Goal: Task Accomplishment & Management: Use online tool/utility

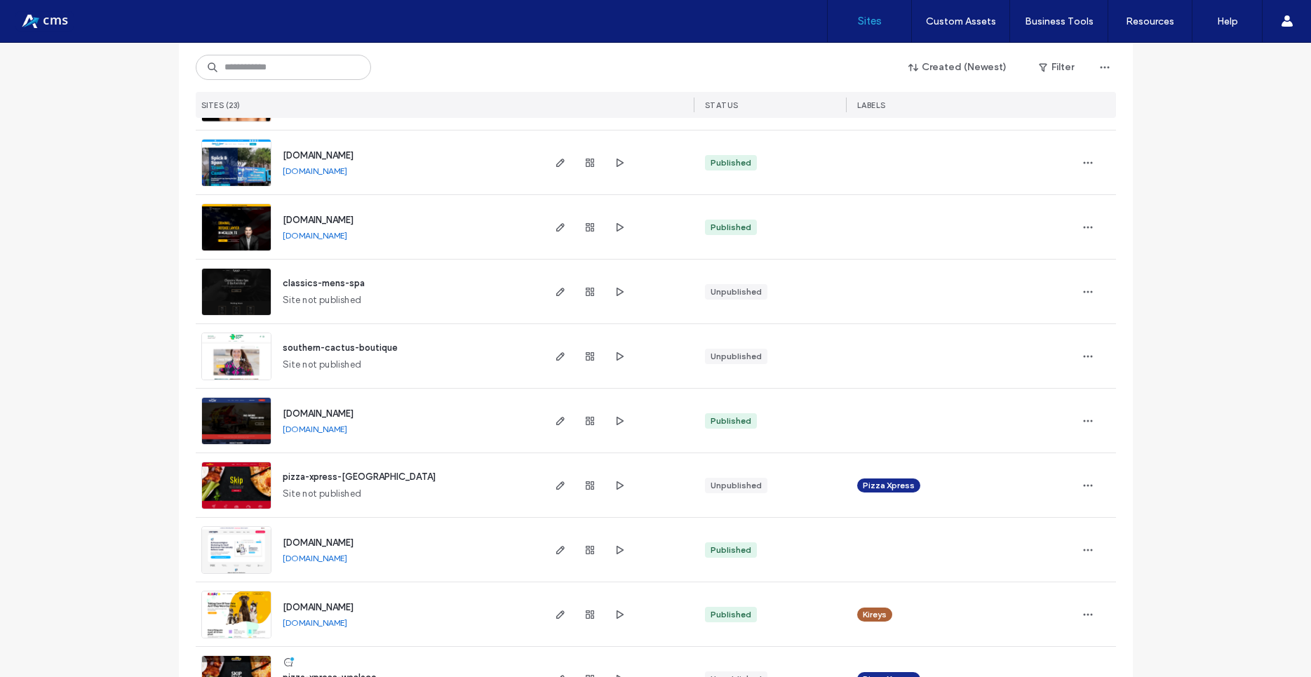
scroll to position [1010, 0]
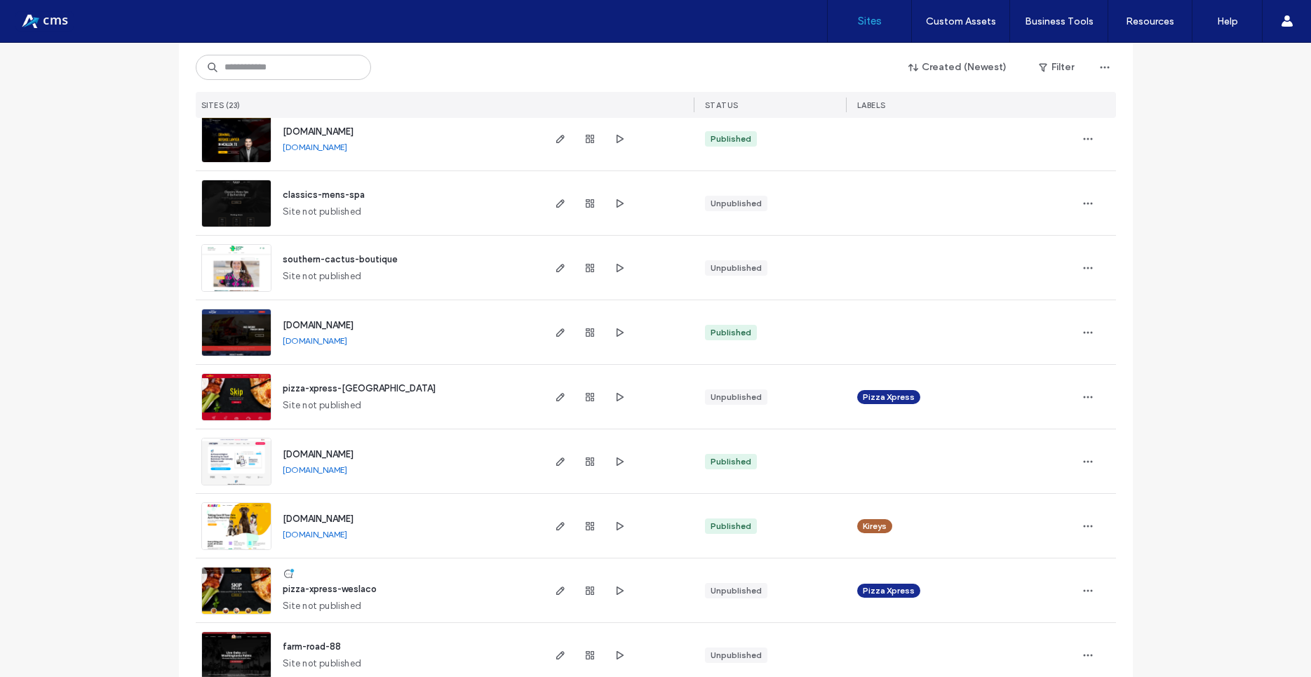
click at [234, 448] on img at bounding box center [236, 486] width 69 height 95
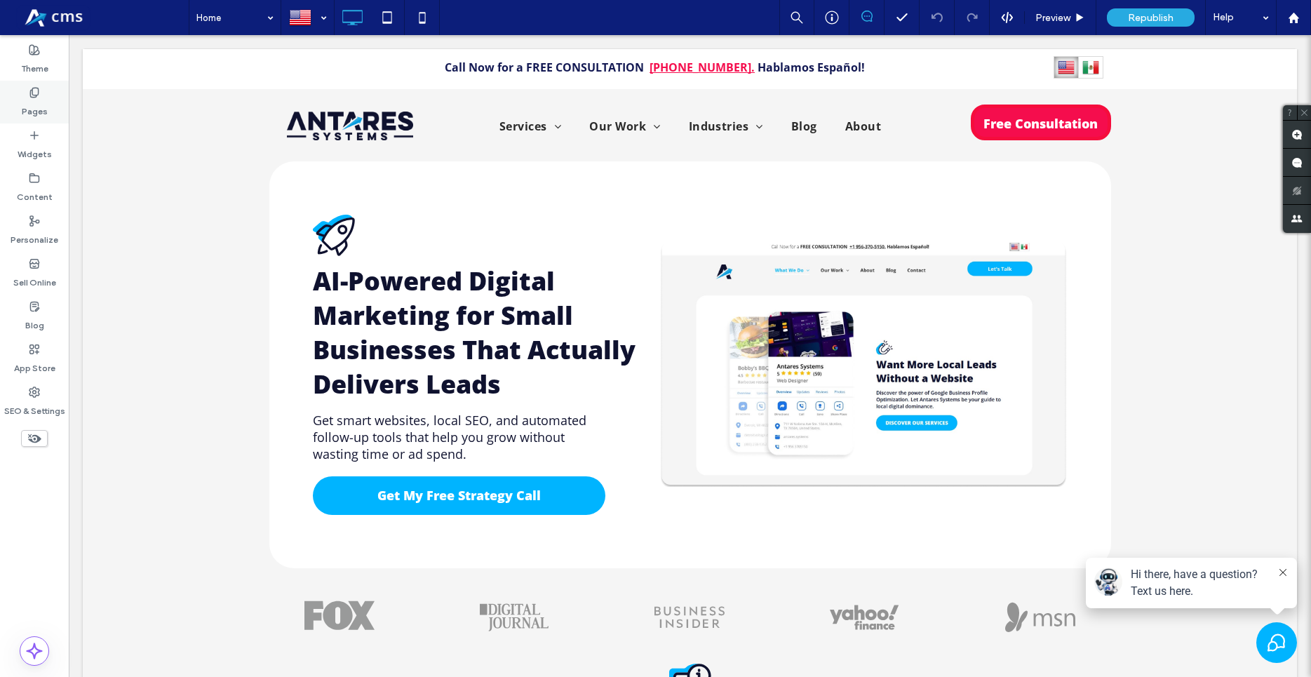
click at [36, 100] on label "Pages" at bounding box center [35, 108] width 26 height 20
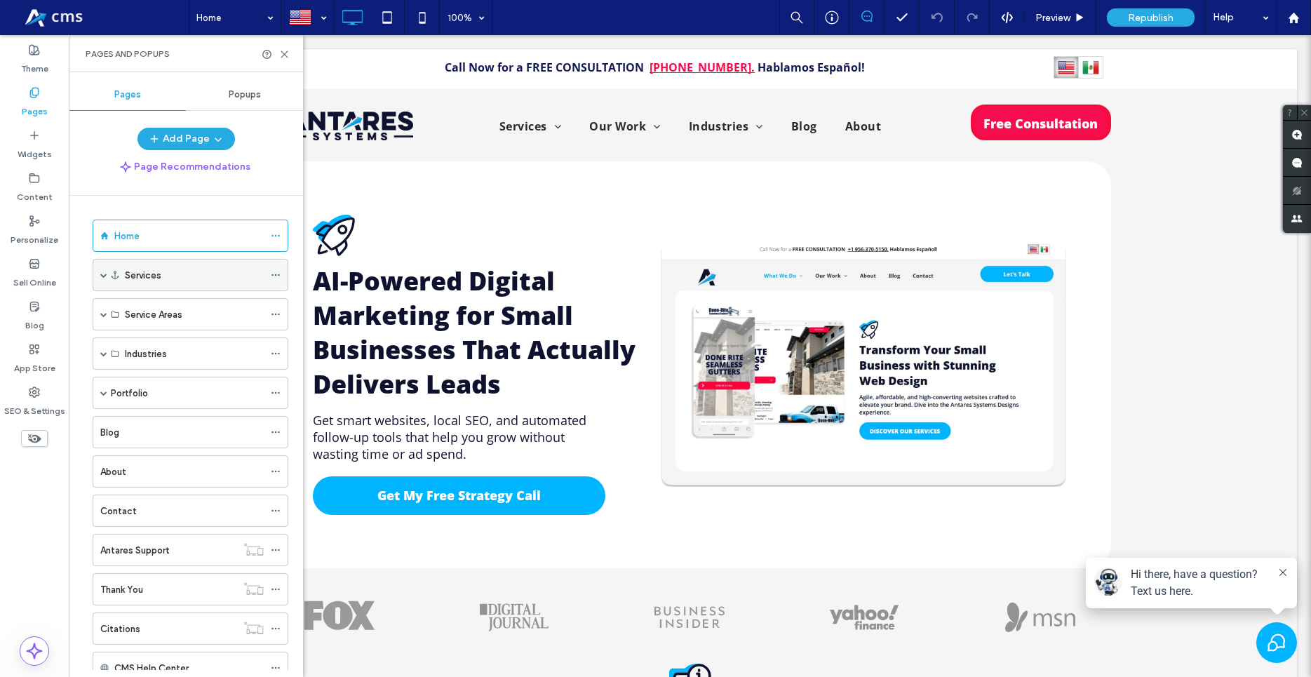
click at [98, 278] on div "Services" at bounding box center [191, 275] width 196 height 32
click at [169, 275] on div "Services" at bounding box center [194, 275] width 139 height 15
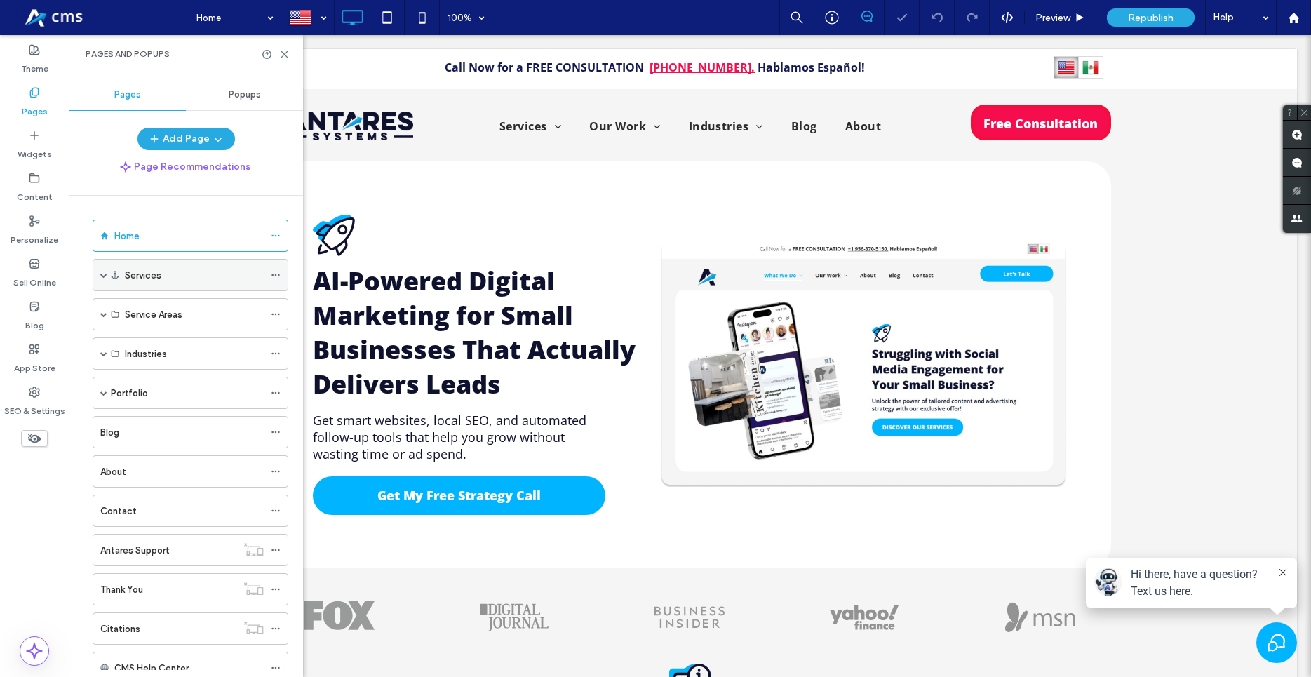
click at [98, 276] on div "Services" at bounding box center [191, 275] width 196 height 32
click at [107, 278] on span at bounding box center [103, 275] width 7 height 7
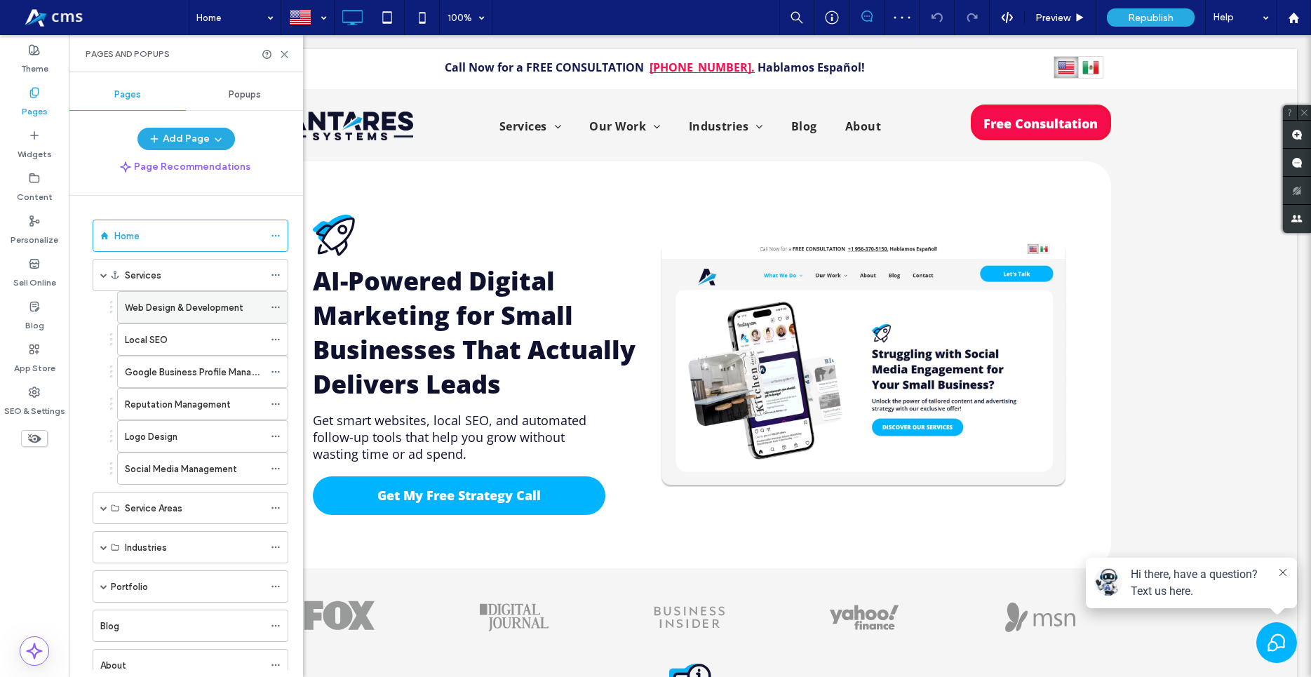
click at [189, 318] on div "Web Design & Development" at bounding box center [194, 307] width 139 height 31
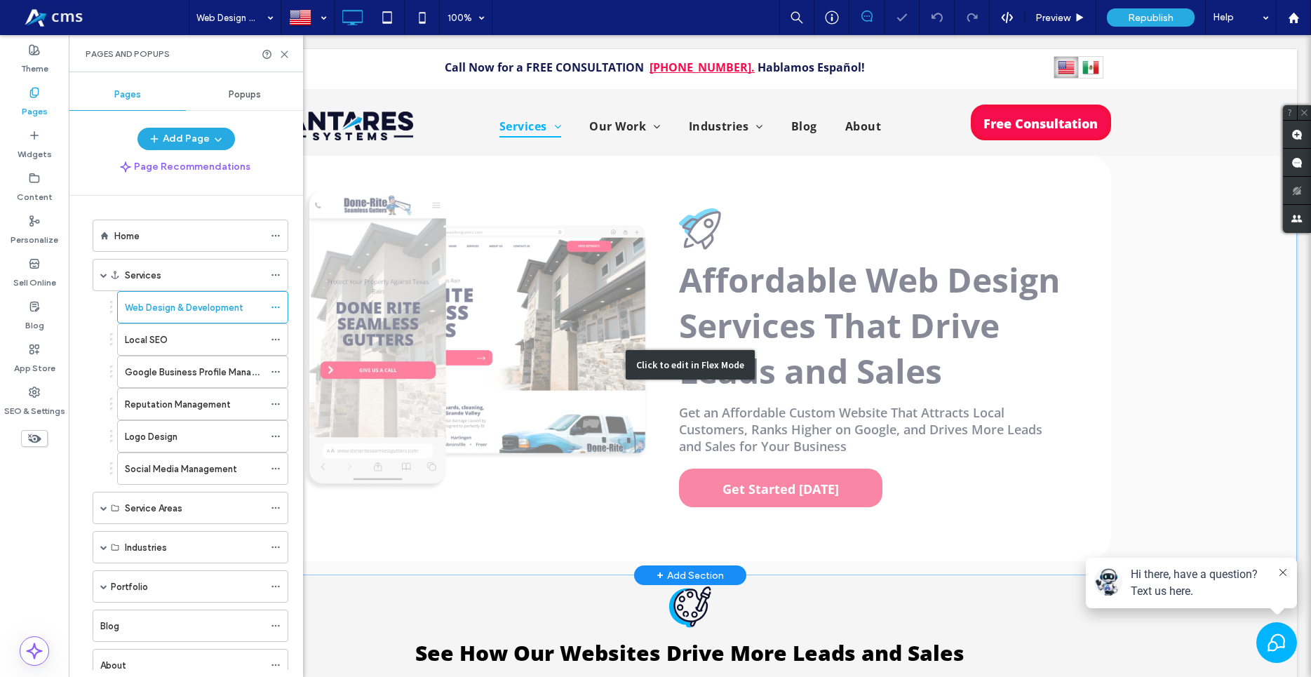
click at [759, 472] on div "Click to edit in Flex Mode" at bounding box center [690, 364] width 1215 height 421
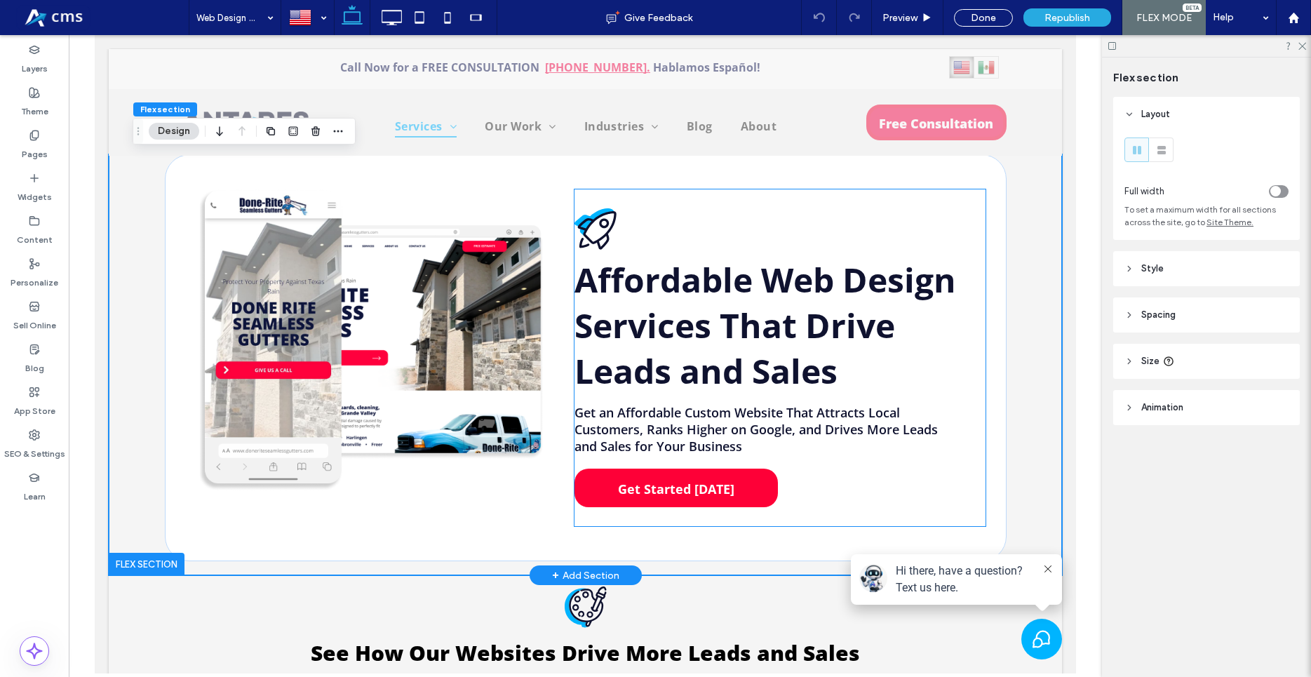
click at [638, 490] on span "Get Started [DATE]" at bounding box center [676, 489] width 126 height 31
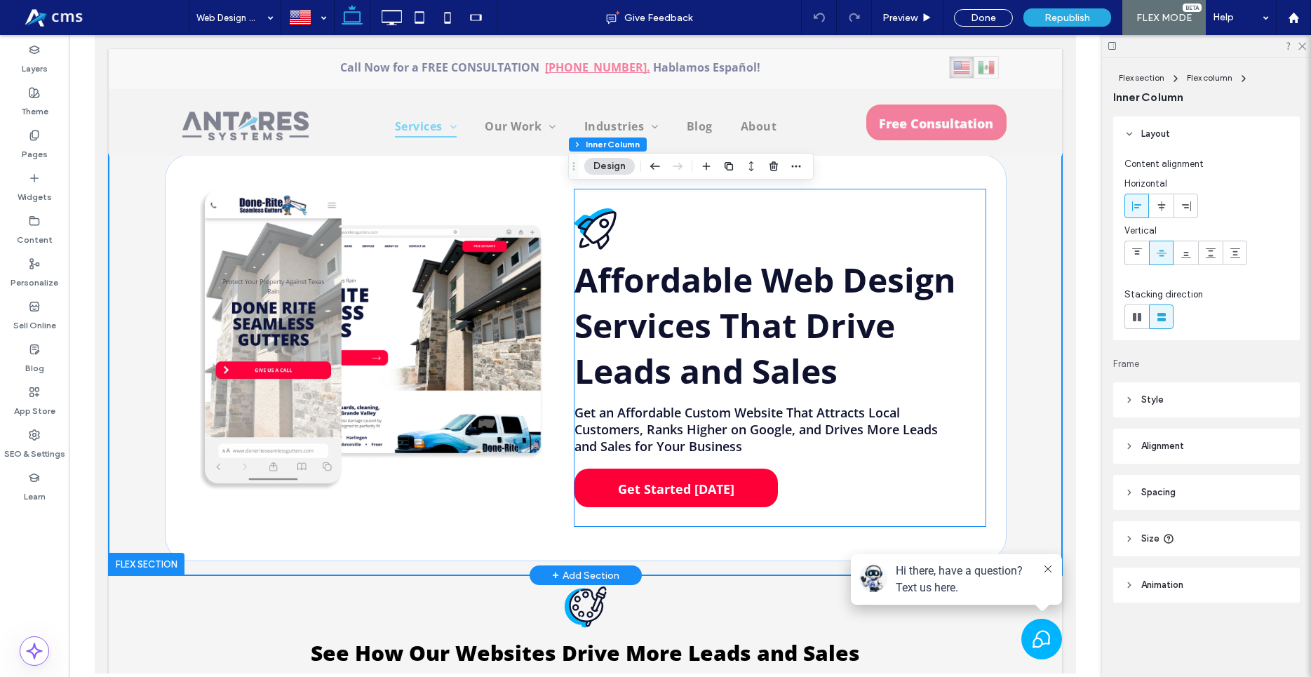
type input "**"
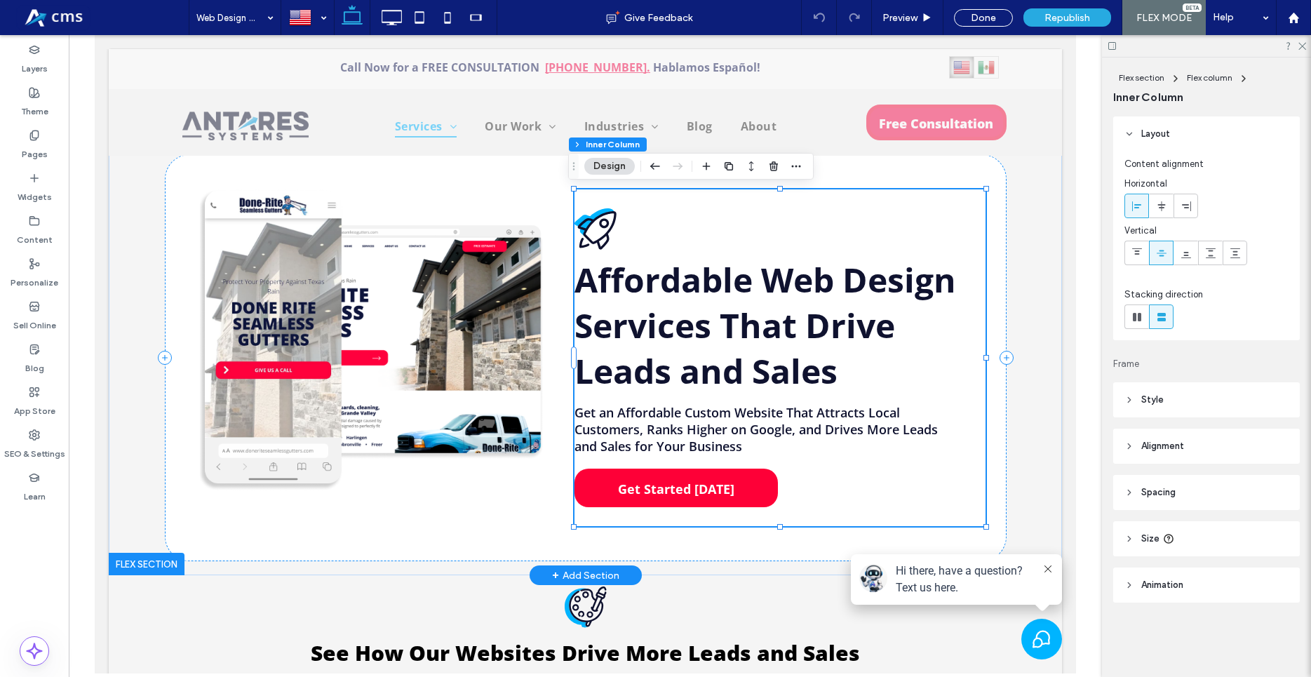
click at [638, 490] on span "Get Started [DATE]" at bounding box center [676, 489] width 126 height 31
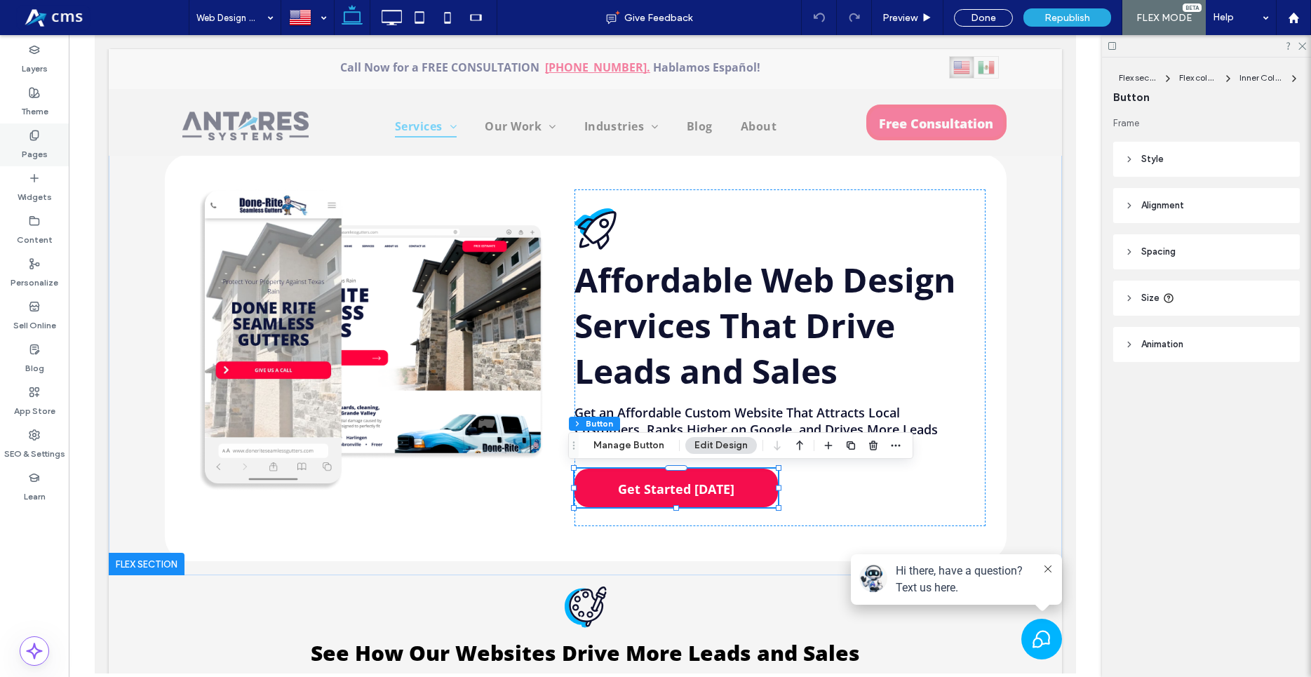
click at [11, 144] on div "Pages" at bounding box center [34, 144] width 69 height 43
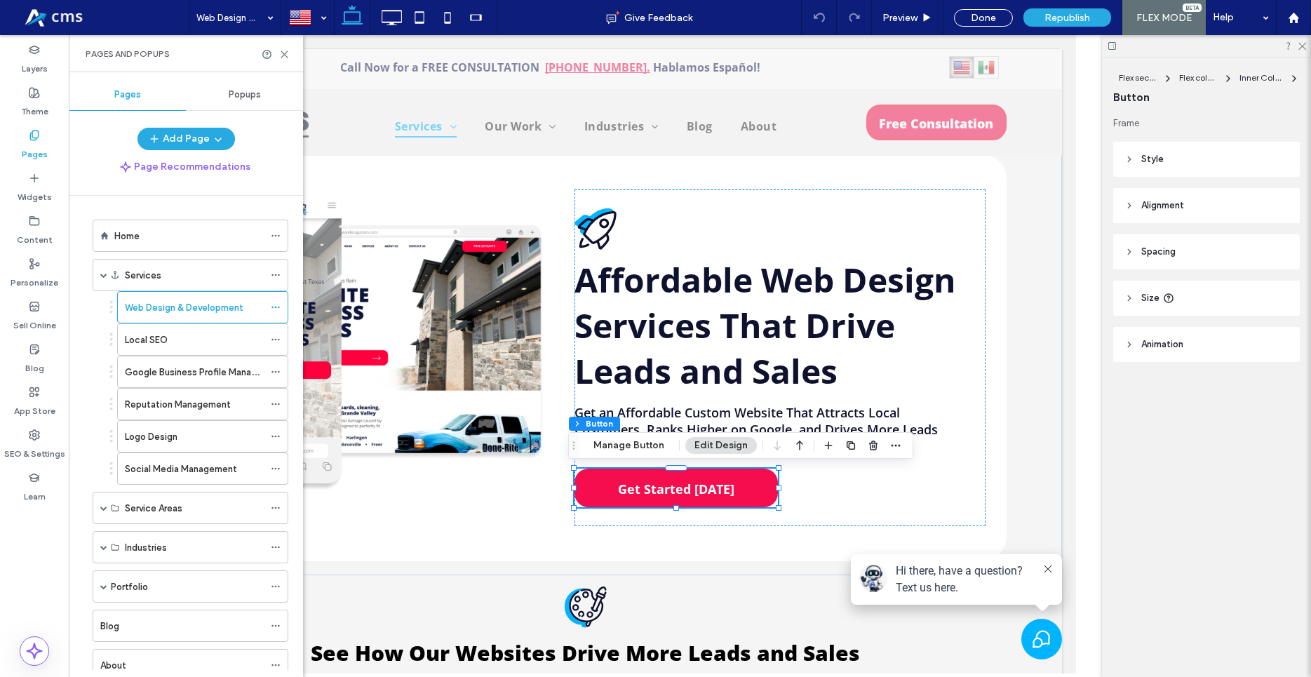
click at [254, 93] on span "Popups" at bounding box center [245, 94] width 32 height 11
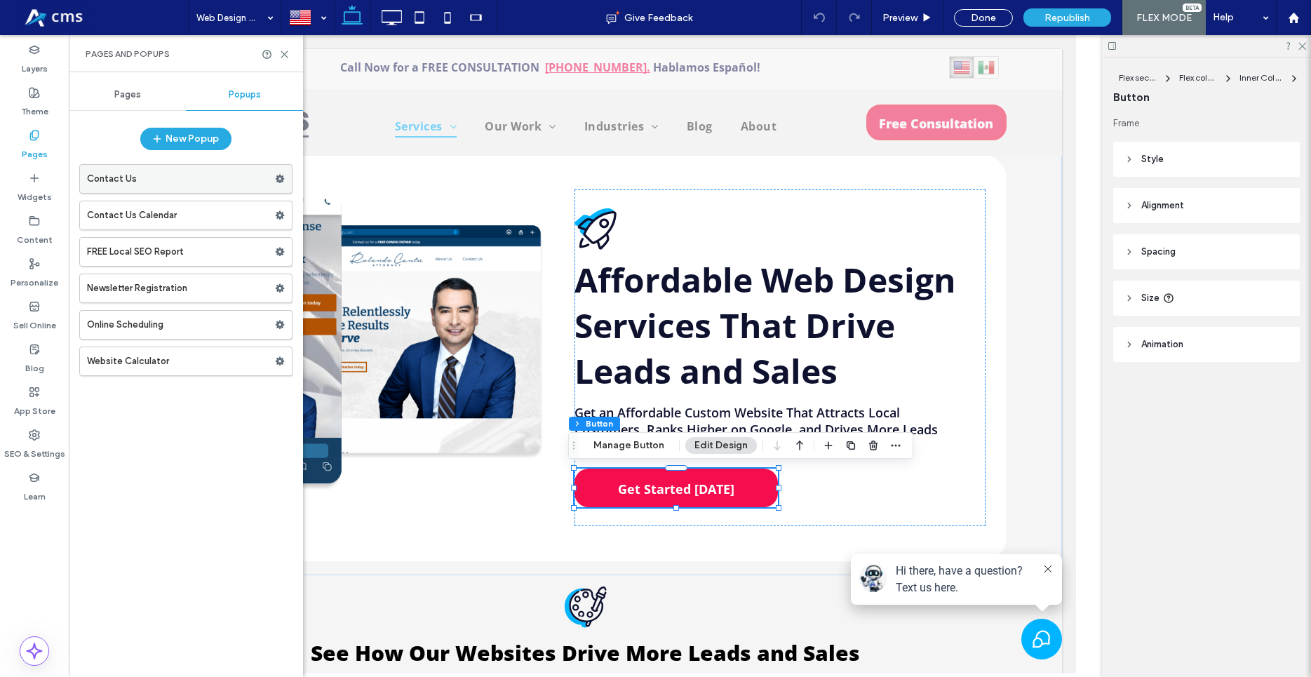
click at [148, 176] on label "Contact Us" at bounding box center [181, 179] width 188 height 28
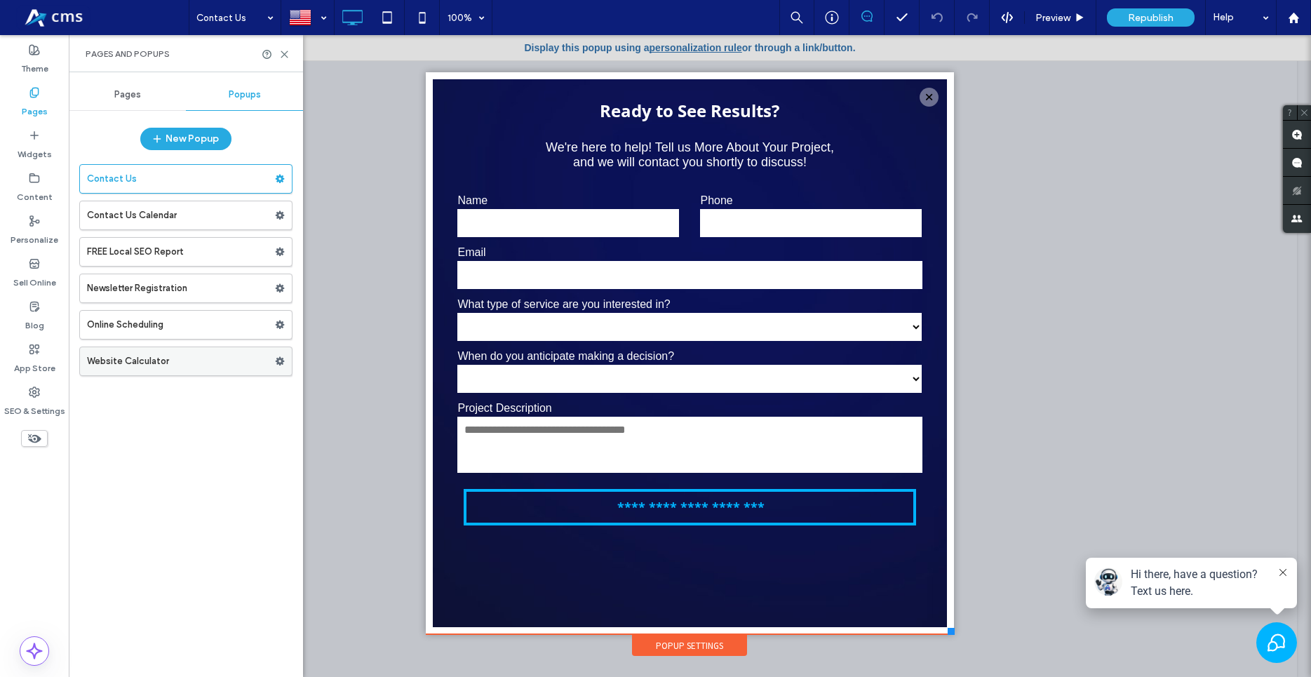
click at [154, 366] on label "Website Calculator" at bounding box center [181, 361] width 188 height 28
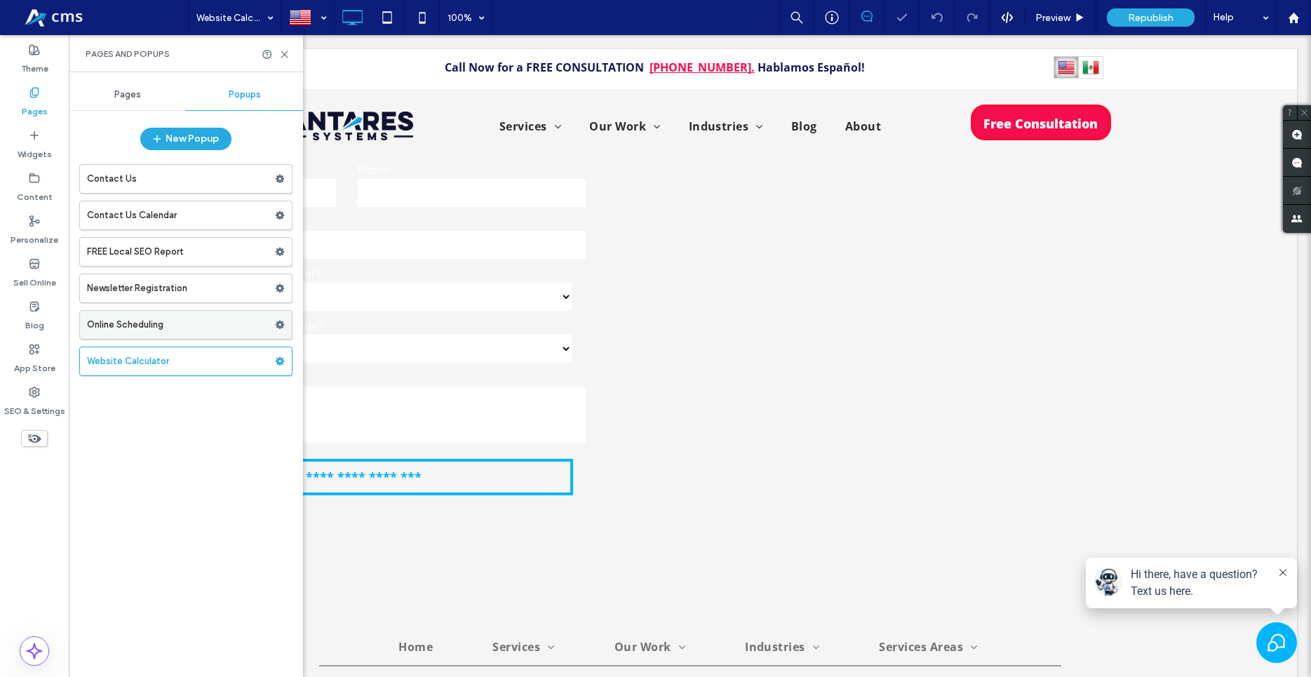
click at [166, 324] on label "Online Scheduling" at bounding box center [181, 325] width 188 height 28
click at [187, 293] on label "Newsletter Registration" at bounding box center [181, 288] width 188 height 28
click at [192, 251] on label "FREE Local SEO Report" at bounding box center [181, 252] width 188 height 28
click at [201, 220] on label "Contact Us Calendar" at bounding box center [181, 215] width 188 height 28
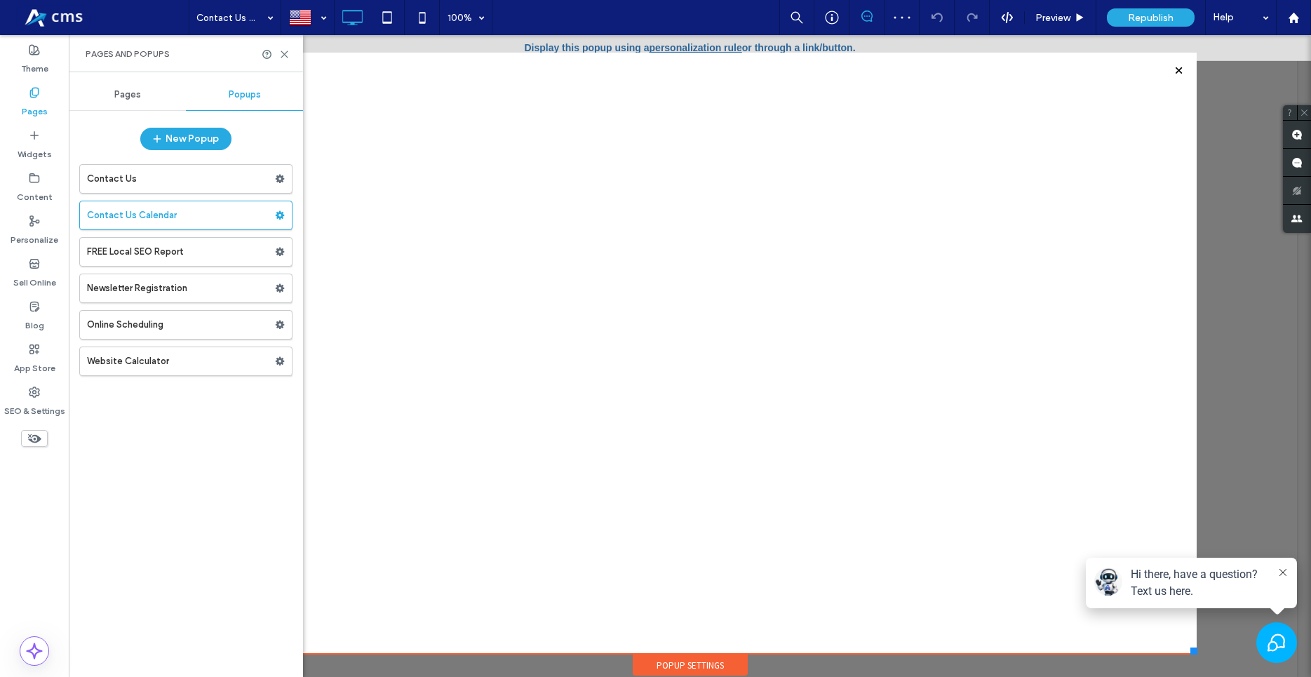
click at [189, 173] on label "Contact Us" at bounding box center [181, 179] width 188 height 28
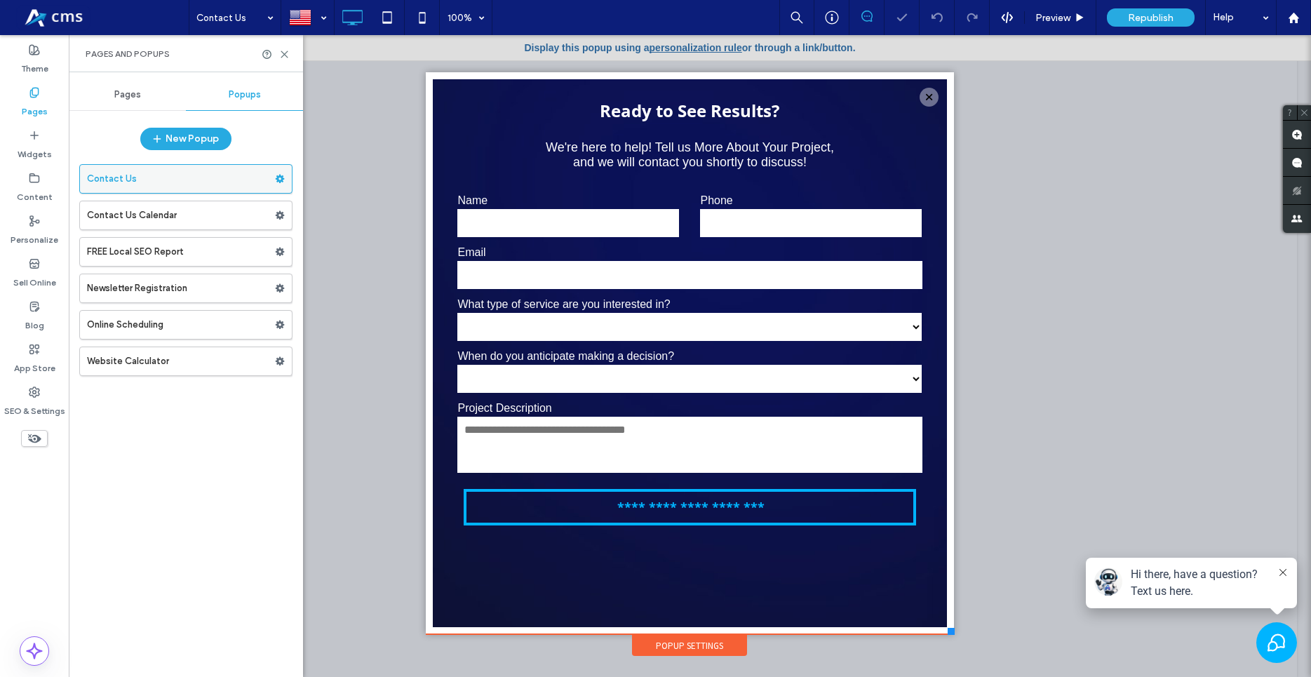
click at [278, 174] on icon at bounding box center [280, 179] width 10 height 10
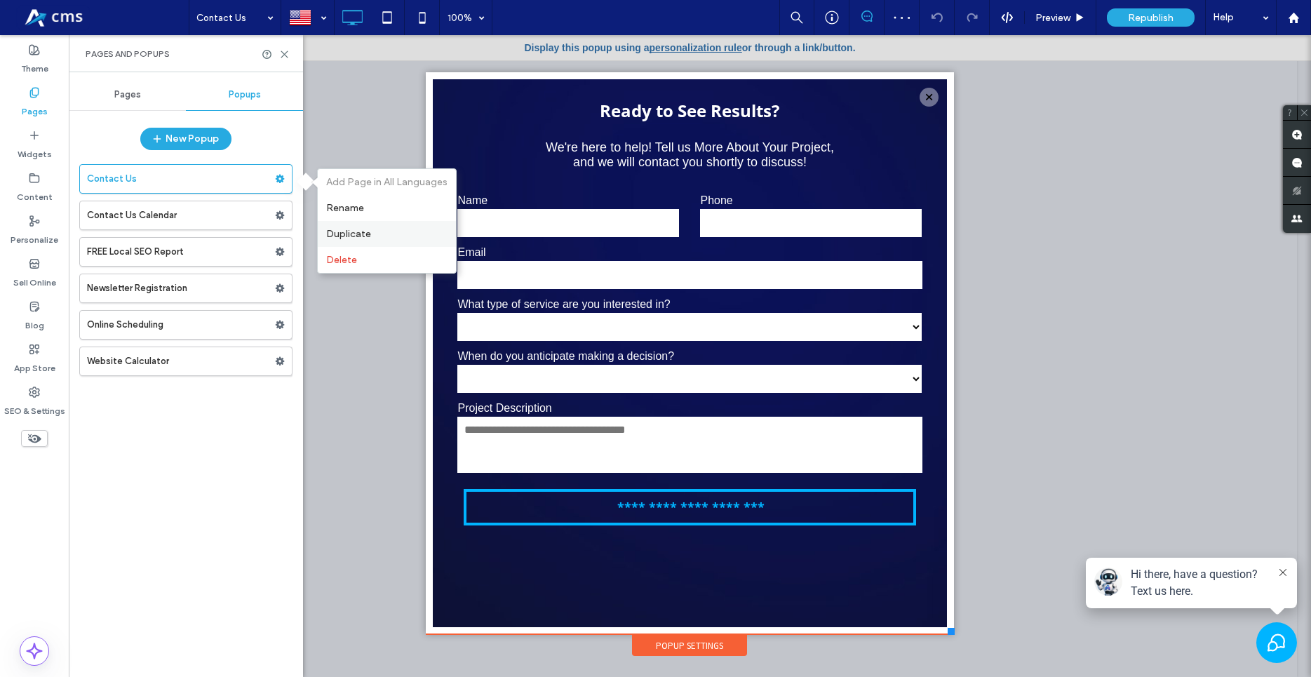
click at [354, 226] on div "Duplicate" at bounding box center [387, 234] width 138 height 26
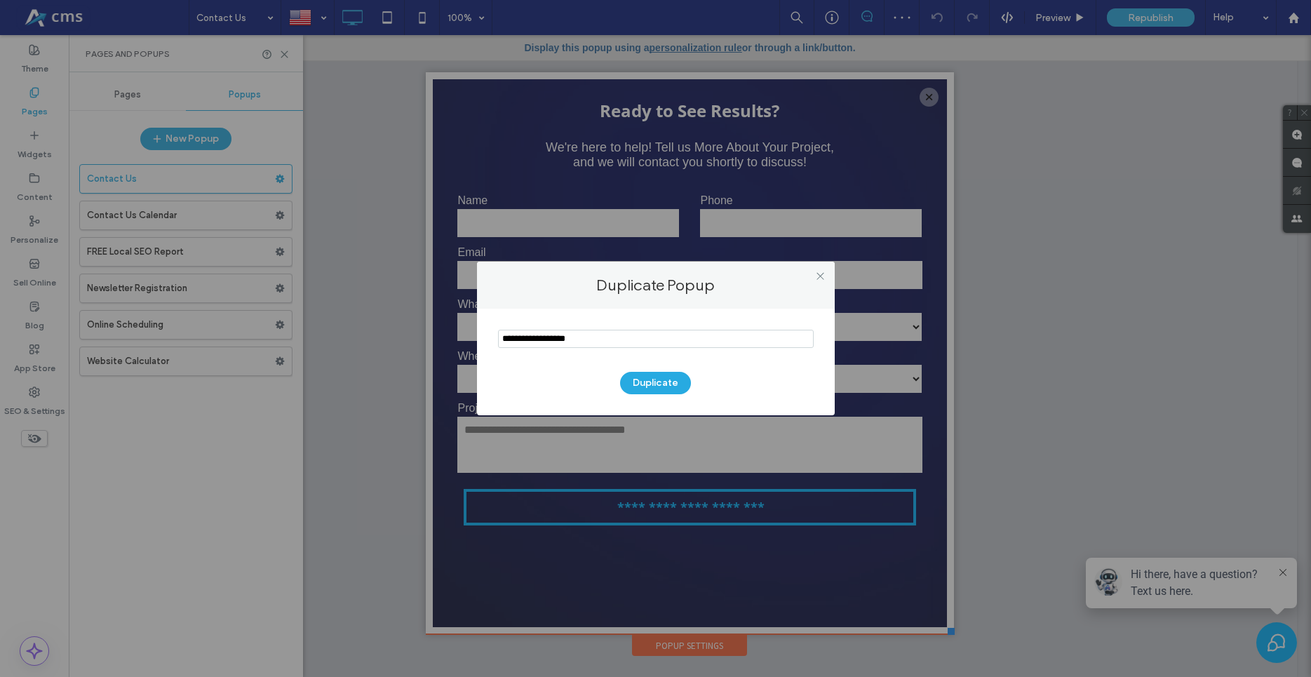
drag, startPoint x: 627, startPoint y: 336, endPoint x: 421, endPoint y: 338, distance: 205.6
click at [498, 338] on input "notEmpty" at bounding box center [656, 339] width 316 height 18
type input "**********"
click at [665, 382] on button "Duplicate" at bounding box center [655, 383] width 71 height 22
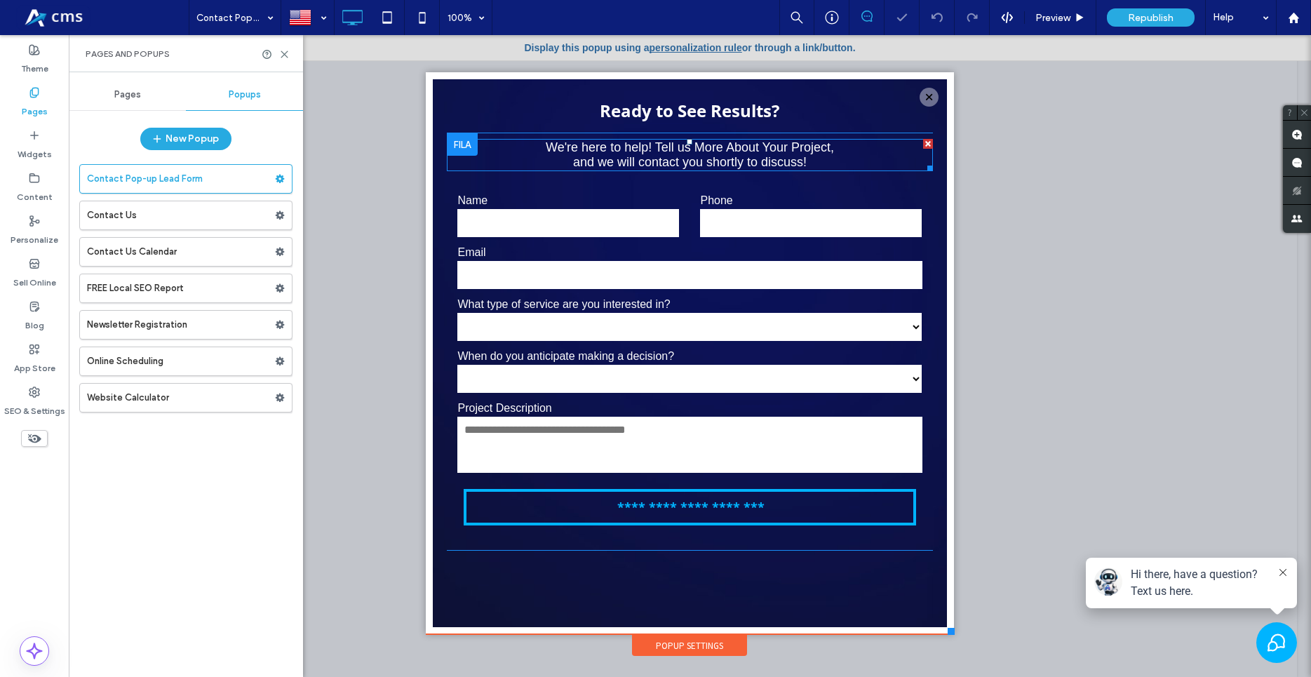
click at [923, 141] on div at bounding box center [928, 144] width 10 height 10
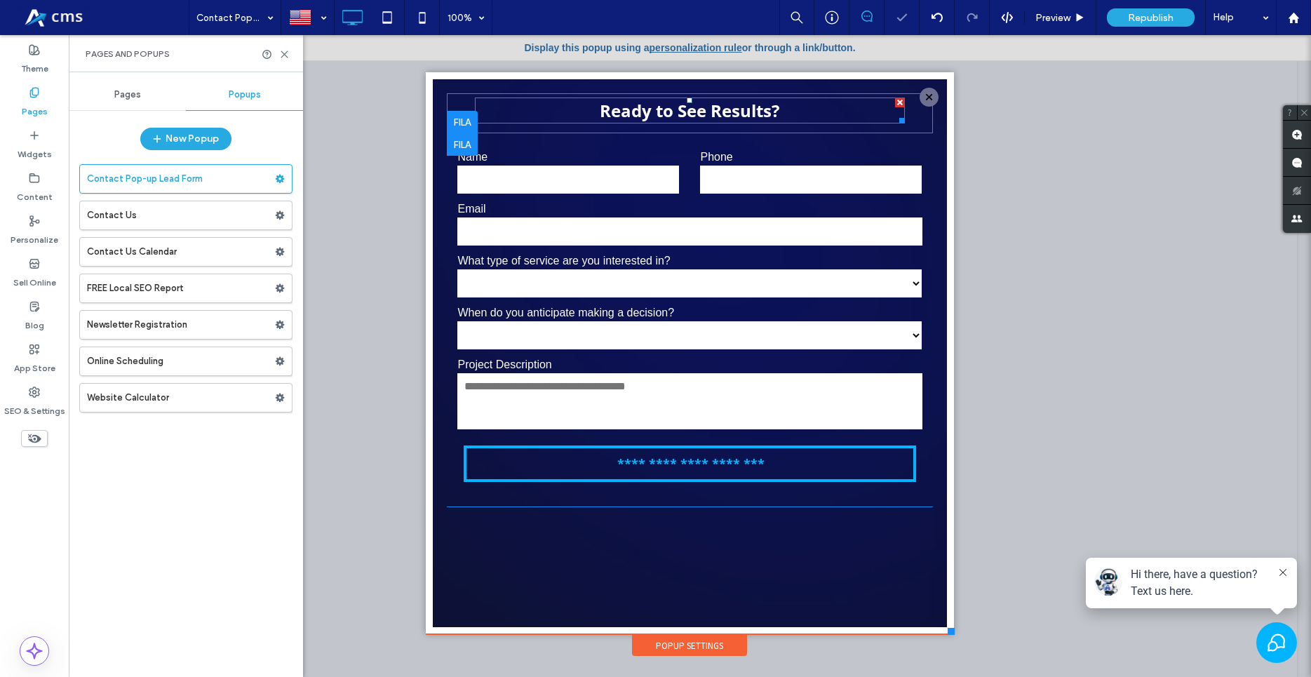
click at [895, 99] on div at bounding box center [900, 103] width 10 height 10
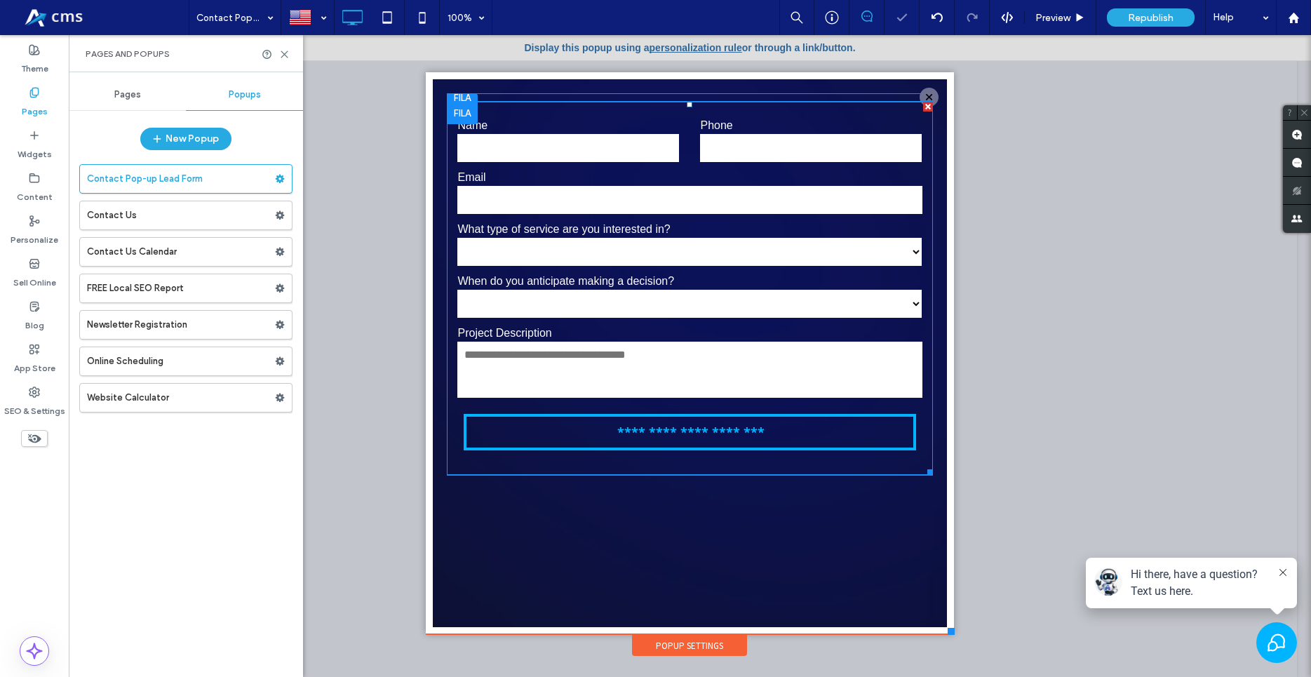
click at [923, 109] on div at bounding box center [928, 107] width 10 height 10
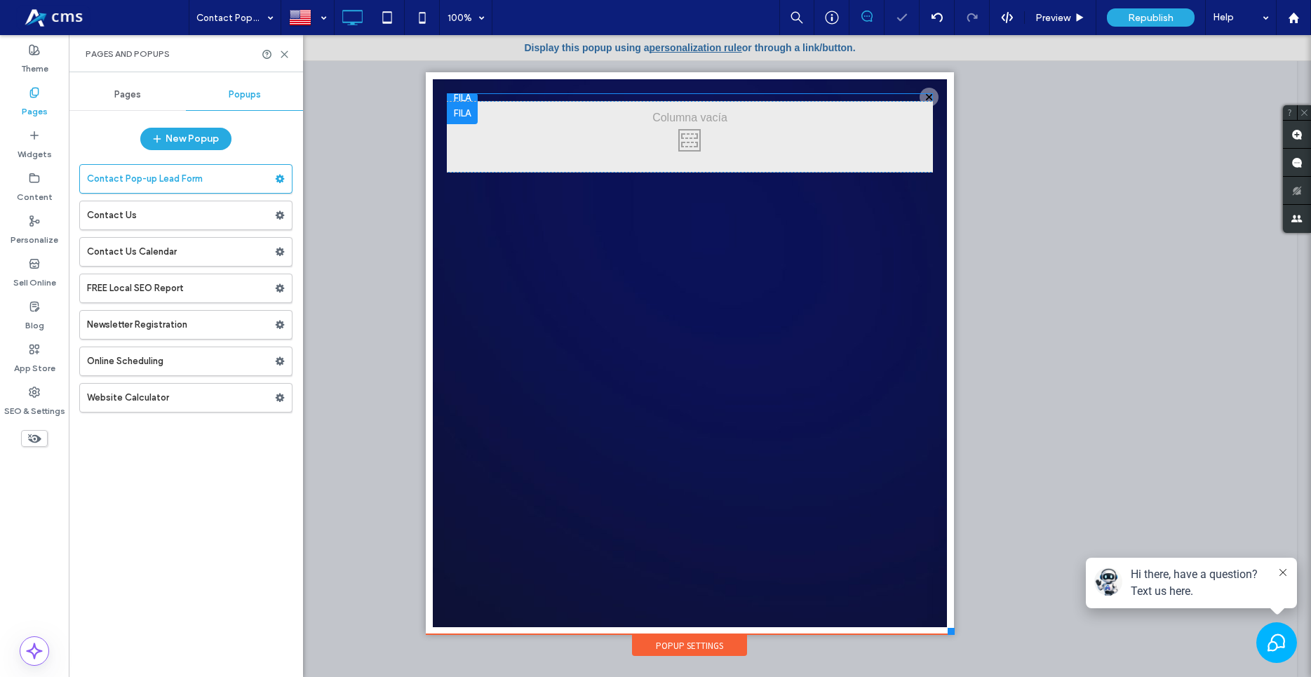
click at [679, 133] on div "Click To Paste Click To Paste" at bounding box center [690, 137] width 486 height 70
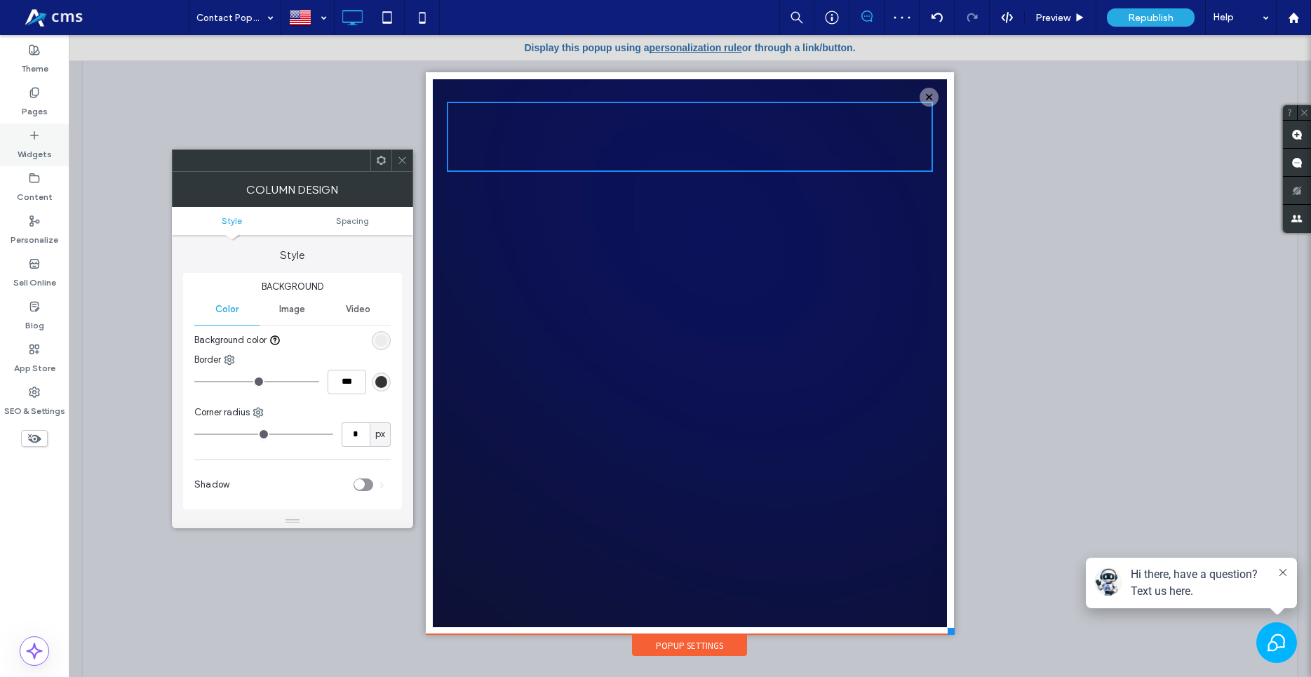
click at [15, 127] on div "Widgets" at bounding box center [34, 144] width 69 height 43
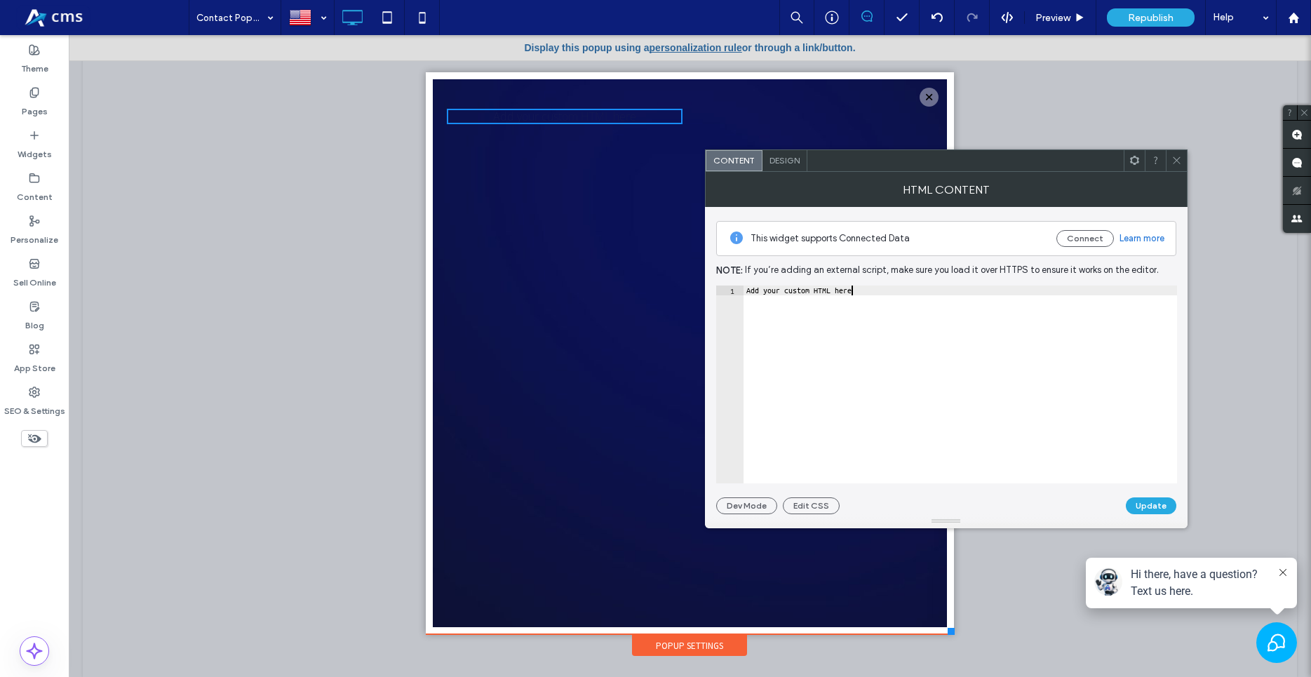
click at [953, 349] on div "Add your custom HTML here" at bounding box center [961, 395] width 434 height 218
paste textarea "**********"
type textarea "**********"
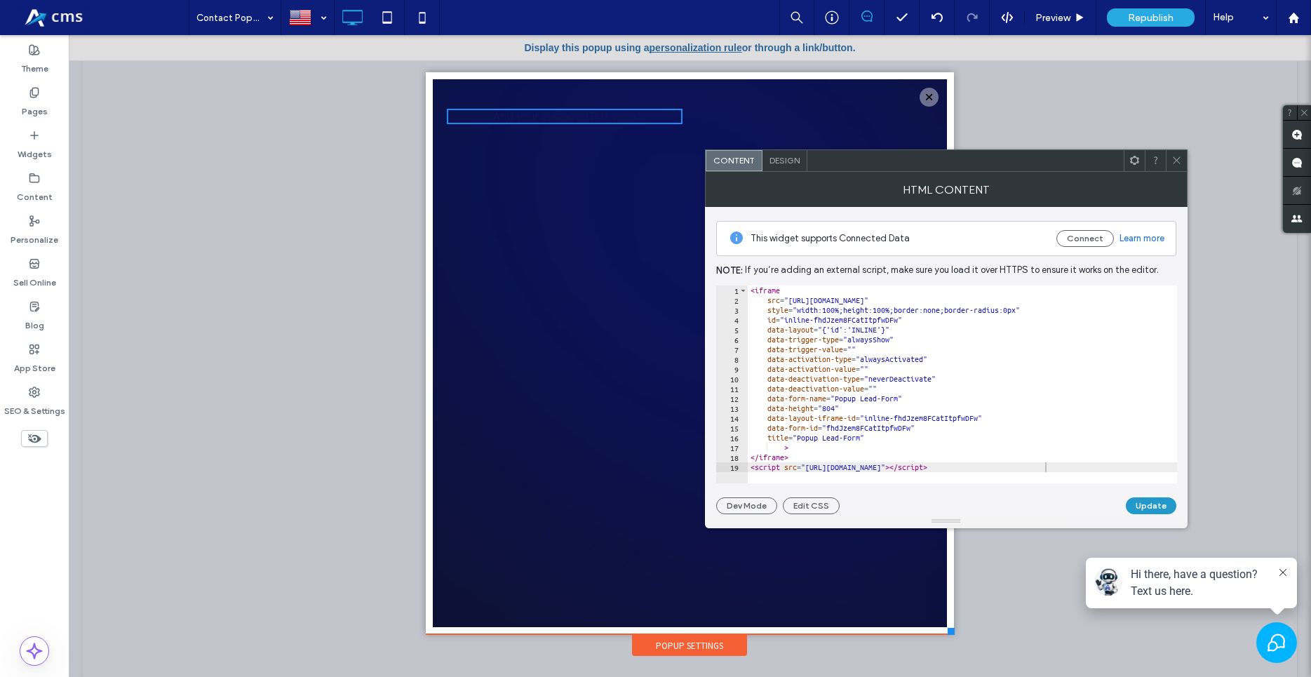
click at [1158, 514] on button "Update" at bounding box center [1151, 505] width 51 height 17
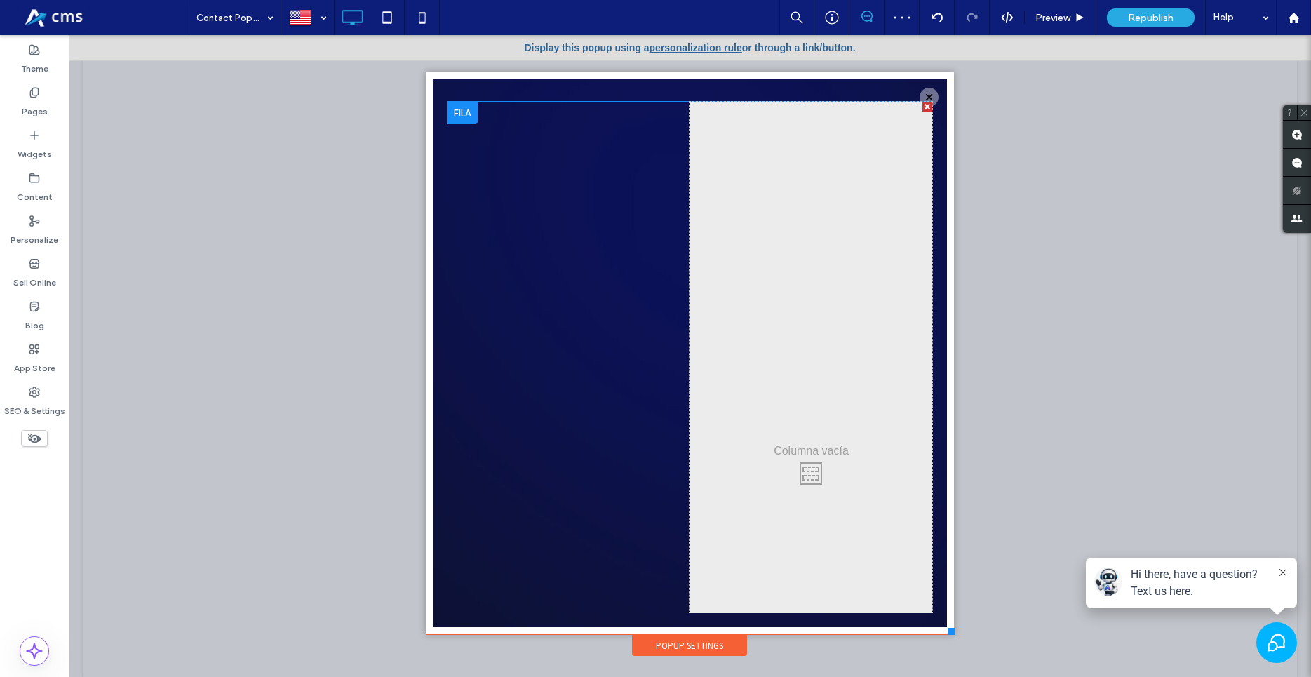
click at [923, 105] on div at bounding box center [928, 107] width 10 height 10
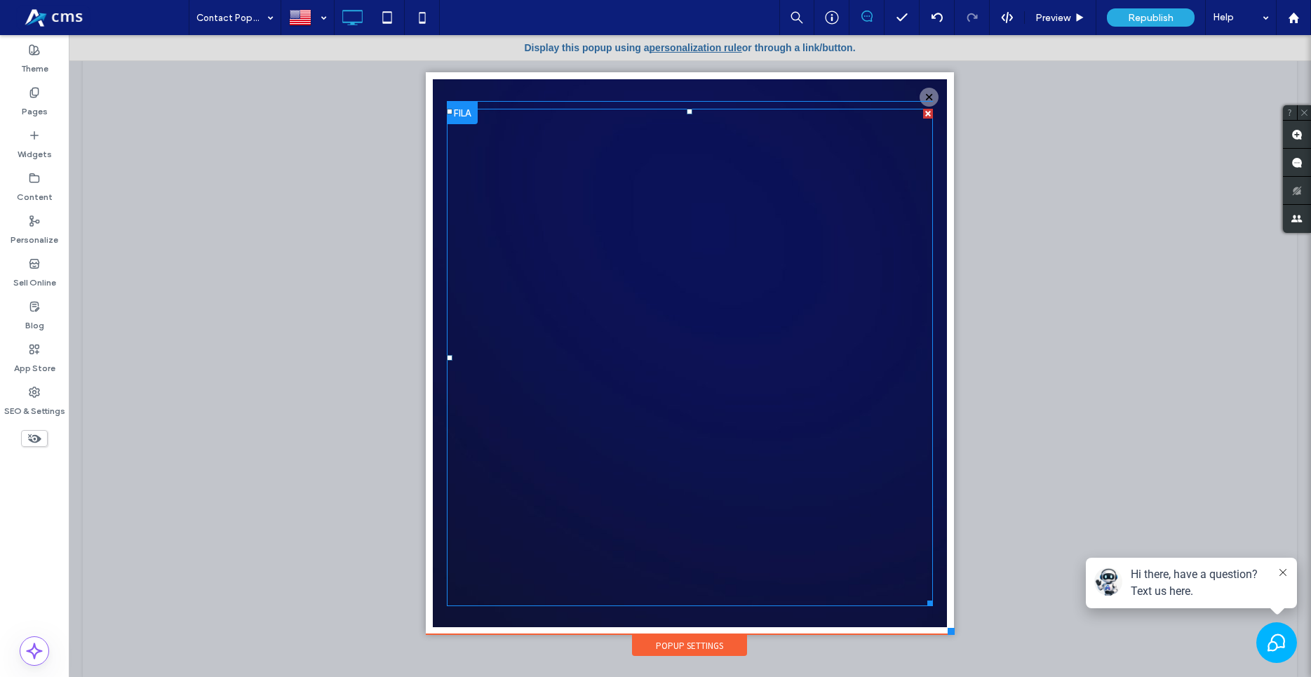
click at [858, 524] on span at bounding box center [690, 357] width 486 height 497
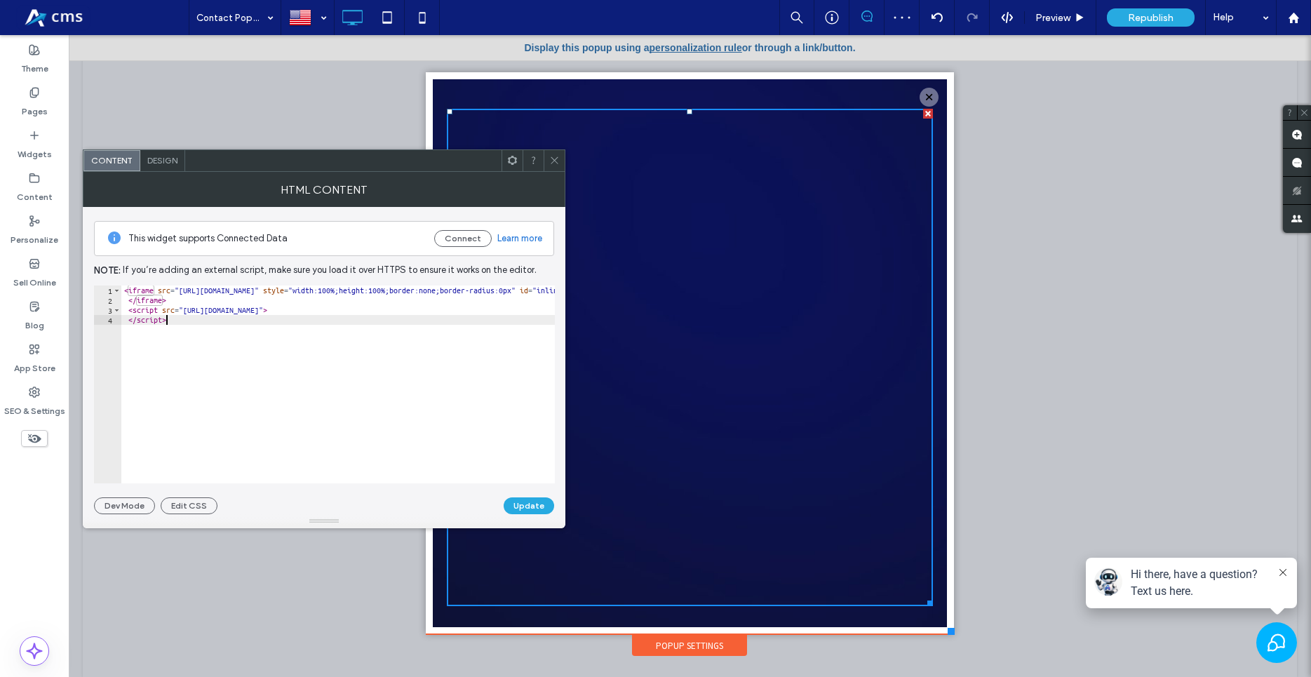
type textarea "*********"
click at [301, 417] on div "< iframe src = "[URL][DOMAIN_NAME]" style = "width:100%;height:100%;border:none…" at bounding box center [1279, 395] width 2317 height 218
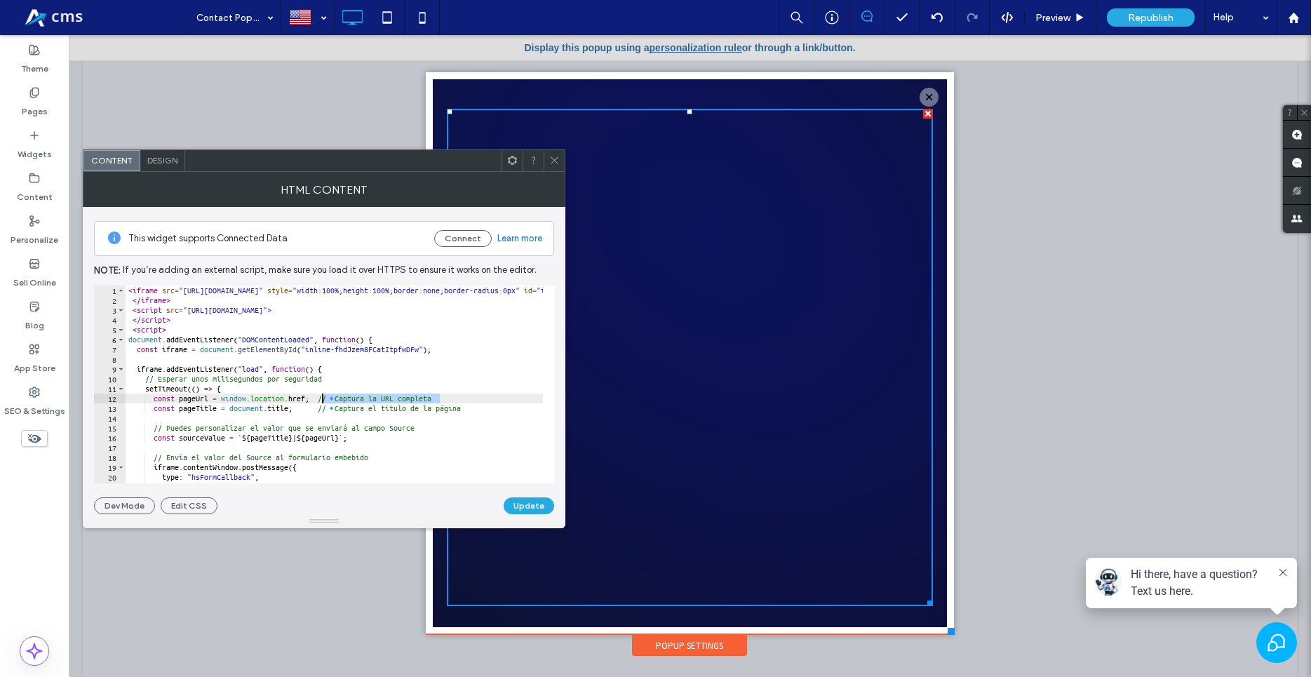
drag, startPoint x: 446, startPoint y: 397, endPoint x: 320, endPoint y: 399, distance: 126.3
click at [320, 399] on div "< iframe src = "[URL][DOMAIN_NAME]" style = "width:100%;height:100%;border:none…" at bounding box center [1284, 389] width 2317 height 206
drag, startPoint x: 413, startPoint y: 406, endPoint x: 313, endPoint y: 406, distance: 100.3
click at [313, 406] on div "< iframe src = "[URL][DOMAIN_NAME]" style = "width:100%;height:100%;border:none…" at bounding box center [1284, 389] width 2317 height 206
click at [399, 396] on div "< iframe src = "[URL][DOMAIN_NAME]" style = "width:100%;height:100%;border:none…" at bounding box center [1284, 389] width 2317 height 206
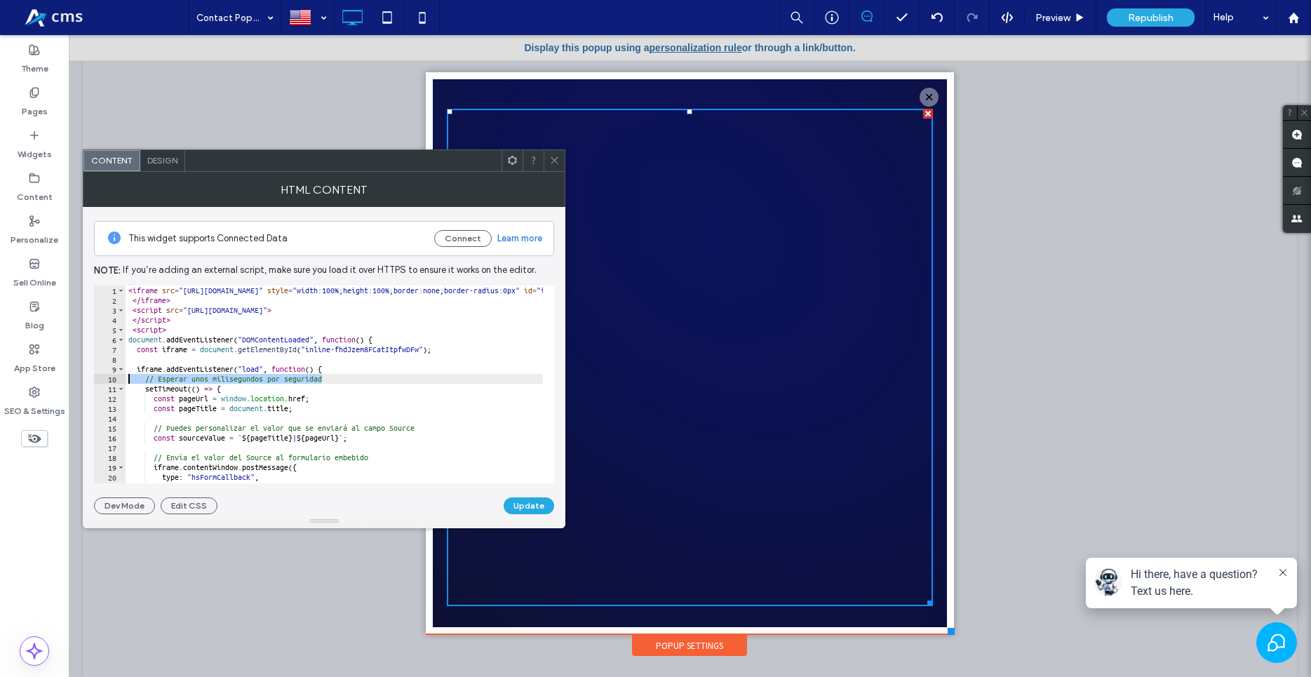
drag, startPoint x: 335, startPoint y: 379, endPoint x: 2, endPoint y: 339, distance: 335.7
click at [51, 374] on body ".wqwq-1{fill:#231f20;} .cls-1q, .cls-2q { fill-rule: evenodd; } .cls-2q { fill:…" at bounding box center [655, 338] width 1311 height 677
type textarea "**********"
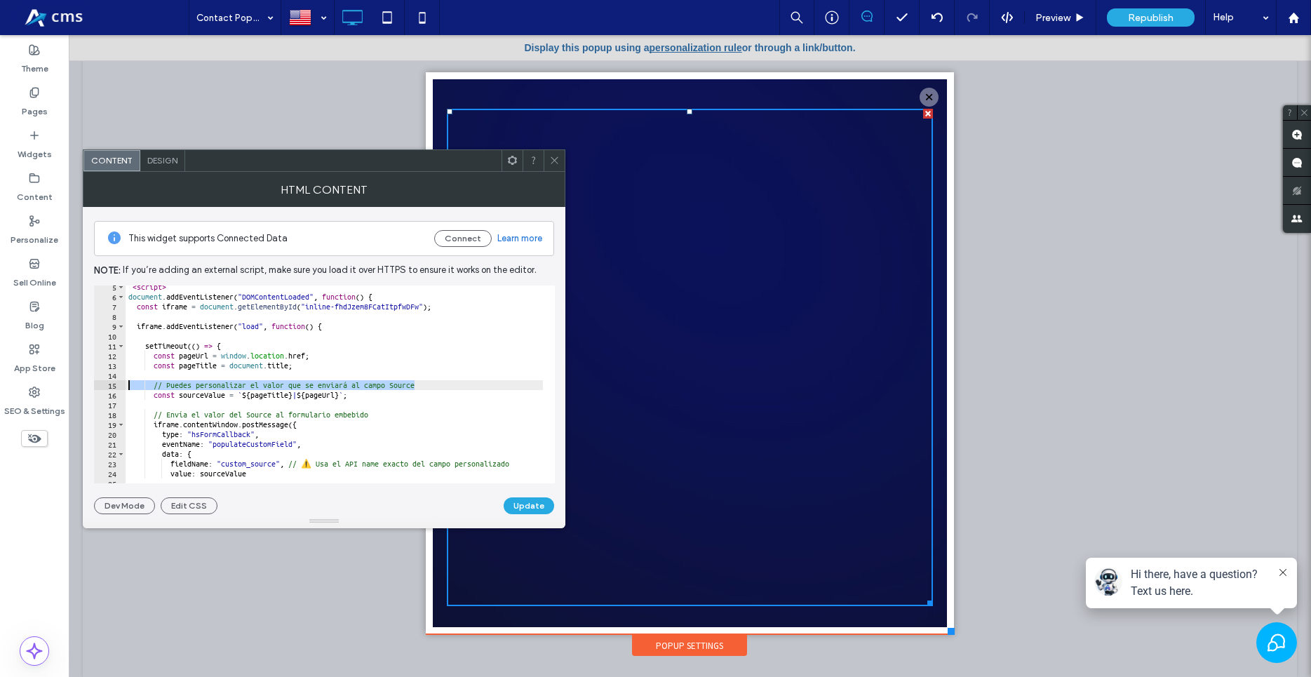
drag, startPoint x: 417, startPoint y: 385, endPoint x: 100, endPoint y: 381, distance: 317.9
click at [100, 381] on div "5 6 7 8 9 10 11 12 13 14 15 16 17 18 19 20 21 22 23 24 25 26 < script > documen…" at bounding box center [324, 385] width 461 height 198
type textarea "**********"
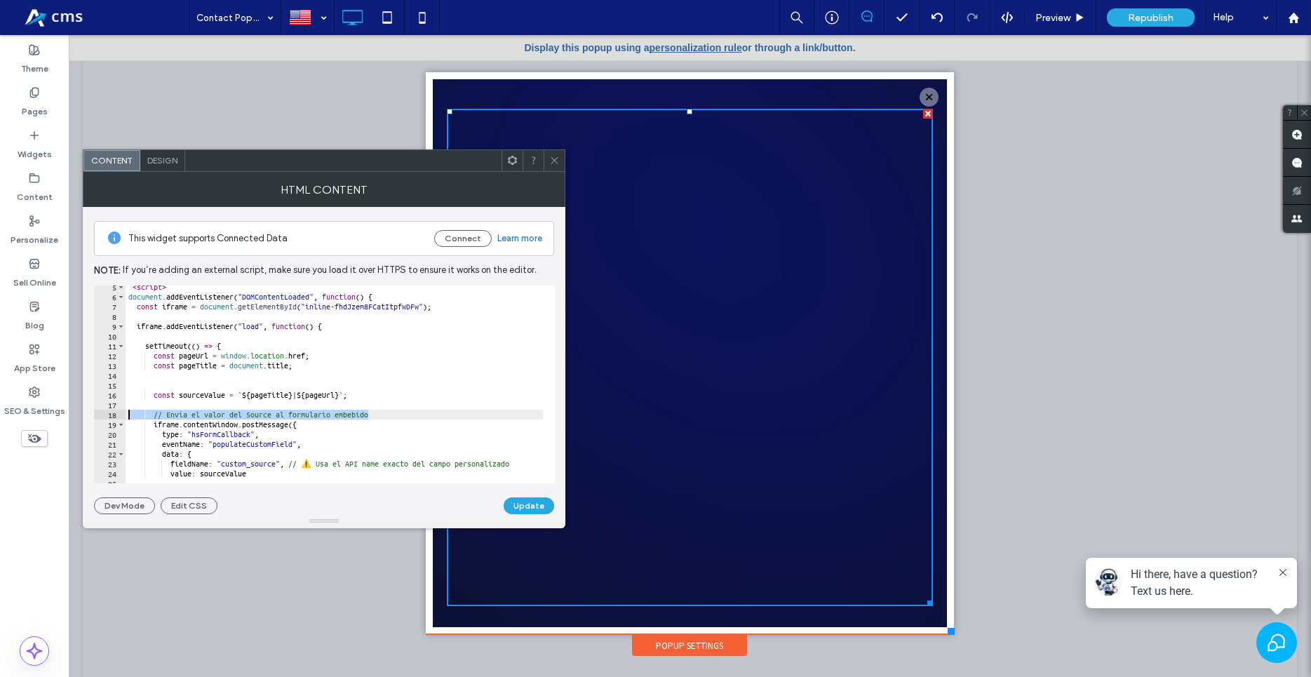
drag, startPoint x: 382, startPoint y: 415, endPoint x: 101, endPoint y: 415, distance: 281.4
click at [101, 415] on div "5 6 7 8 9 10 11 12 13 14 15 16 17 18 19 20 21 22 23 24 25 26 < script > documen…" at bounding box center [324, 385] width 461 height 198
type textarea "**********"
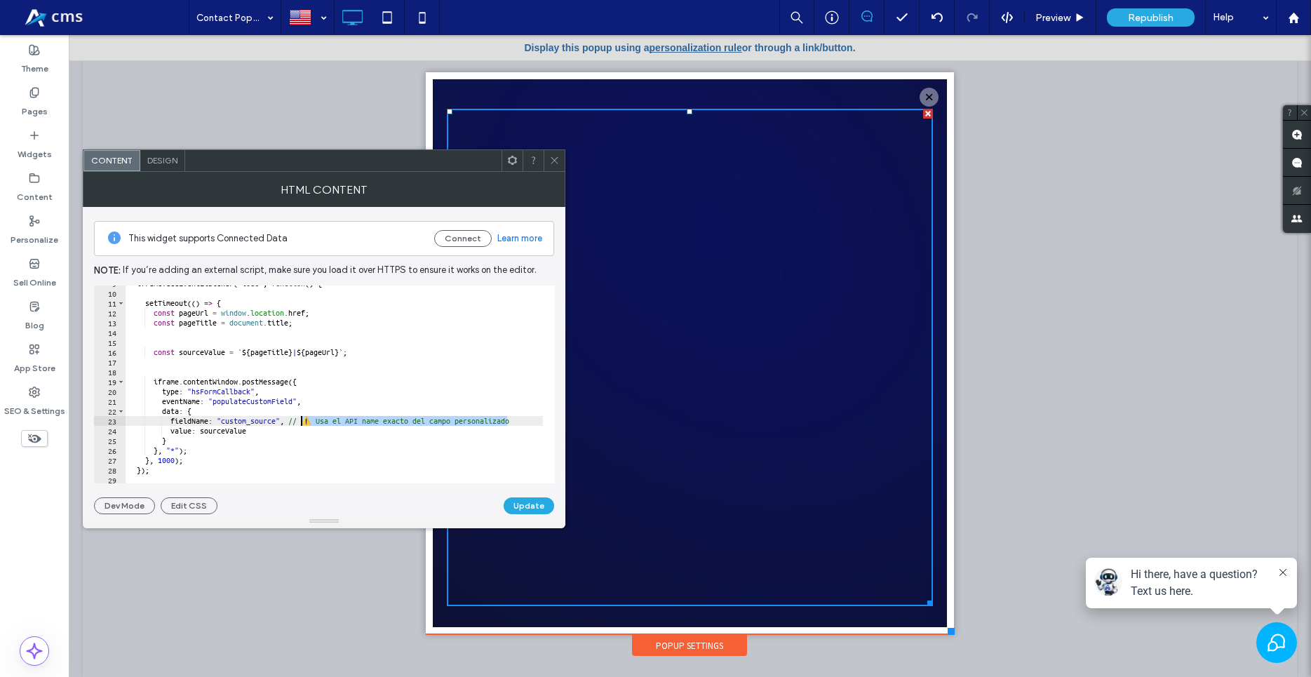
drag, startPoint x: 513, startPoint y: 420, endPoint x: 298, endPoint y: 426, distance: 215.5
click at [298, 426] on div "iframe . addEventListener ( "load" , function ( ) { setTimeout (( ) => { const …" at bounding box center [1284, 382] width 2317 height 206
click at [411, 424] on div "iframe . addEventListener ( "load" , function ( ) { setTimeout (( ) => { const …" at bounding box center [1284, 382] width 2317 height 206
click at [377, 427] on div "iframe . addEventListener ( "load" , function ( ) { setTimeout (( ) => { const …" at bounding box center [1284, 382] width 2317 height 206
type textarea "*********"
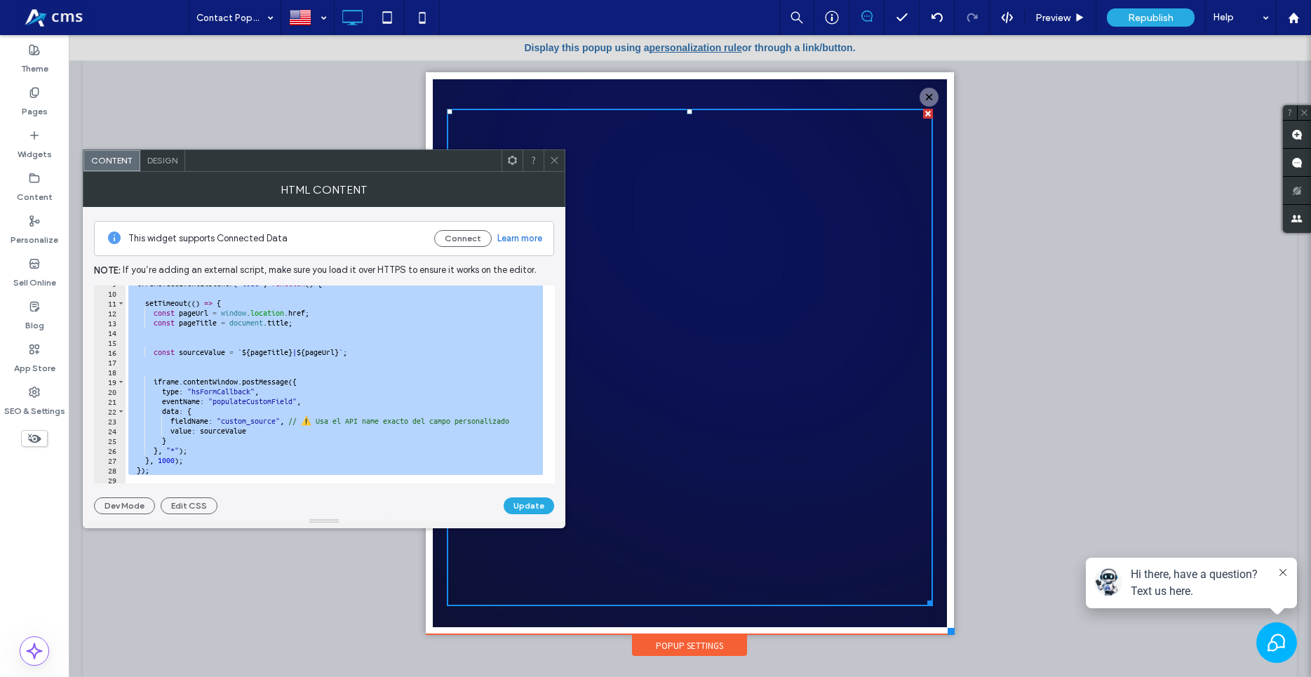
paste textarea "Cursor at row 31"
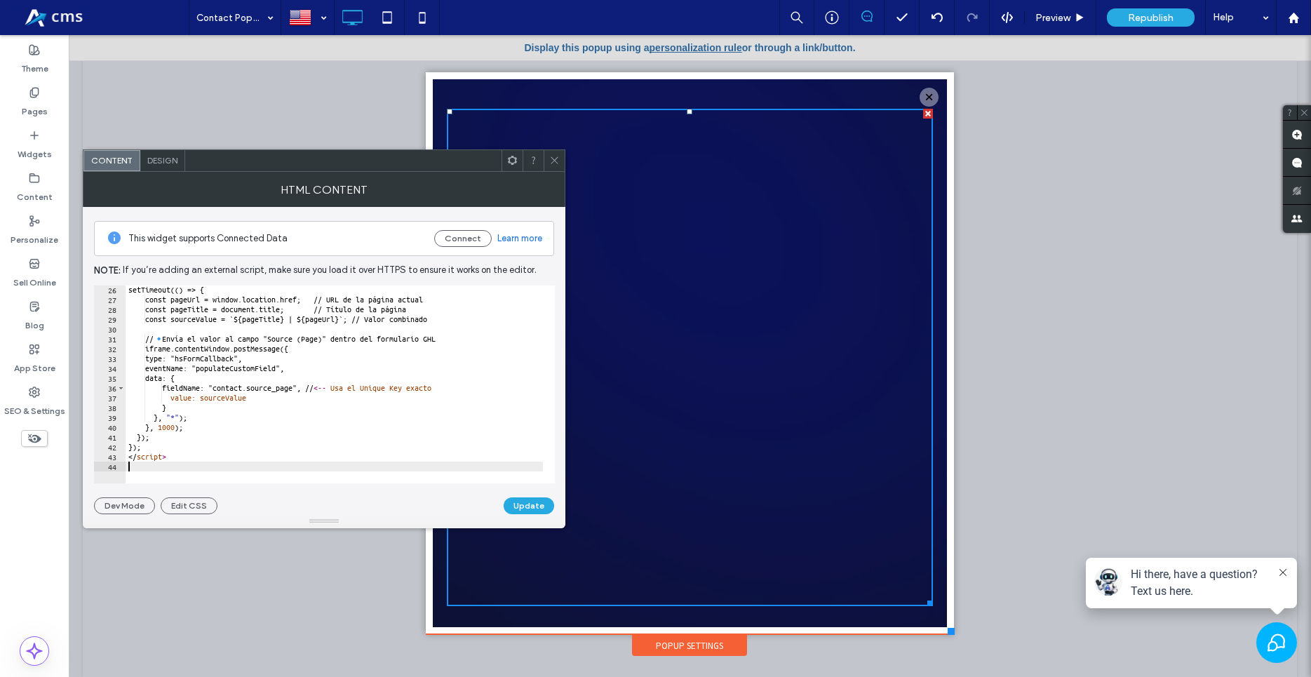
scroll to position [234, 0]
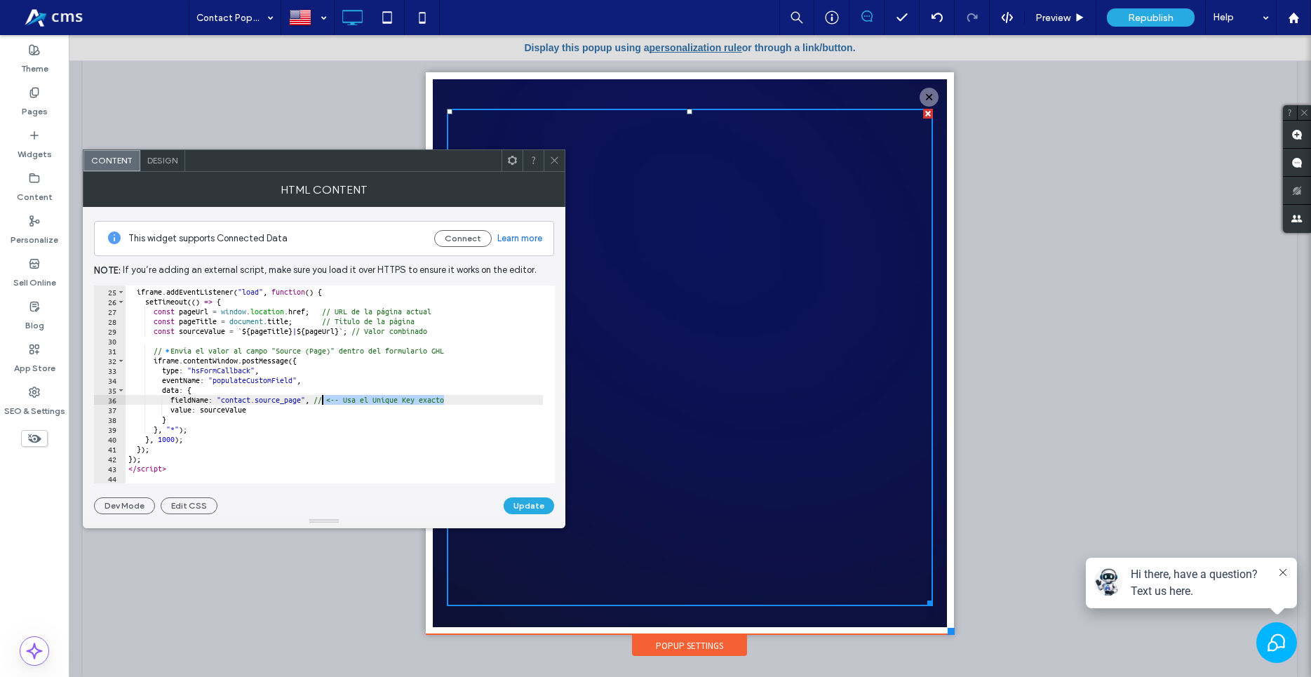
drag, startPoint x: 469, startPoint y: 399, endPoint x: 321, endPoint y: 404, distance: 147.4
click at [321, 404] on div "iframe . addEventListener ( "load" , function ( ) { setTimeout (( ) => { const …" at bounding box center [334, 386] width 417 height 218
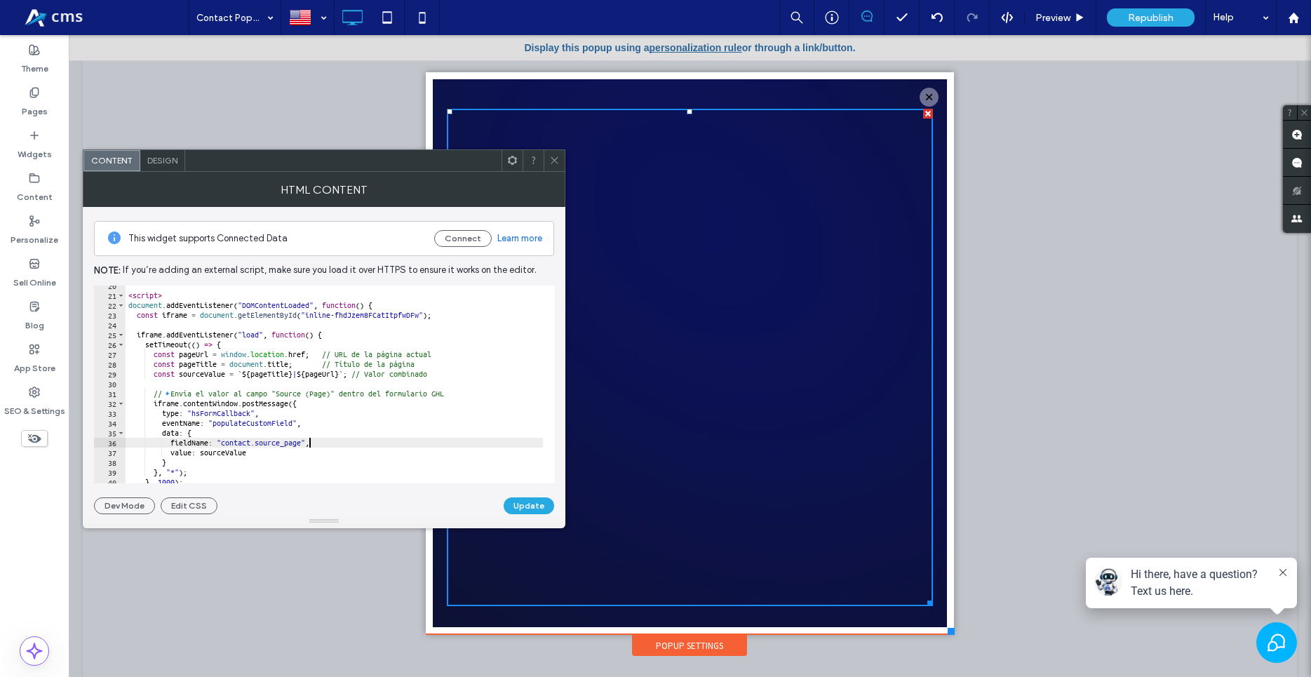
scroll to position [192, 0]
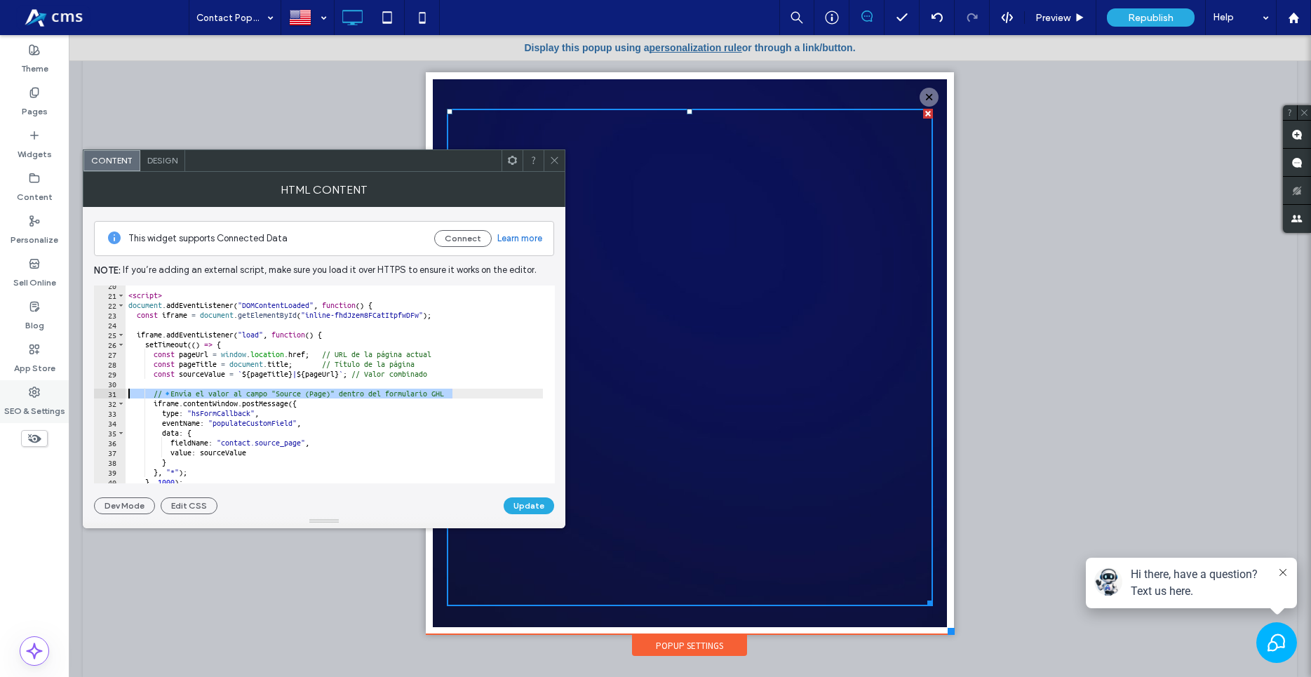
drag, startPoint x: 462, startPoint y: 392, endPoint x: 43, endPoint y: 390, distance: 418.9
click at [43, 390] on body ".wqwq-1{fill:#231f20;} .cls-1q, .cls-2q { fill-rule: evenodd; } .cls-2q { fill:…" at bounding box center [655, 338] width 1311 height 677
type textarea "**********"
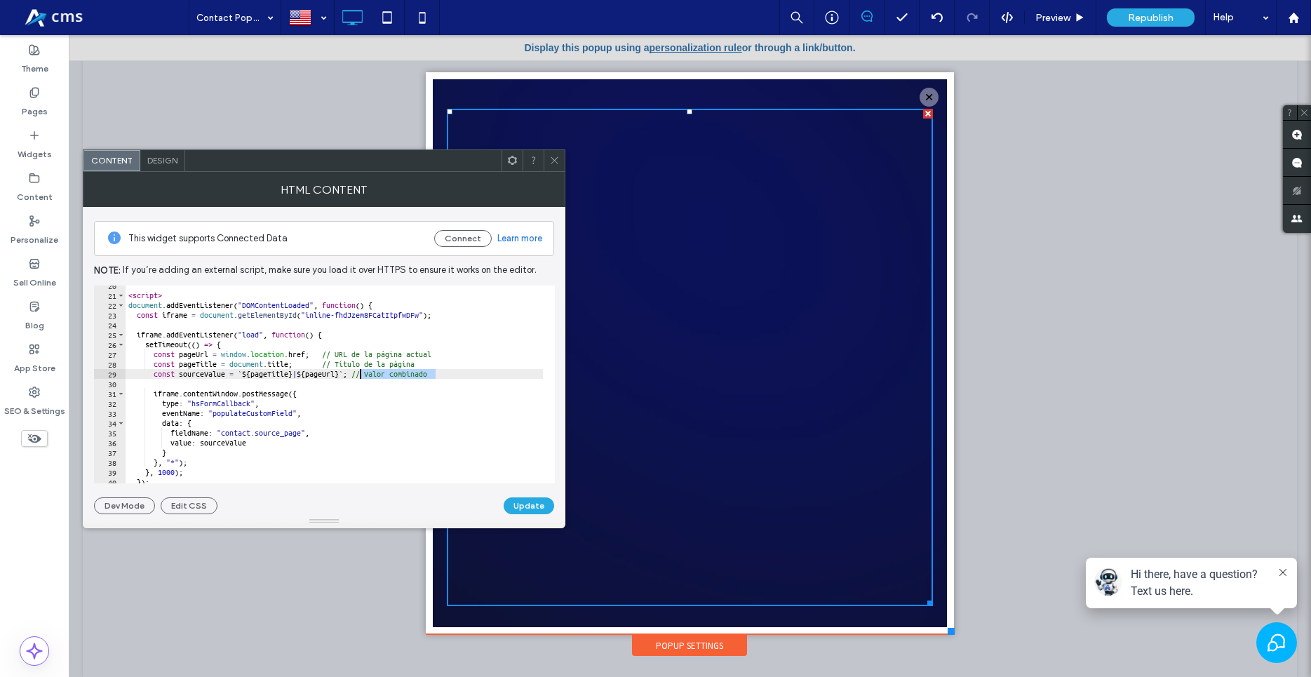
drag, startPoint x: 449, startPoint y: 373, endPoint x: 357, endPoint y: 375, distance: 91.9
click at [357, 375] on div "< script > document . addEventListener ( "DOMContentLoaded" , function ( ) { co…" at bounding box center [334, 390] width 417 height 218
click at [436, 365] on div "< script > document . addEventListener ( "DOMContentLoaded" , function ( ) { co…" at bounding box center [334, 390] width 417 height 218
drag, startPoint x: 432, startPoint y: 365, endPoint x: 295, endPoint y: 363, distance: 136.1
click at [295, 363] on div "< script > document . addEventListener ( "DOMContentLoaded" , function ( ) { co…" at bounding box center [334, 390] width 417 height 218
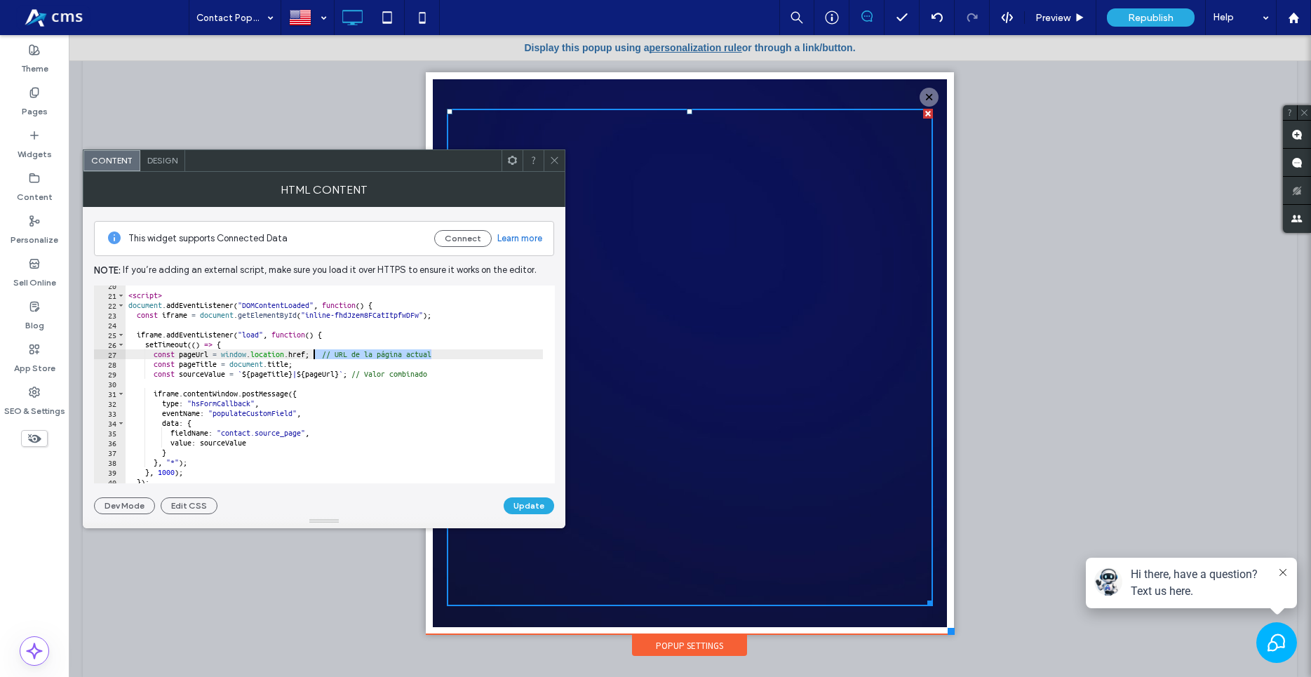
drag, startPoint x: 382, startPoint y: 352, endPoint x: 315, endPoint y: 354, distance: 66.7
click at [315, 354] on div "< script > document . addEventListener ( "DOMContentLoaded" , function ( ) { co…" at bounding box center [334, 390] width 417 height 218
drag, startPoint x: 438, startPoint y: 375, endPoint x: 361, endPoint y: 375, distance: 77.2
click at [361, 375] on div "< script > document . addEventListener ( "DOMContentLoaded" , function ( ) { co…" at bounding box center [334, 390] width 417 height 218
type textarea "**********"
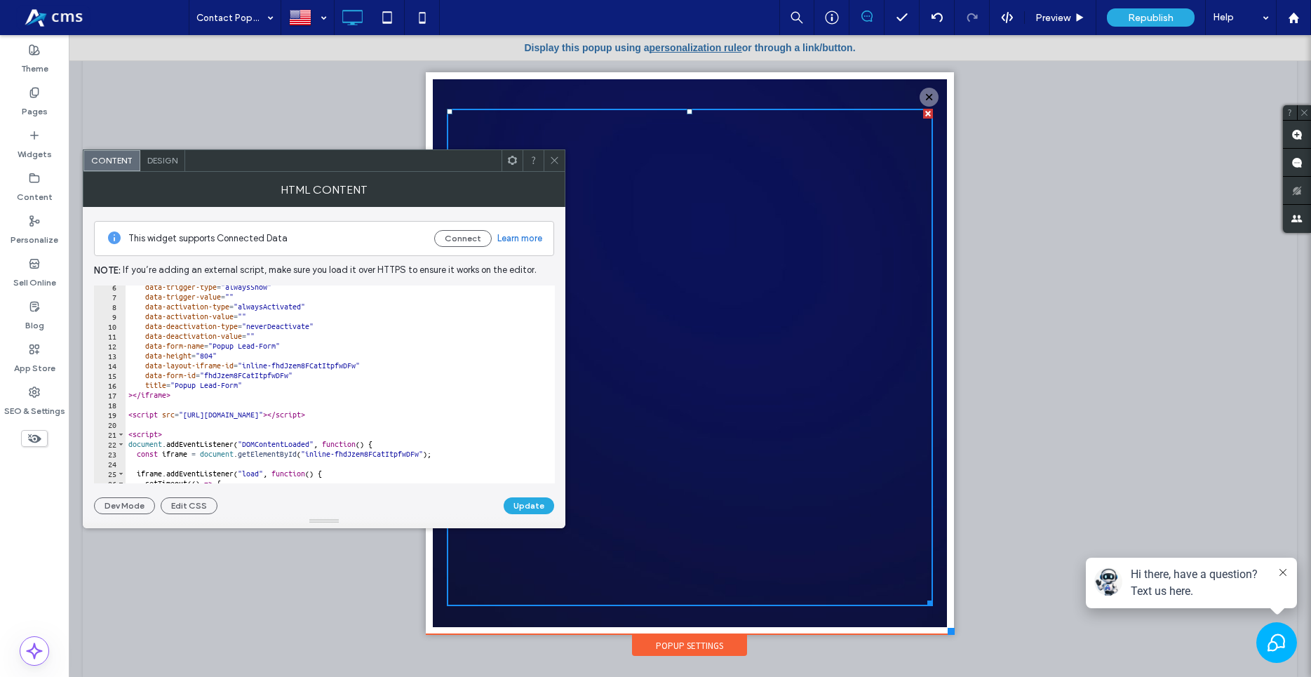
scroll to position [0, 0]
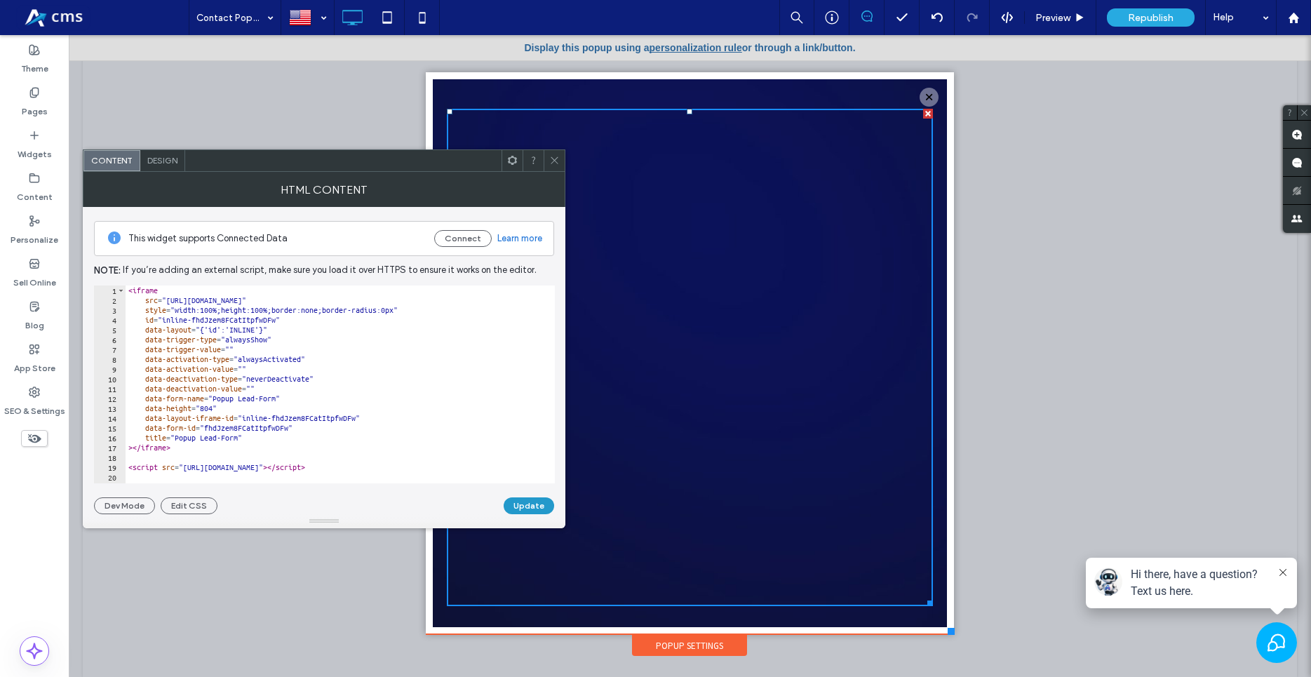
click at [541, 506] on button "Update" at bounding box center [529, 505] width 51 height 17
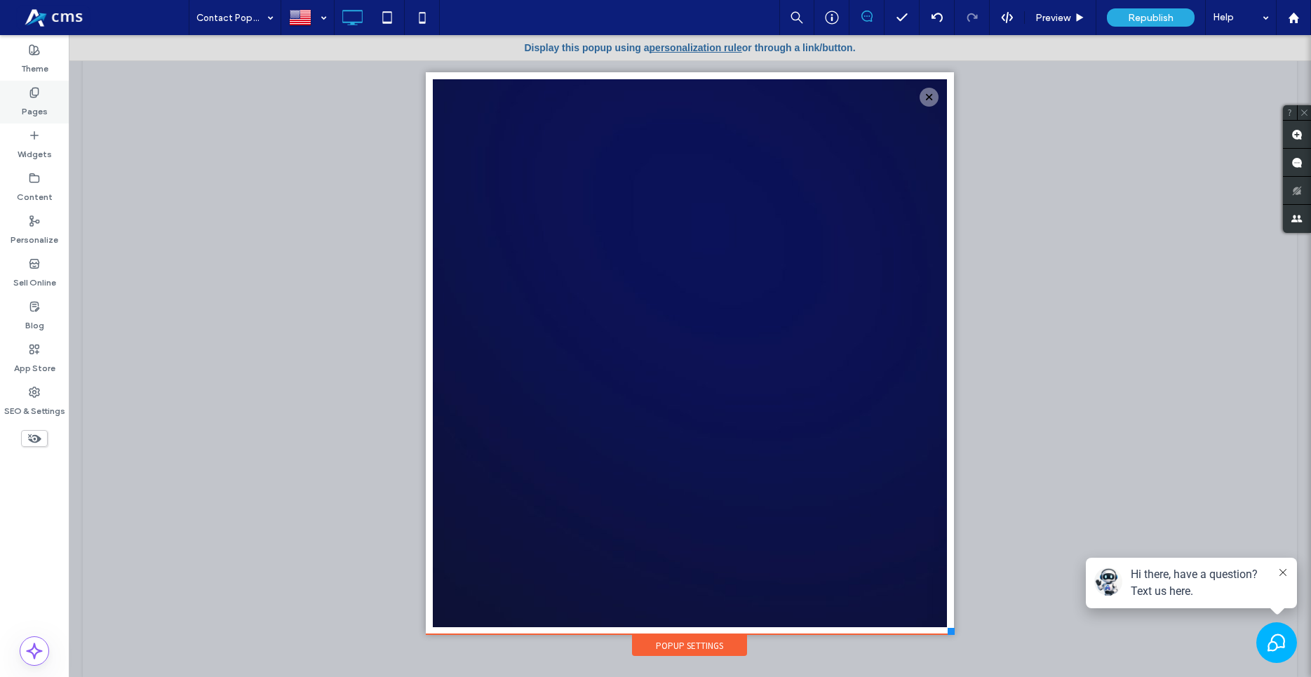
click at [18, 100] on div "Pages" at bounding box center [34, 102] width 69 height 43
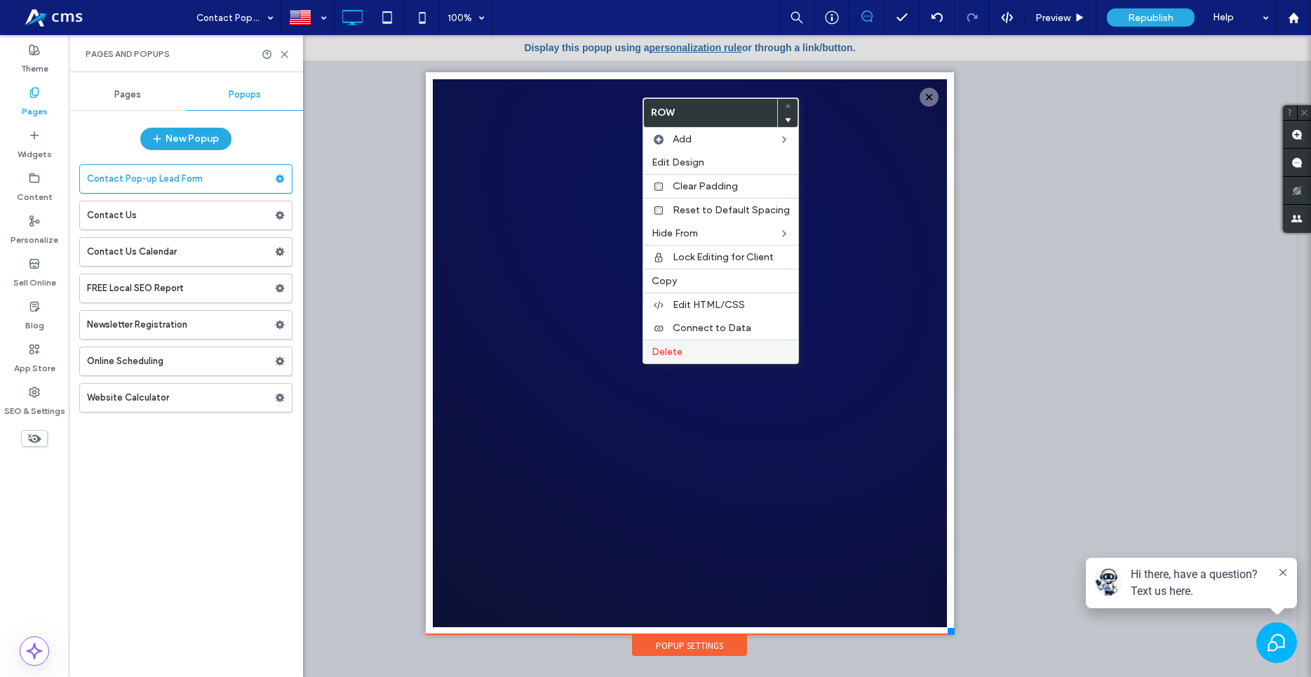
click at [701, 359] on div "Delete" at bounding box center [720, 352] width 155 height 24
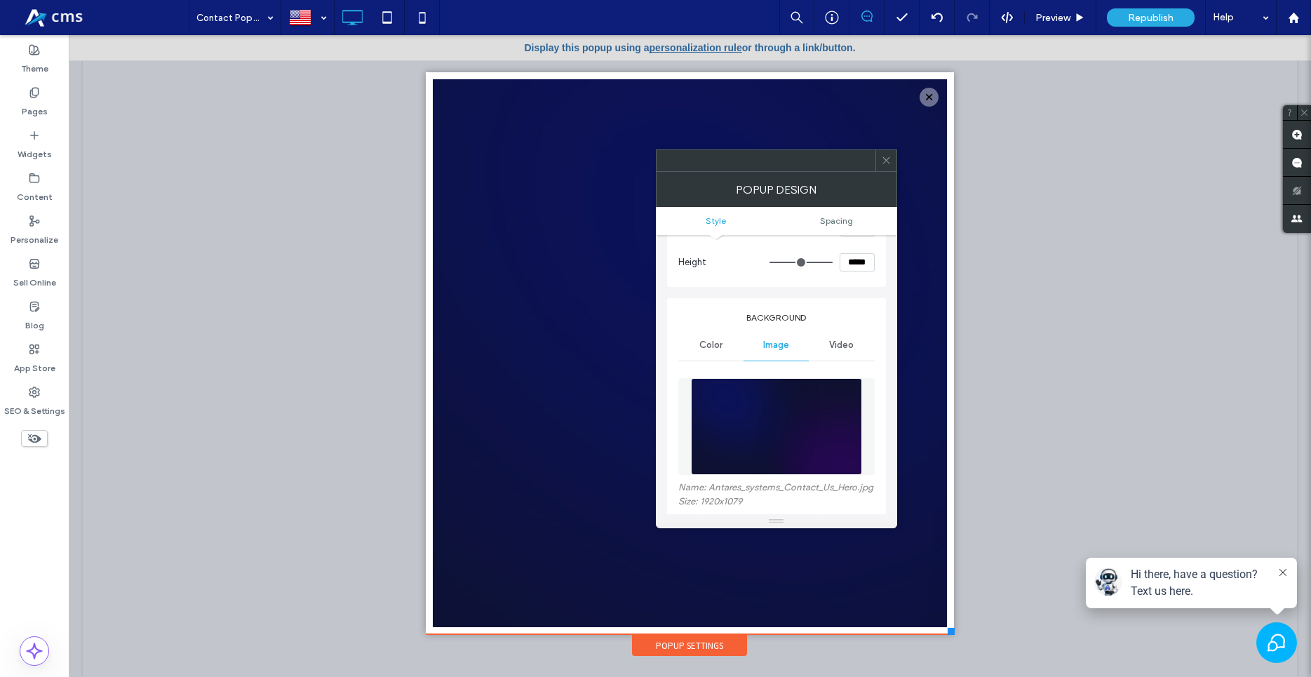
scroll to position [160, 0]
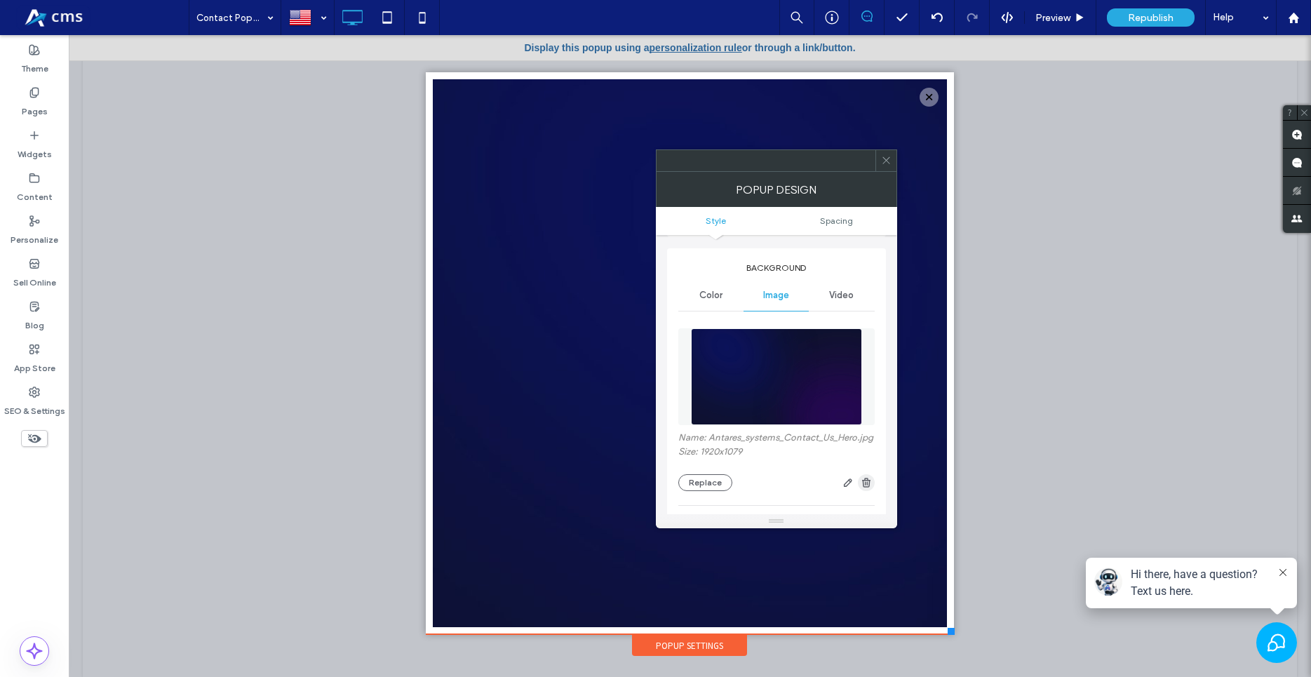
click at [870, 485] on icon "button" at bounding box center [866, 482] width 11 height 11
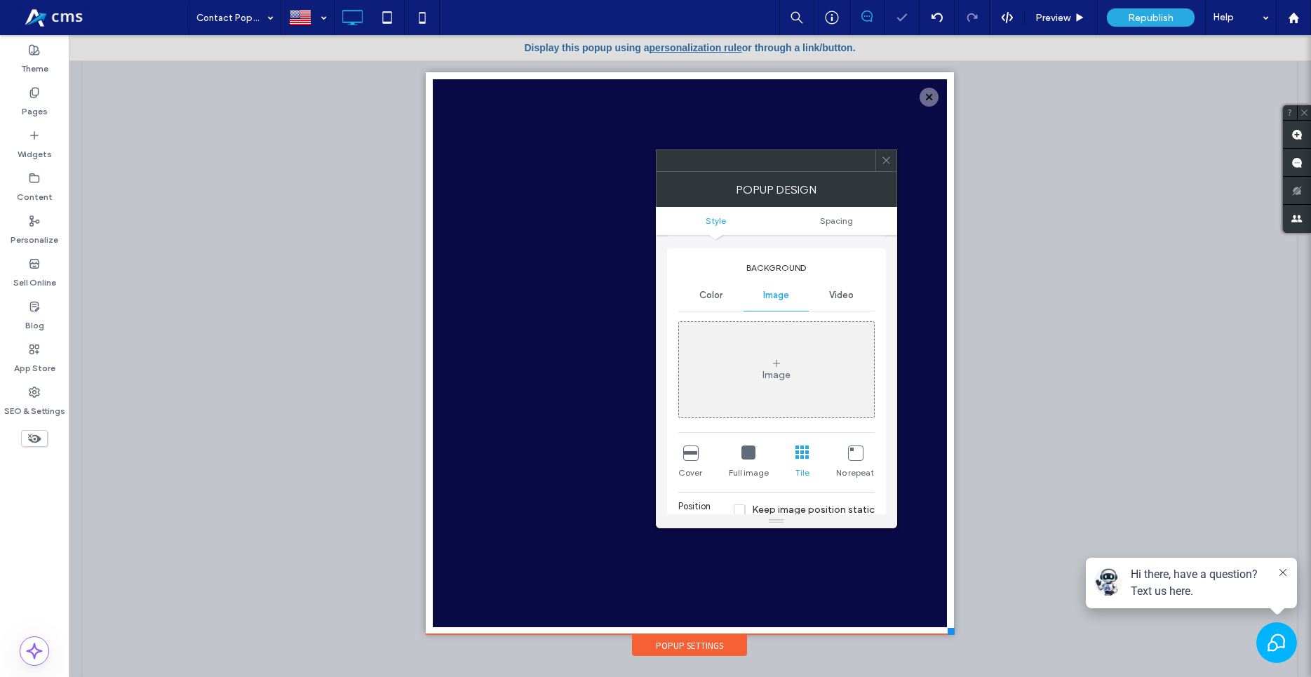
scroll to position [0, 0]
click at [695, 303] on div "Color" at bounding box center [711, 295] width 65 height 31
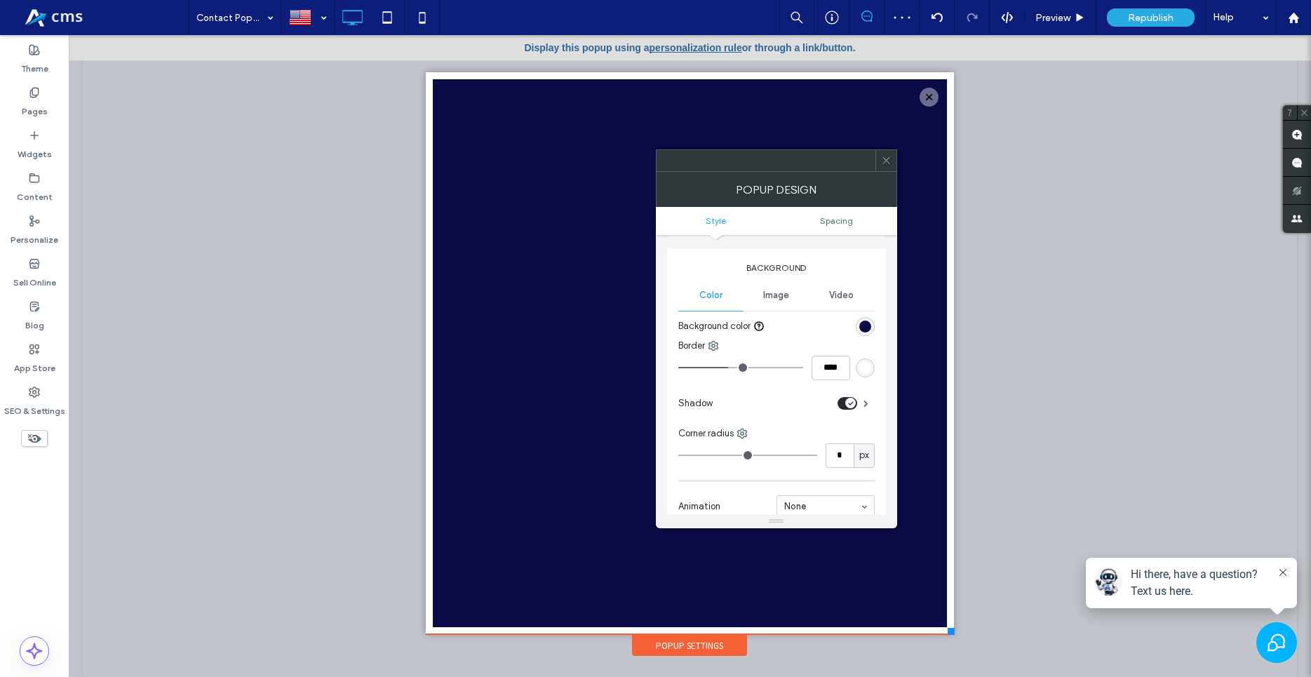
click at [869, 326] on div "rgb(10, 10, 70)" at bounding box center [866, 327] width 12 height 12
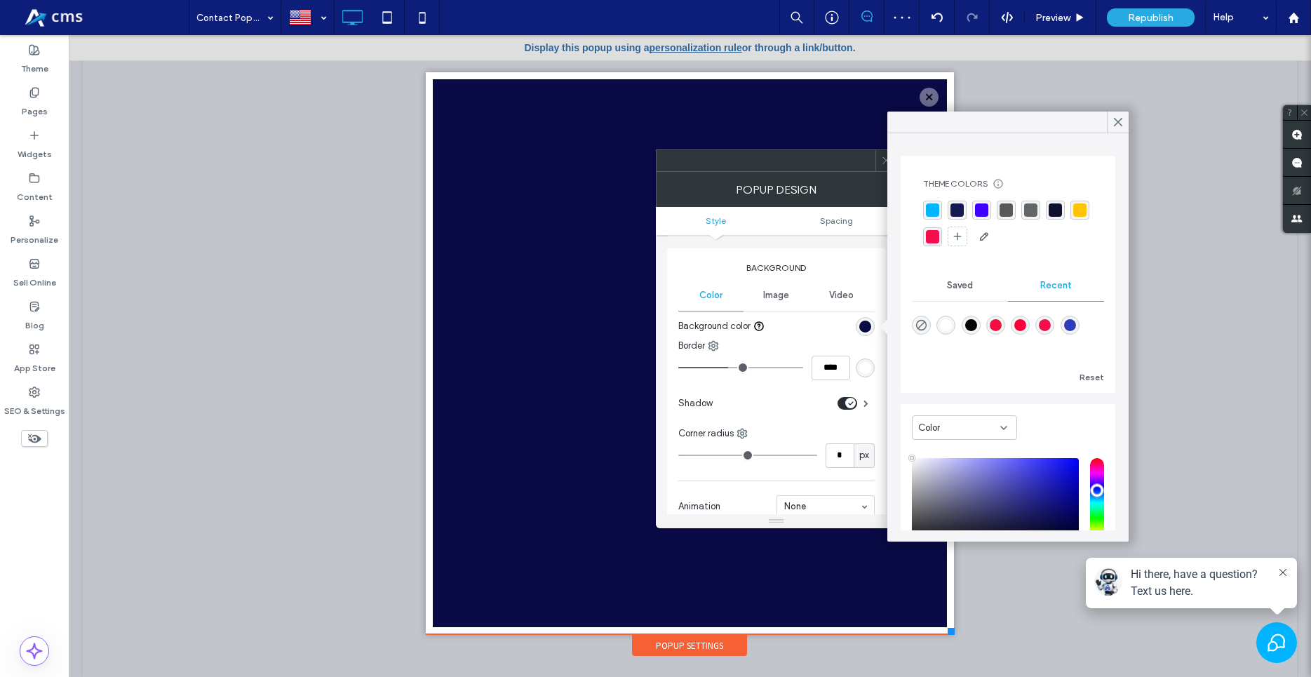
type input "****"
click at [949, 328] on div "rgba(255, 255, 255, 1)" at bounding box center [946, 325] width 12 height 12
type input "*******"
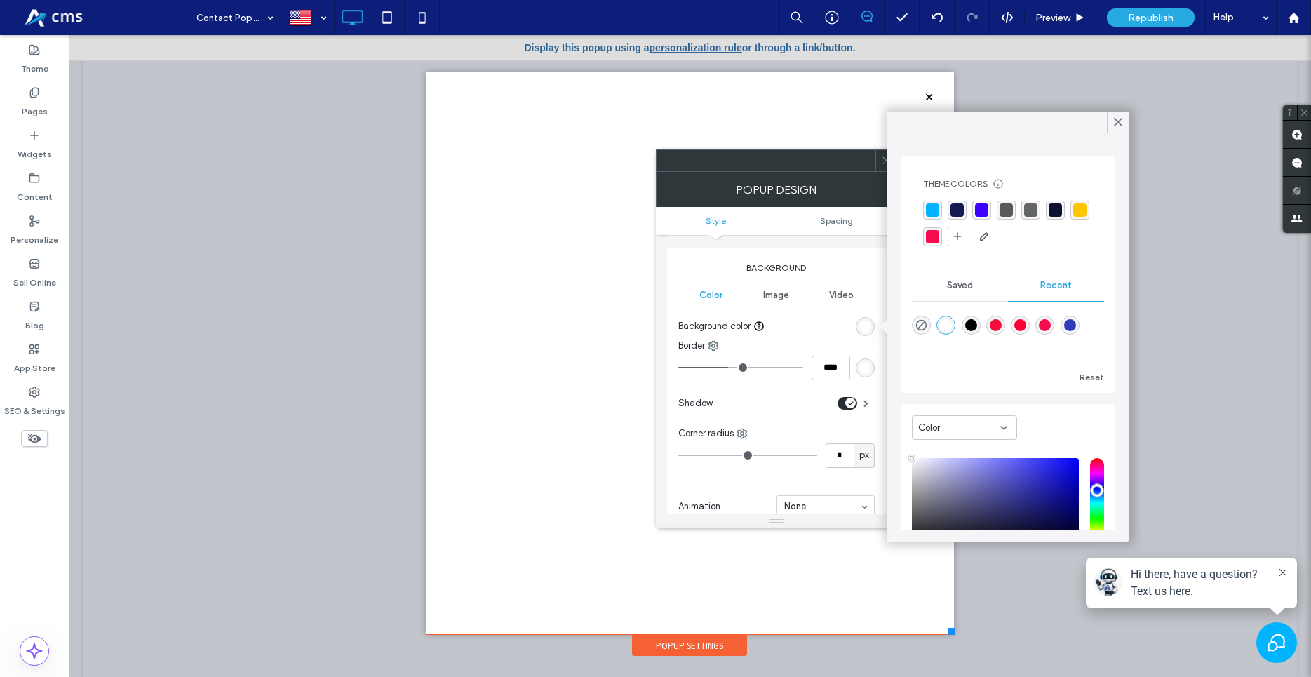
click at [864, 367] on div "rgb(255, 255, 255)" at bounding box center [866, 368] width 12 height 12
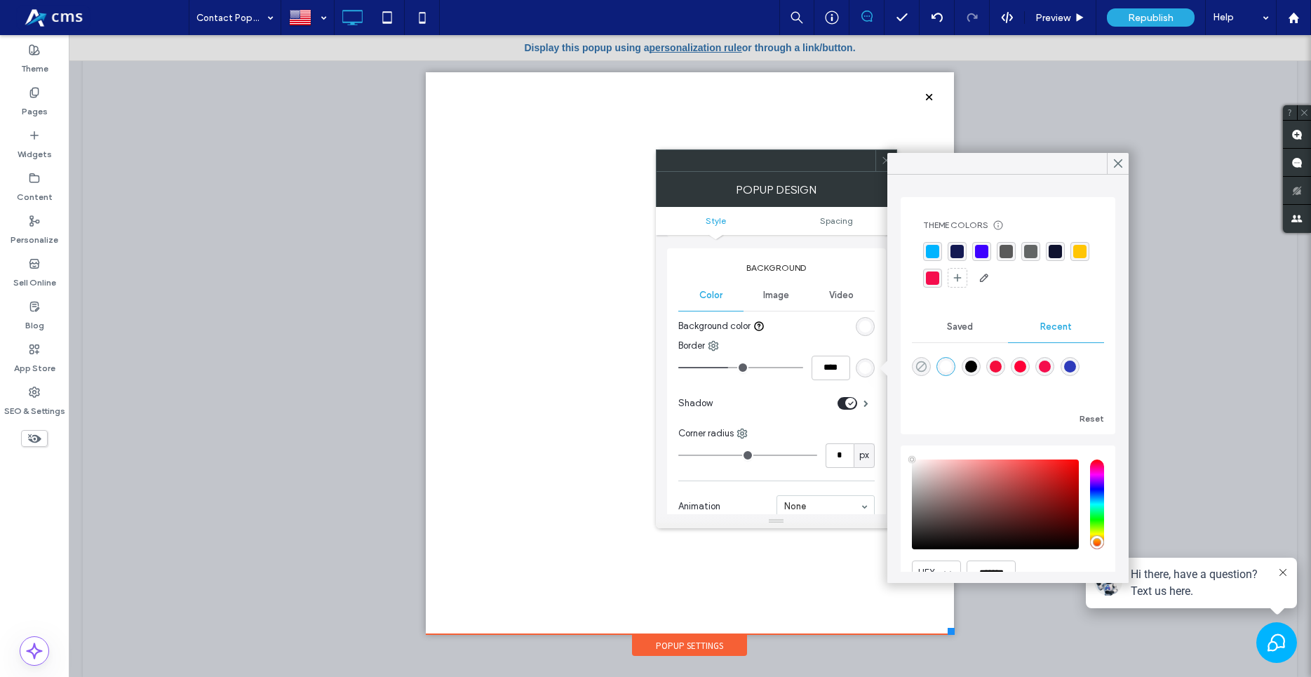
click at [921, 368] on use "rgba(0, 0, 0, 0)" at bounding box center [921, 366] width 11 height 11
type input "*******"
type input "*"
type input "**"
click at [1007, 250] on div "rgba(90,90,90,1)" at bounding box center [1006, 251] width 13 height 13
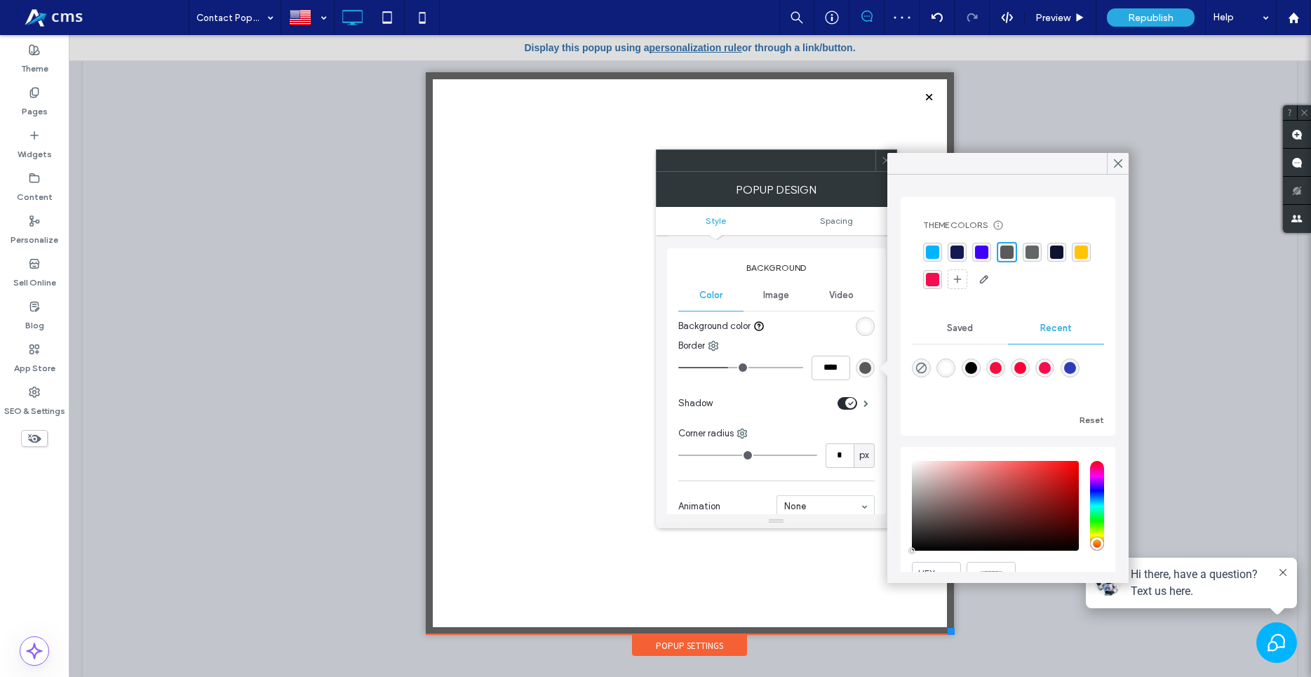
click at [1030, 259] on div "rgba(99,102,102,1)" at bounding box center [1032, 252] width 19 height 19
click at [26, 98] on div "Pages" at bounding box center [34, 102] width 69 height 43
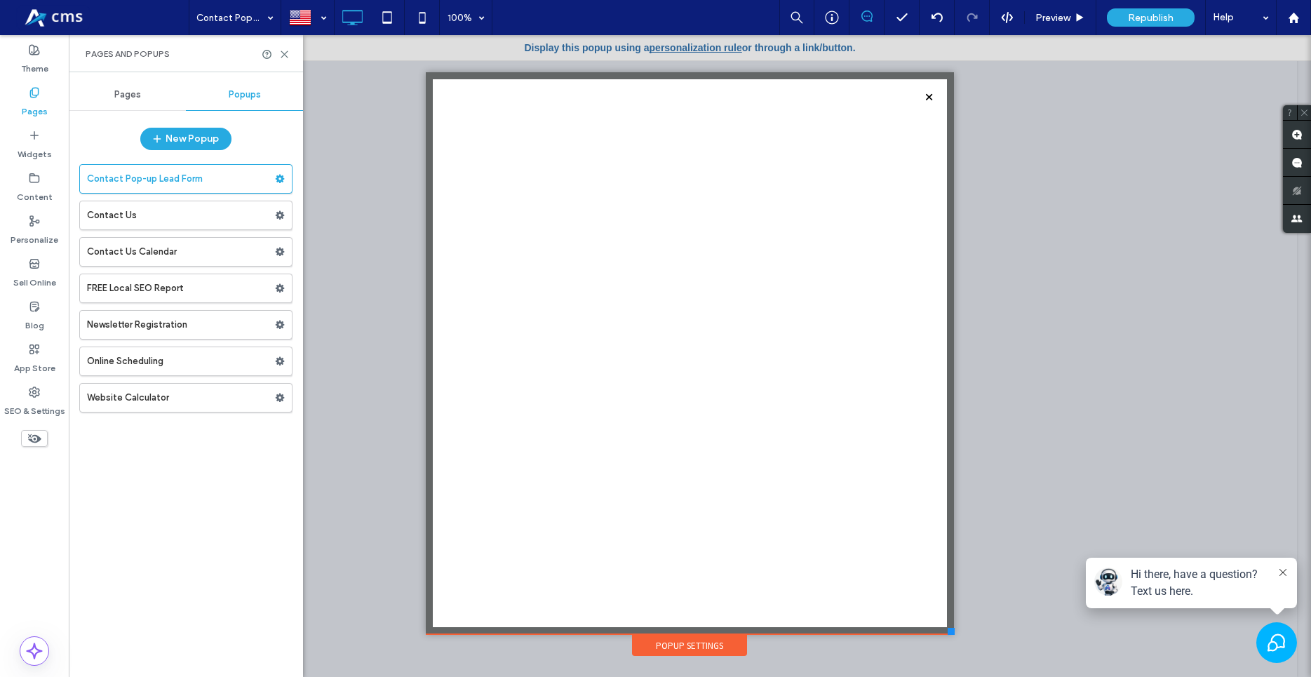
click at [134, 100] on div "Pages" at bounding box center [127, 94] width 117 height 31
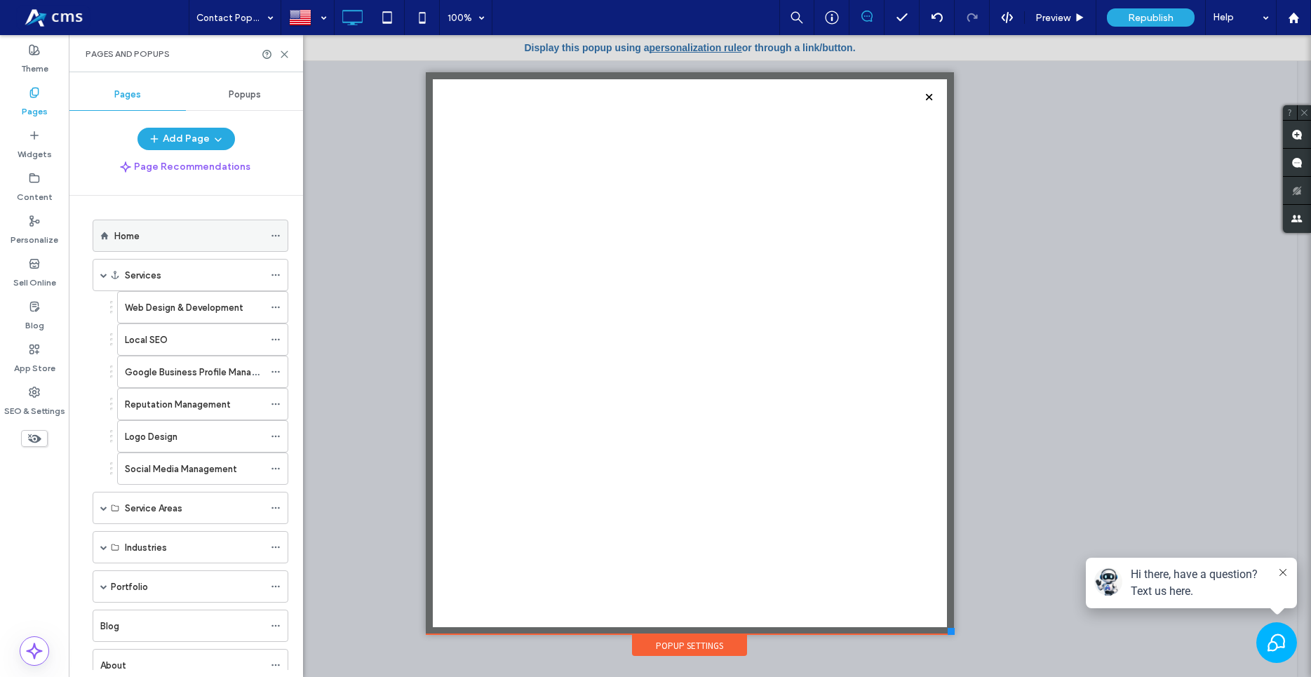
click at [178, 233] on div "Home" at bounding box center [188, 236] width 149 height 15
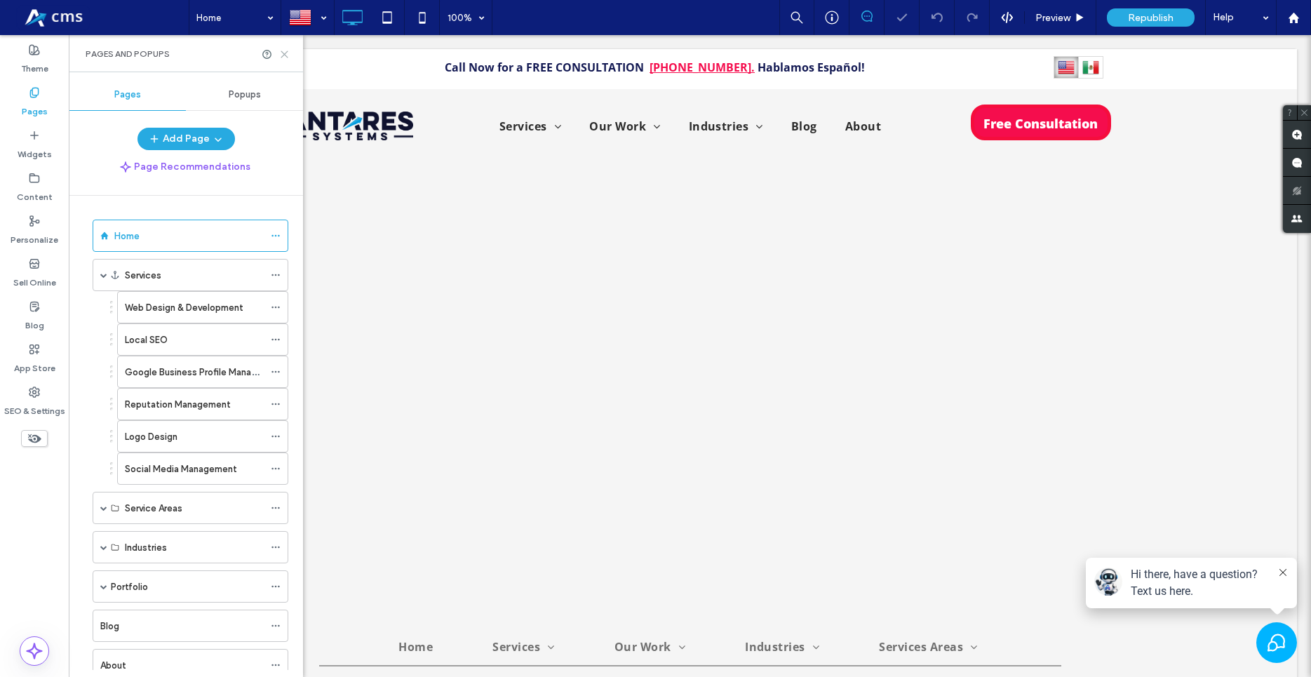
click at [287, 55] on icon at bounding box center [284, 54] width 11 height 11
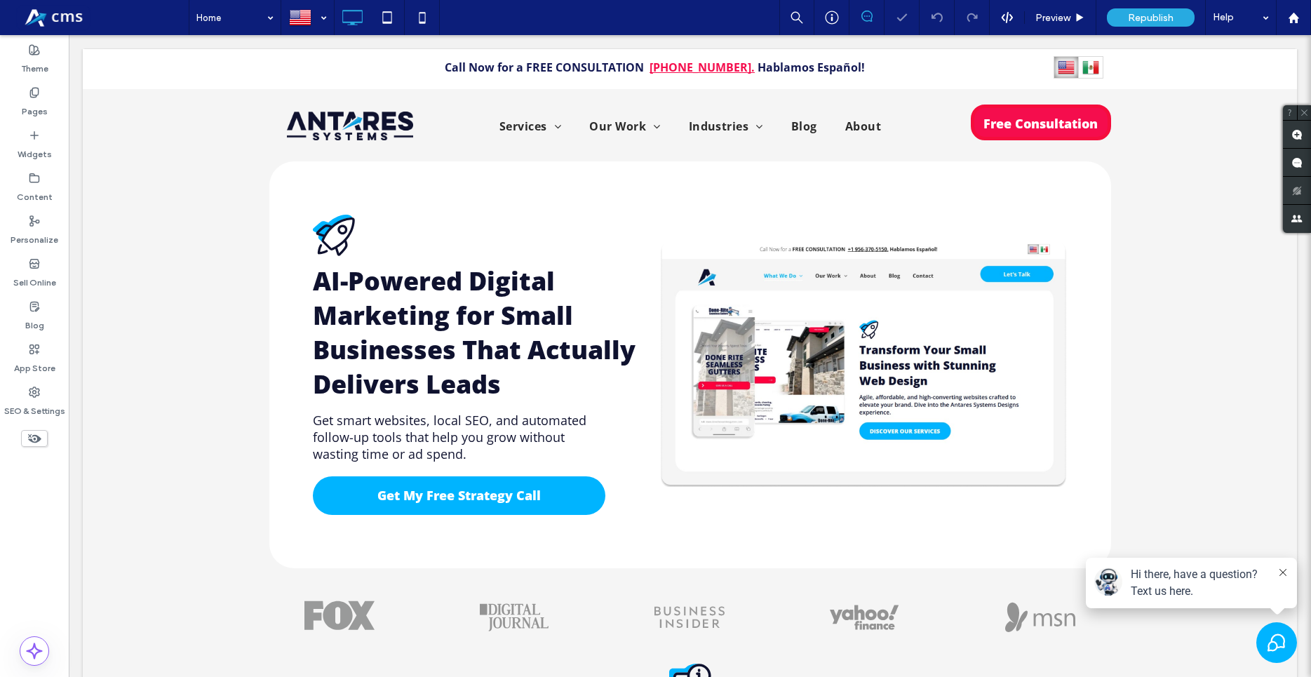
click at [119, 235] on div "Click to edit in Flex Mode" at bounding box center [690, 371] width 1215 height 421
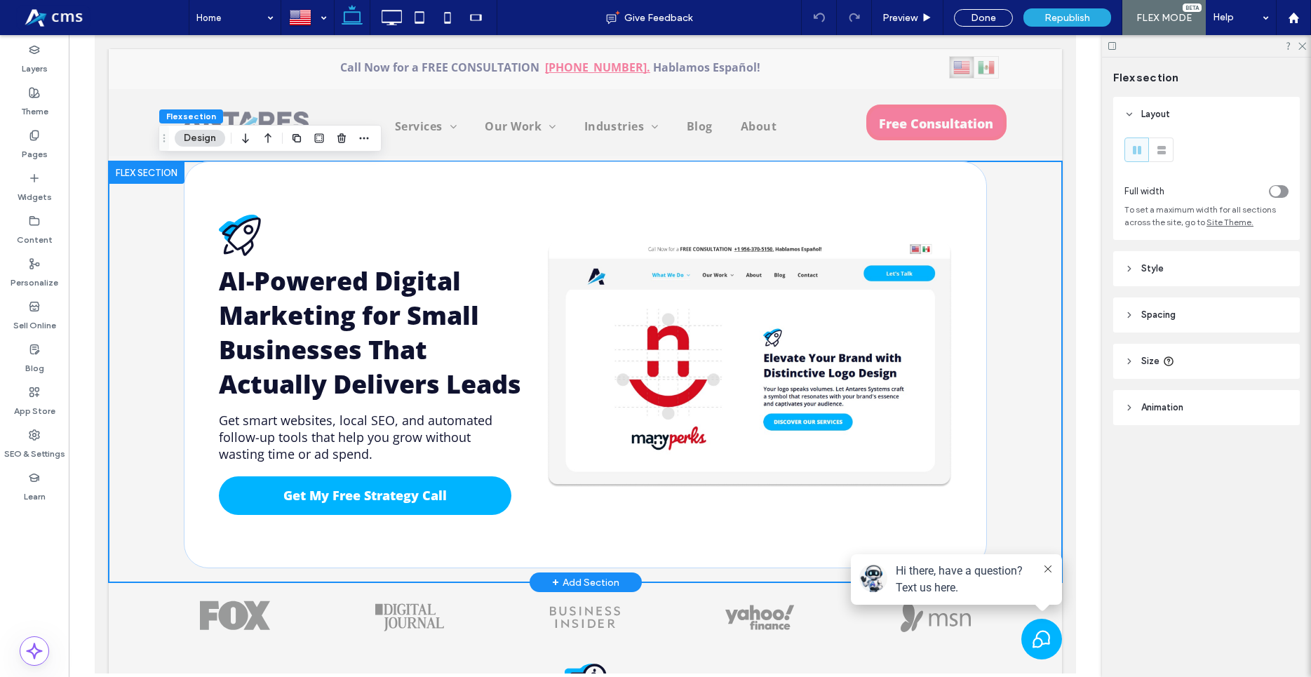
click at [1031, 218] on div "a a a a AI-Powered Digital Marketing for Small Businesses That Actually Deliver…" at bounding box center [586, 371] width 954 height 421
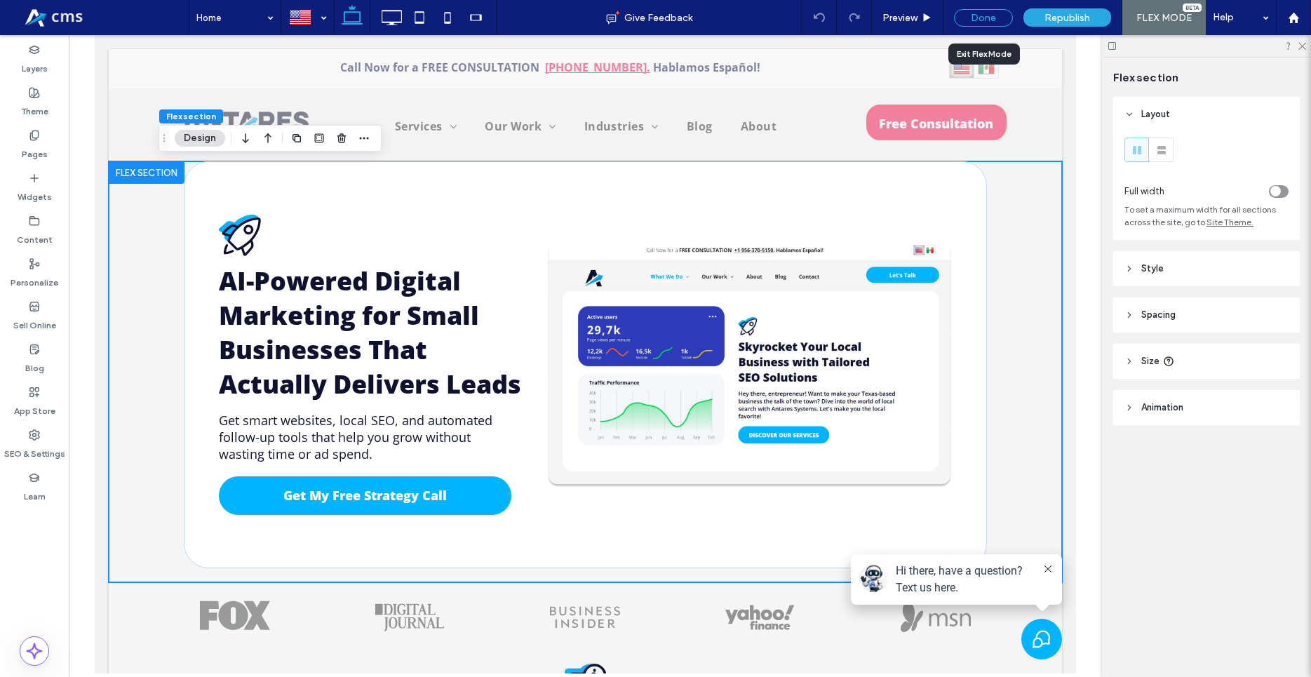
drag, startPoint x: 981, startPoint y: 22, endPoint x: 1012, endPoint y: 131, distance: 113.7
click at [981, 22] on div "Done" at bounding box center [983, 18] width 59 height 18
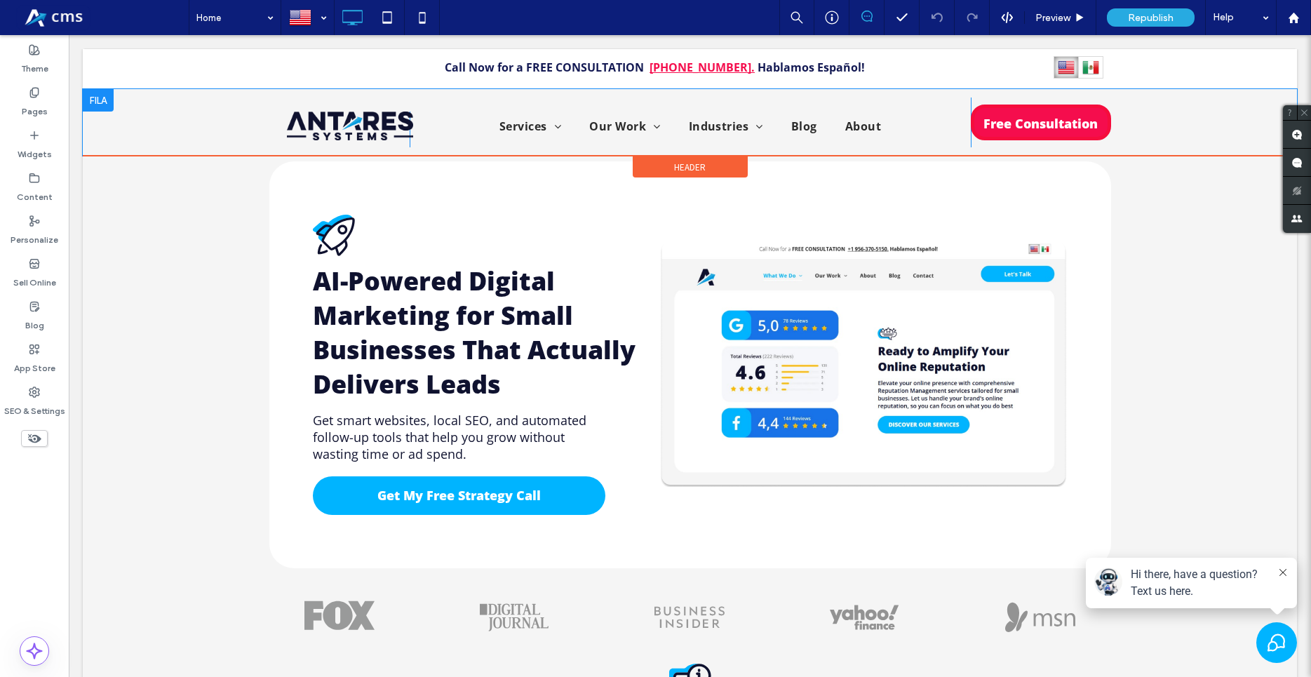
click at [1242, 117] on div "Click To Paste Click To Paste Click To Paste Click To Paste Click To Paste Clic…" at bounding box center [690, 122] width 1215 height 67
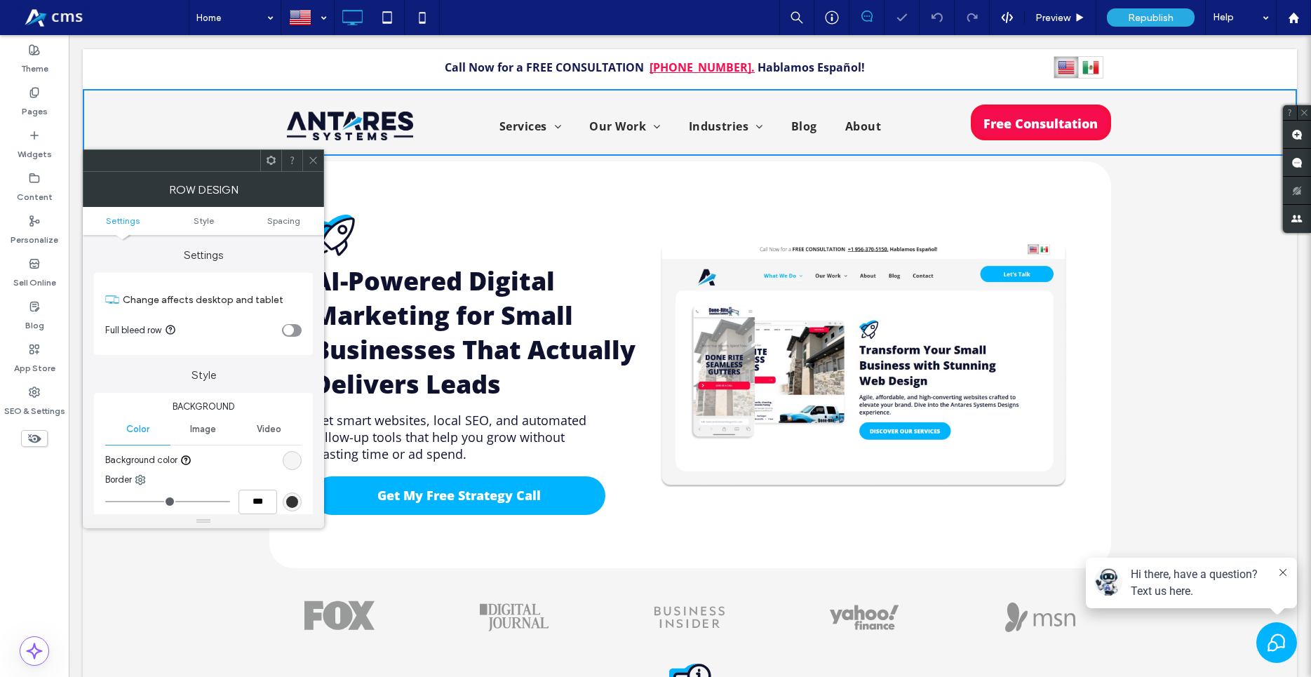
click at [296, 460] on div "rgb(245, 245, 245)" at bounding box center [292, 461] width 12 height 12
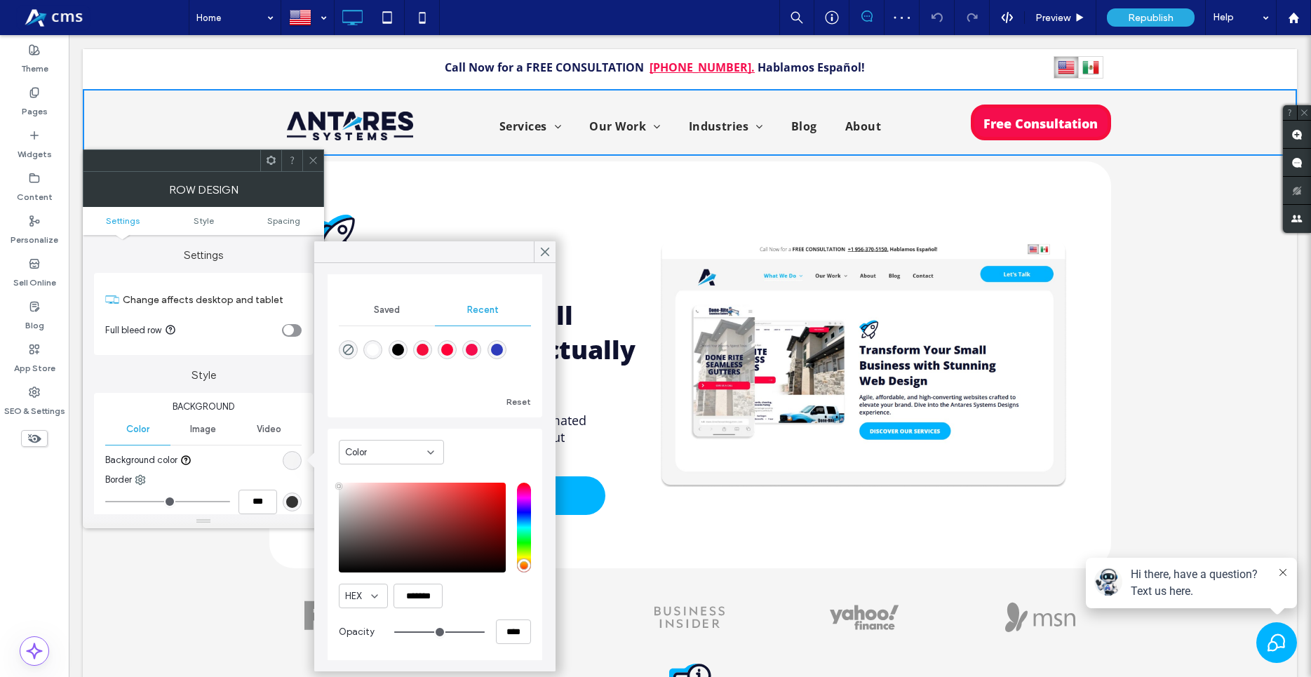
scroll to position [107, 0]
click at [415, 587] on input "*******" at bounding box center [418, 594] width 49 height 25
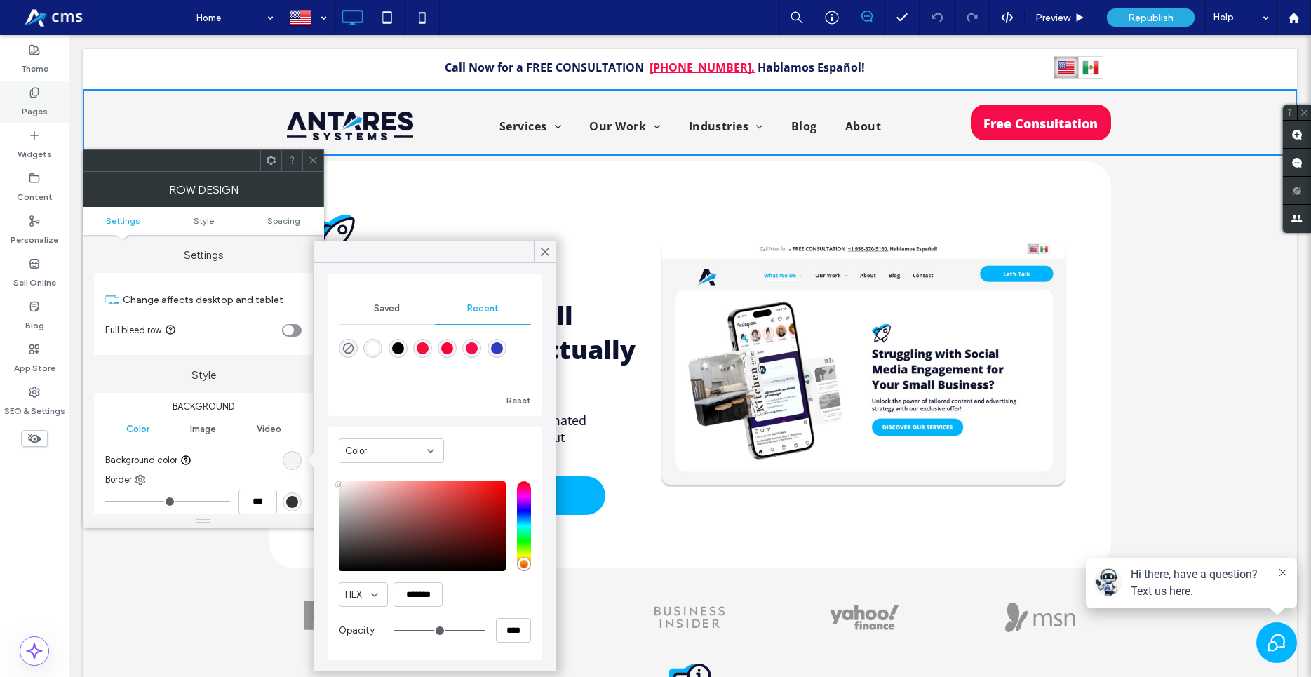
click at [41, 115] on label "Pages" at bounding box center [35, 108] width 26 height 20
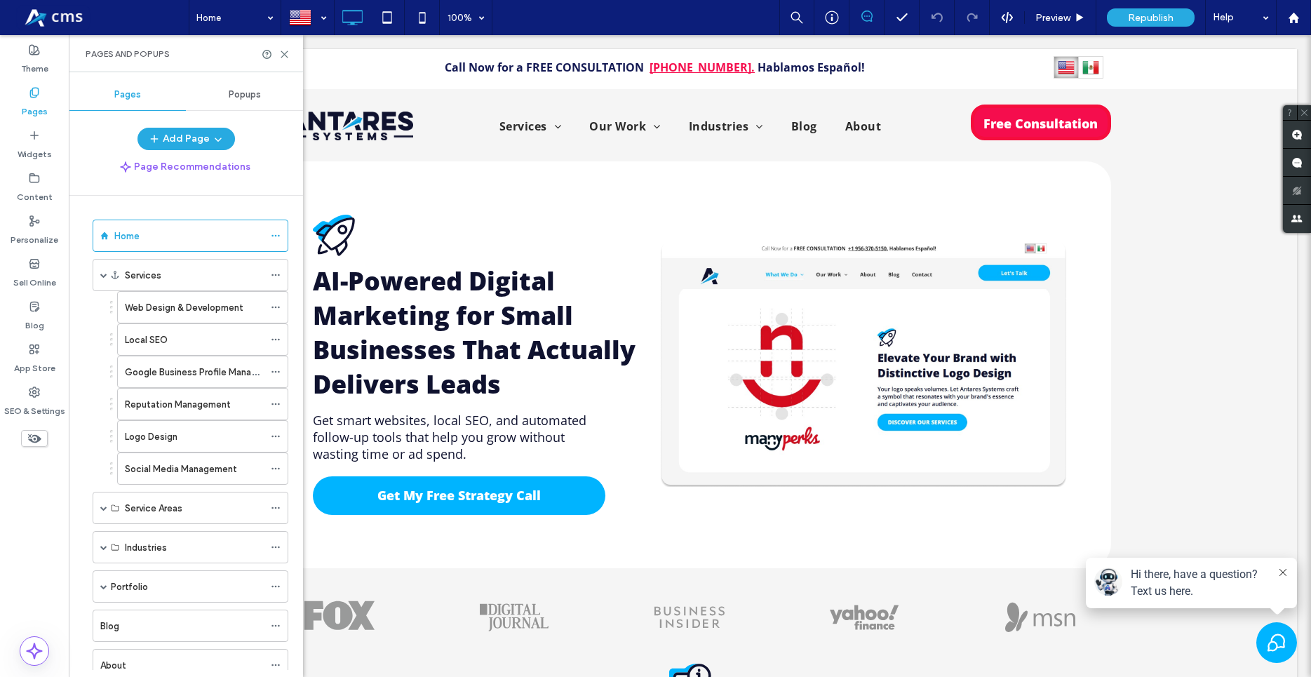
click at [266, 88] on div "Popups" at bounding box center [244, 94] width 117 height 31
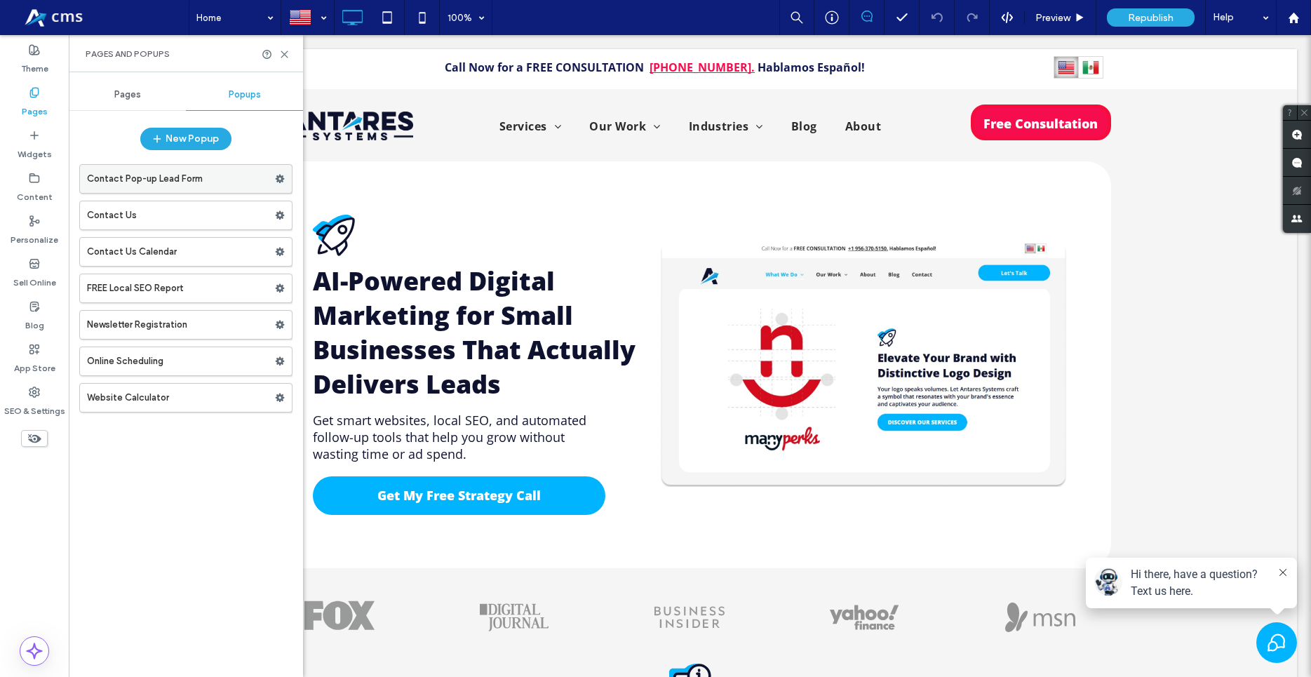
click at [163, 178] on label "Contact Pop-up Lead Form" at bounding box center [181, 179] width 188 height 28
click at [616, 89] on div at bounding box center [655, 338] width 1311 height 677
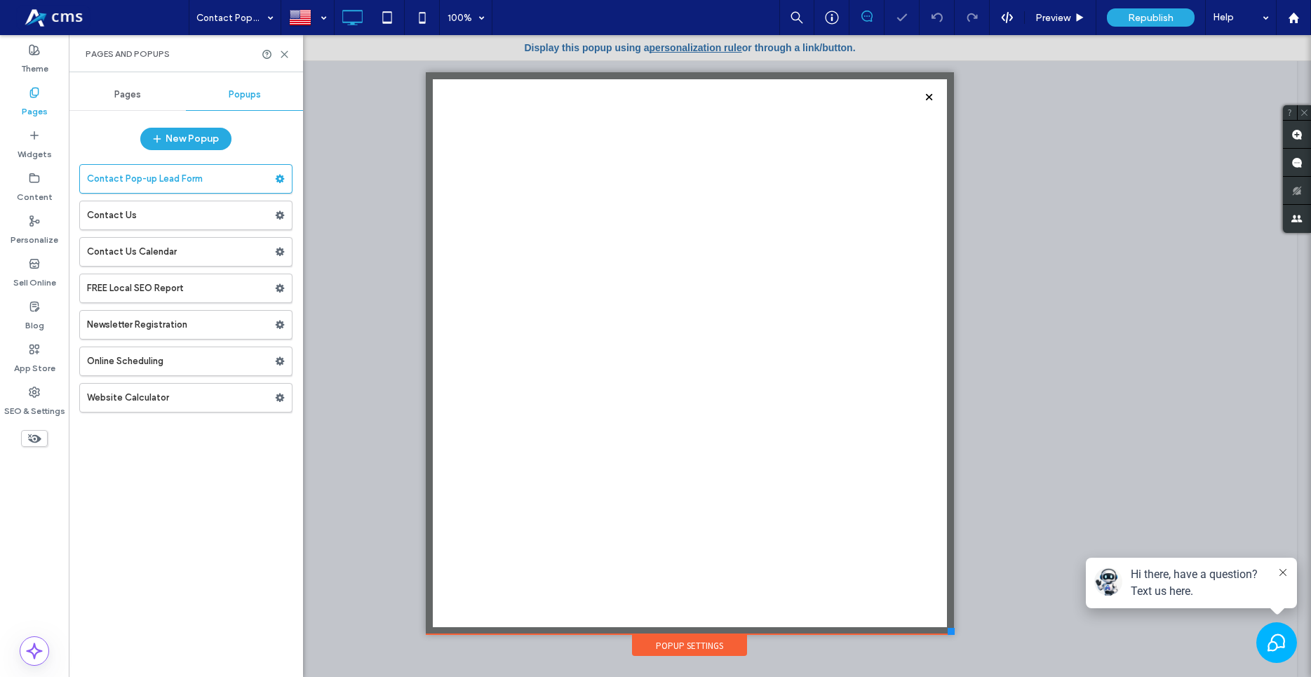
click at [677, 641] on div "Popup Settings" at bounding box center [689, 645] width 115 height 21
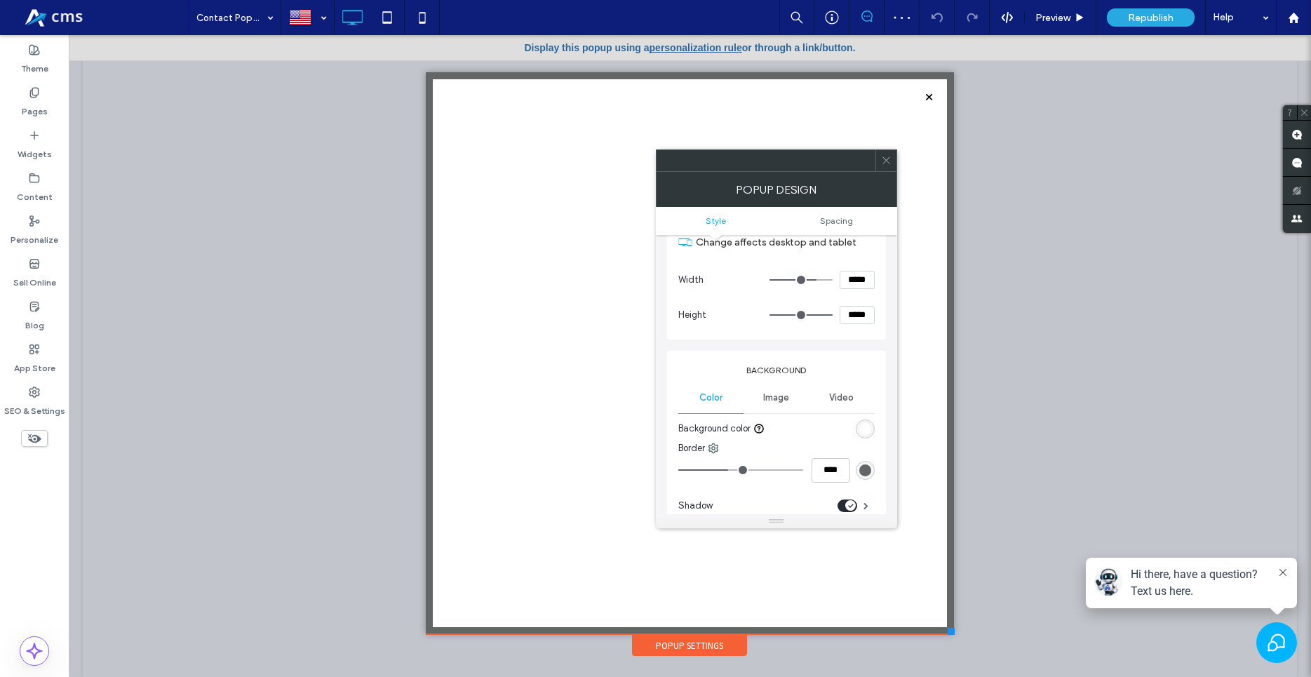
scroll to position [80, 0]
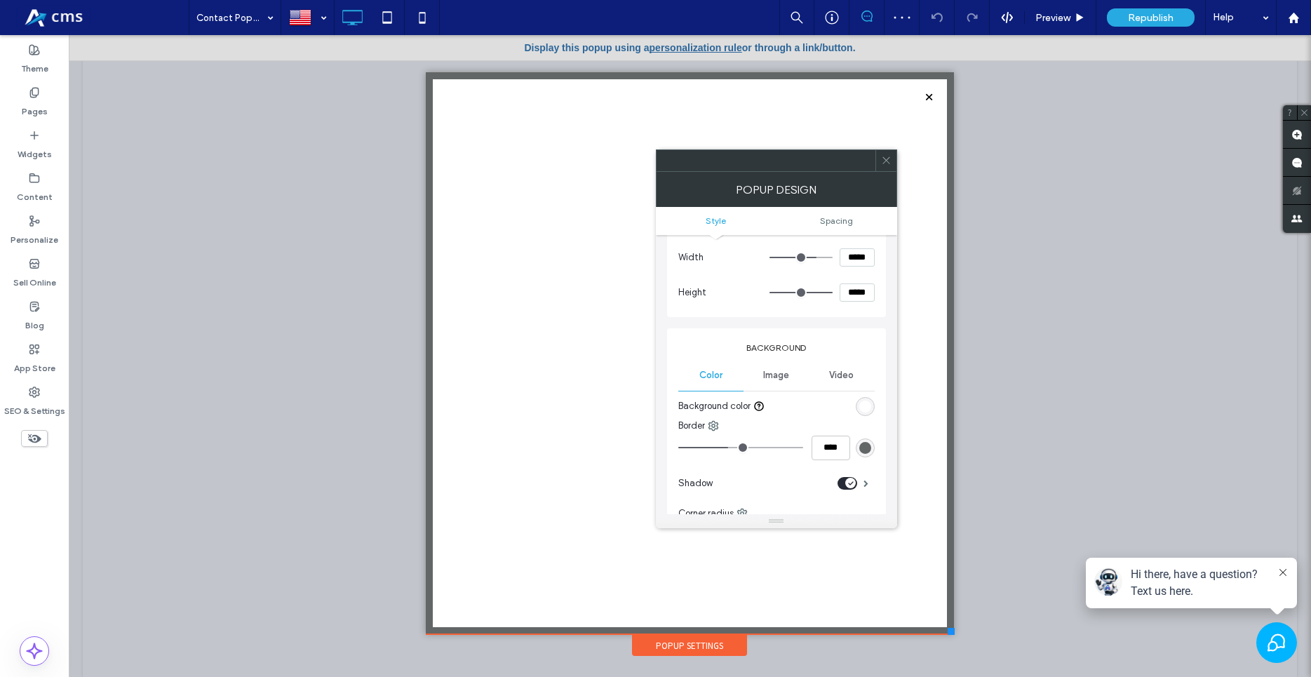
click at [866, 445] on div "rgb(99, 102, 102)" at bounding box center [866, 448] width 12 height 12
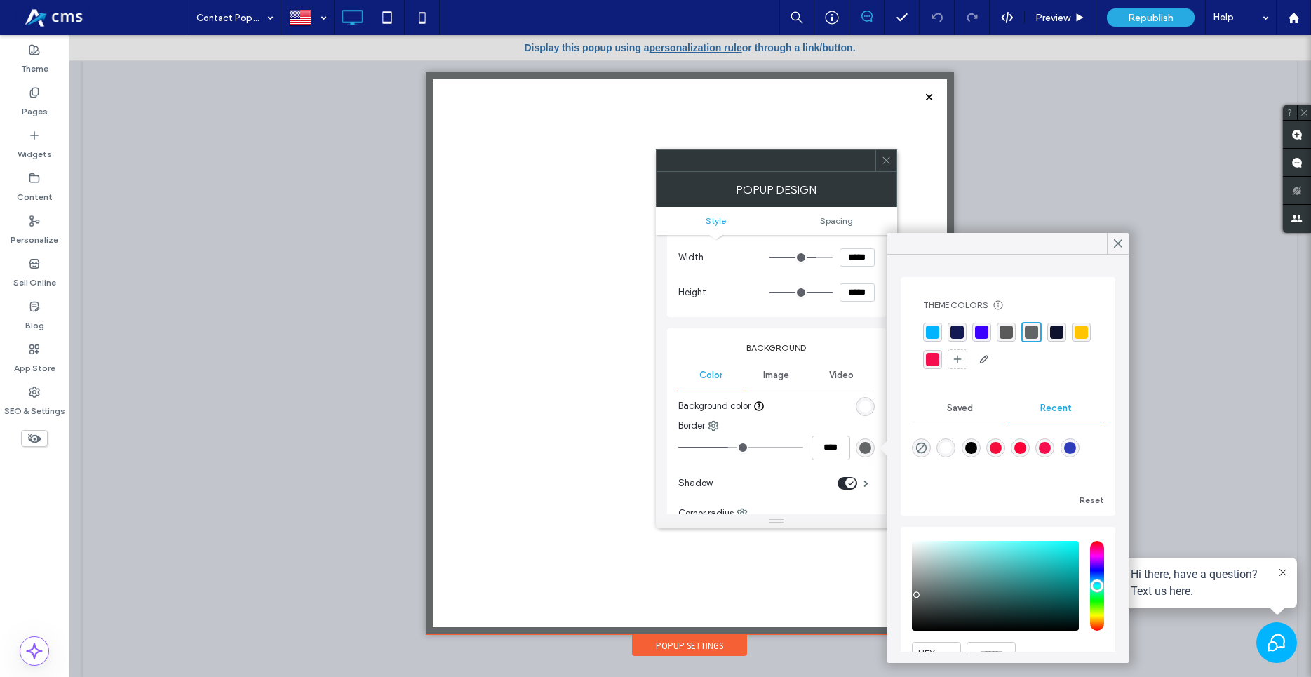
scroll to position [68, 0]
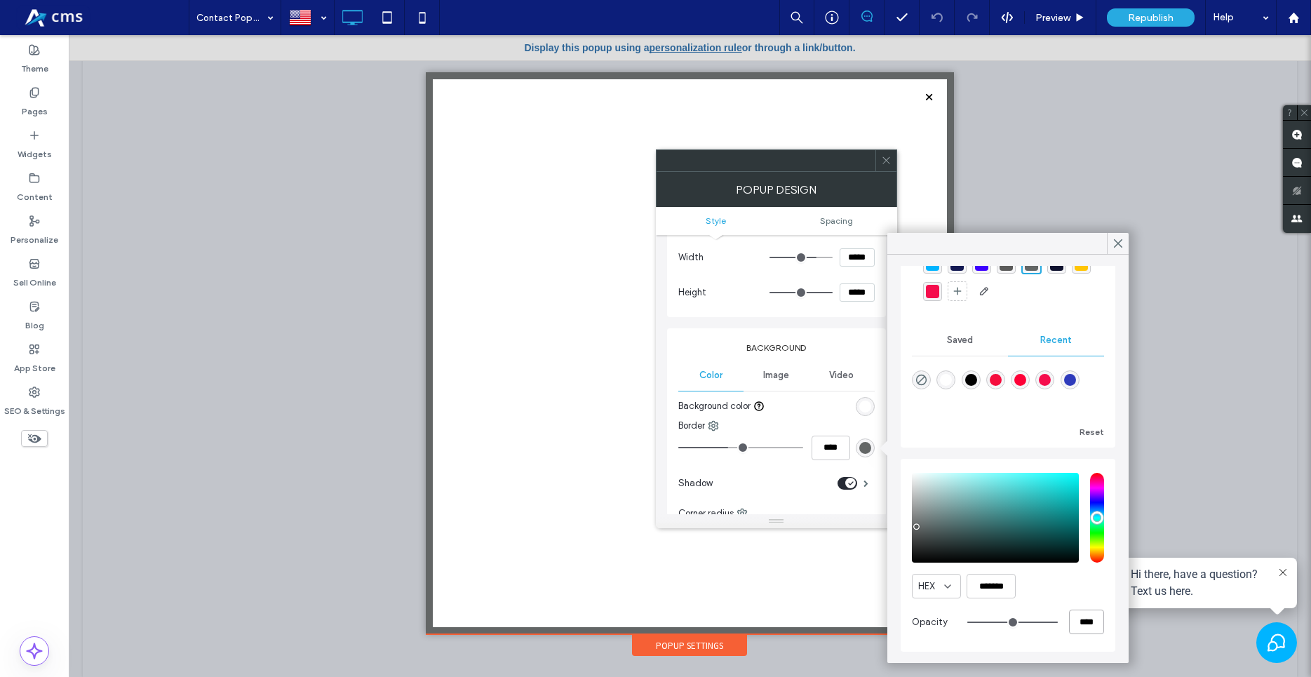
click at [1080, 621] on input "****" at bounding box center [1086, 622] width 35 height 25
click at [998, 587] on input "*******" at bounding box center [991, 586] width 49 height 25
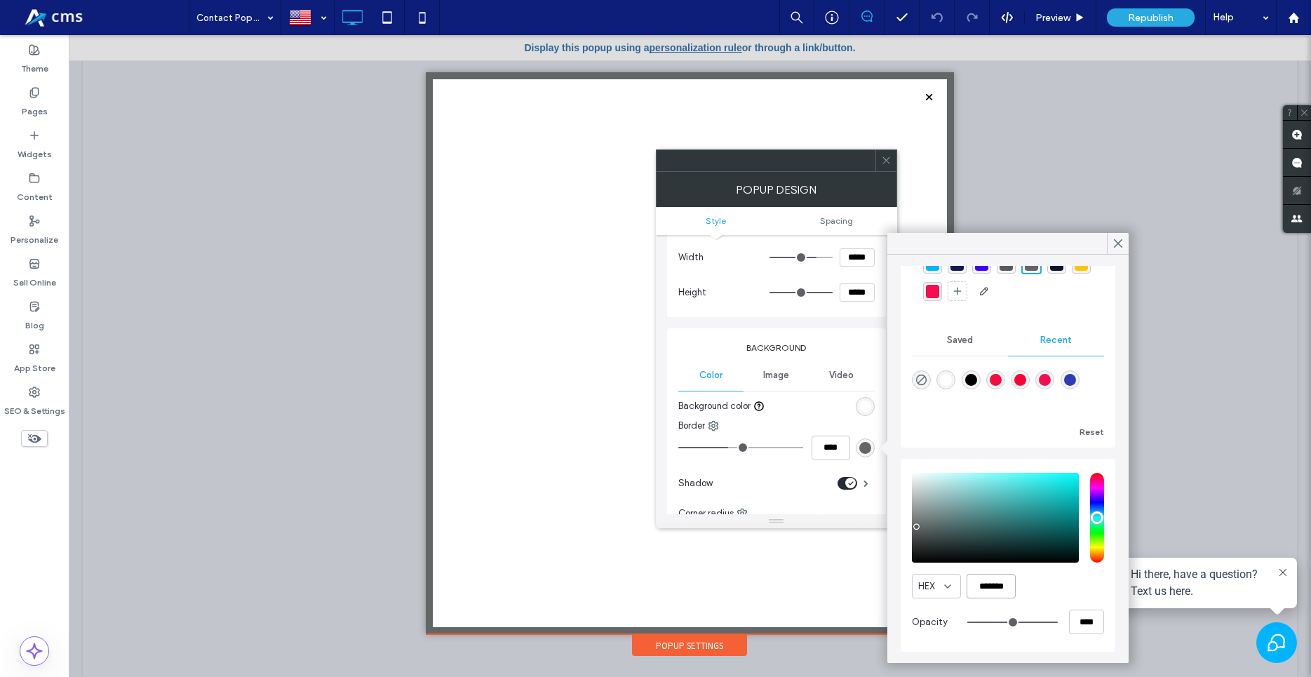
click at [998, 587] on input "*******" at bounding box center [991, 586] width 49 height 25
paste input "color picker textbox"
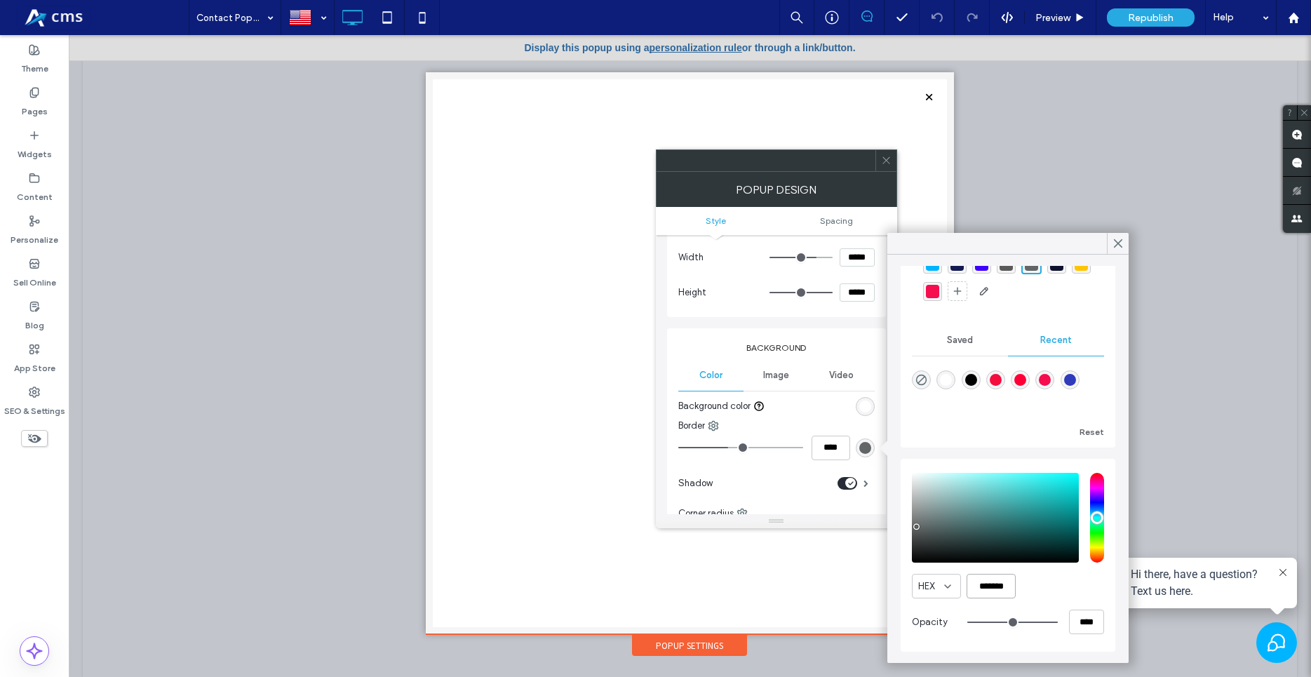
scroll to position [67, 0]
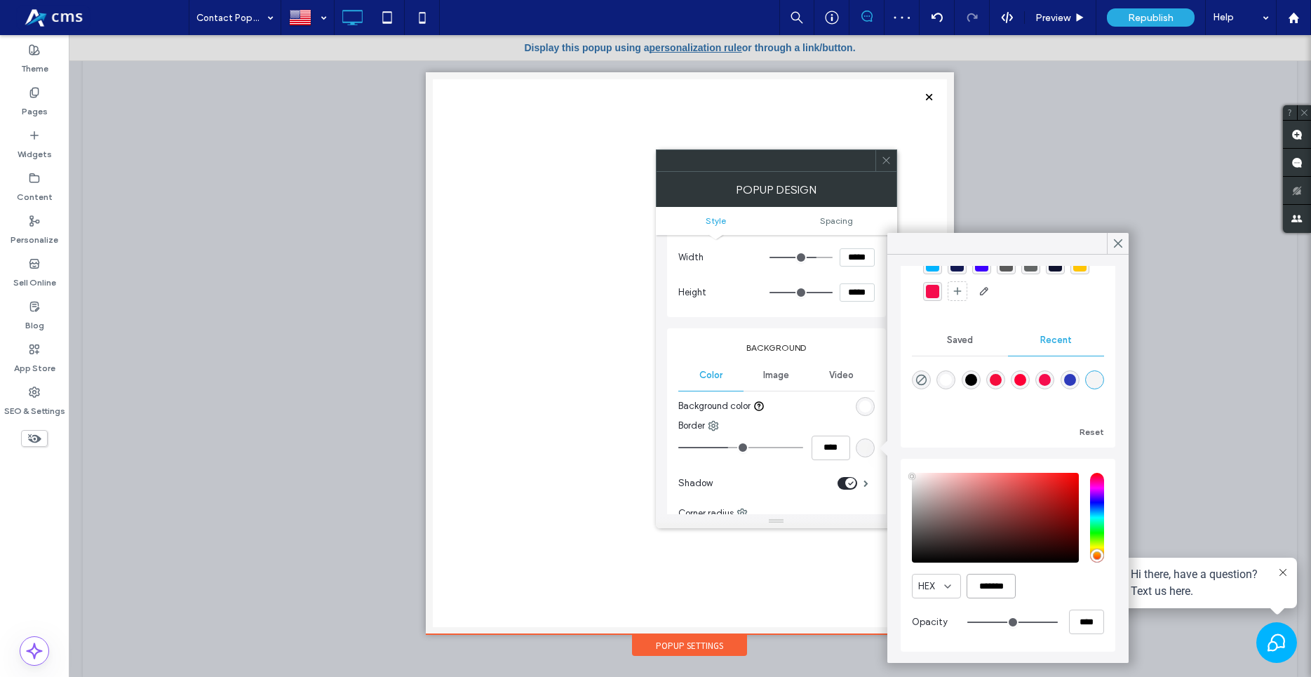
type input "*******"
click at [774, 171] on div at bounding box center [776, 160] width 241 height 22
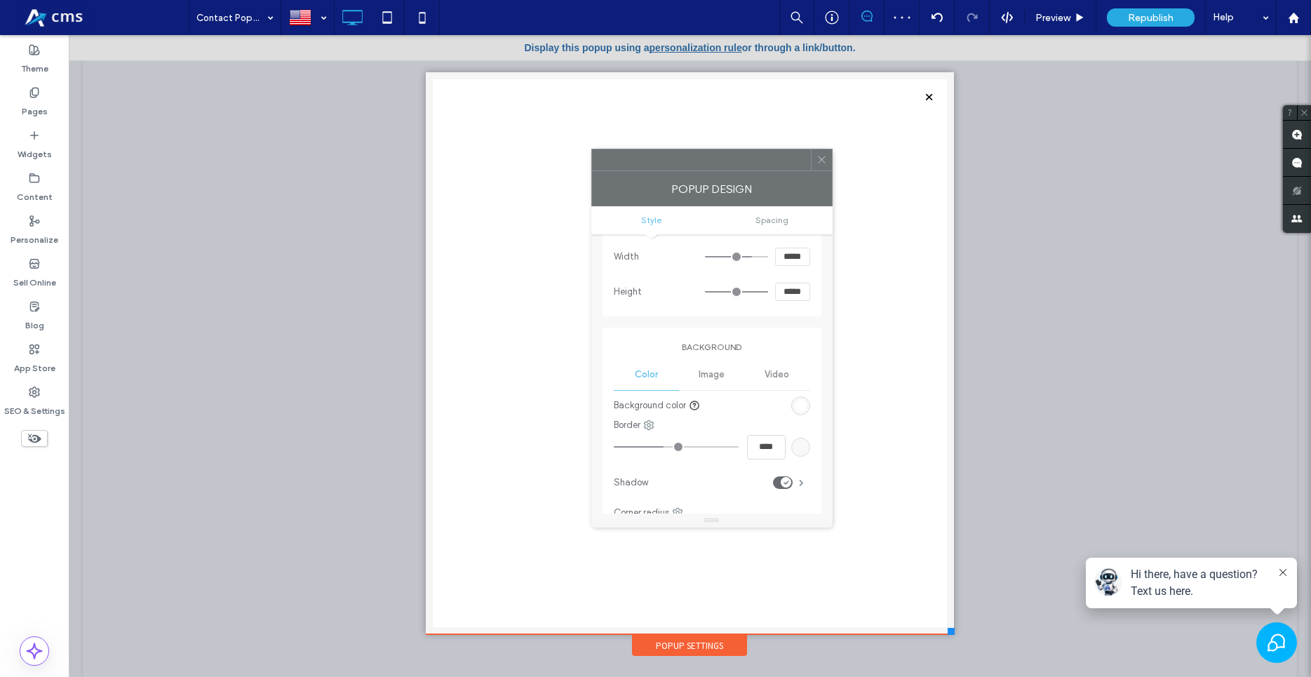
drag, startPoint x: 779, startPoint y: 162, endPoint x: 714, endPoint y: 161, distance: 65.3
click at [714, 161] on div at bounding box center [701, 159] width 219 height 21
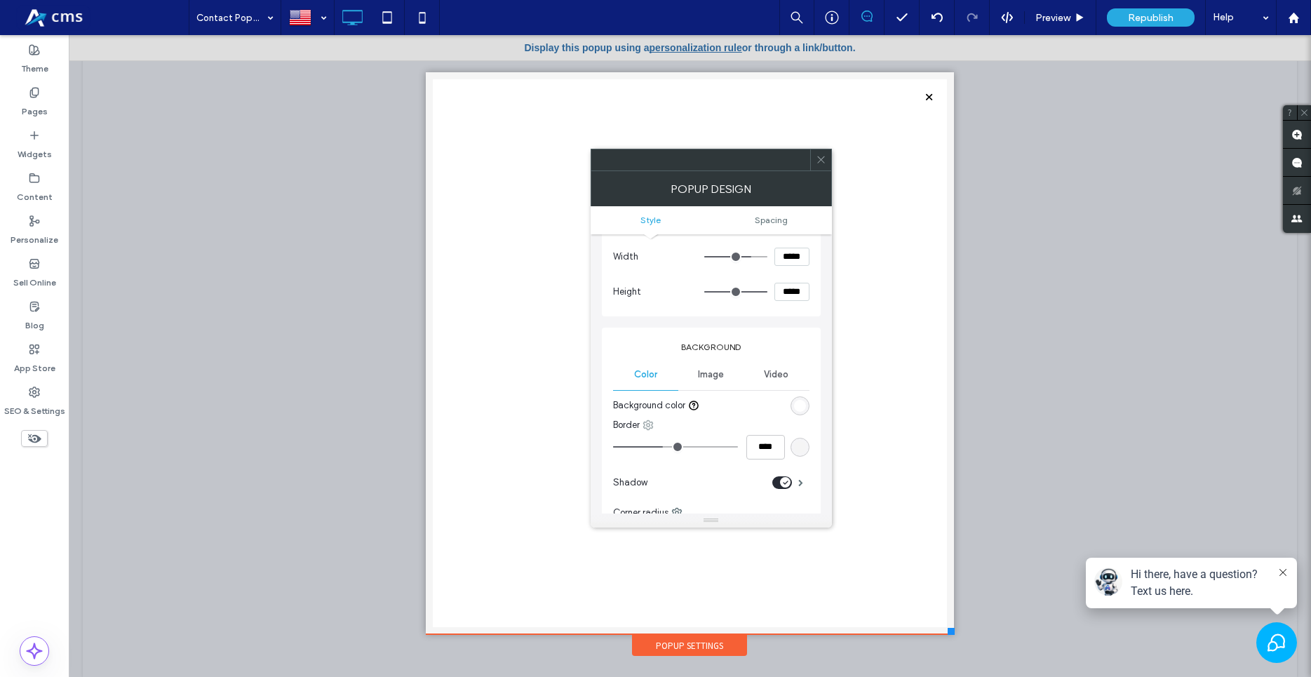
click at [650, 425] on icon at bounding box center [648, 425] width 11 height 11
click at [670, 457] on span at bounding box center [663, 455] width 17 height 15
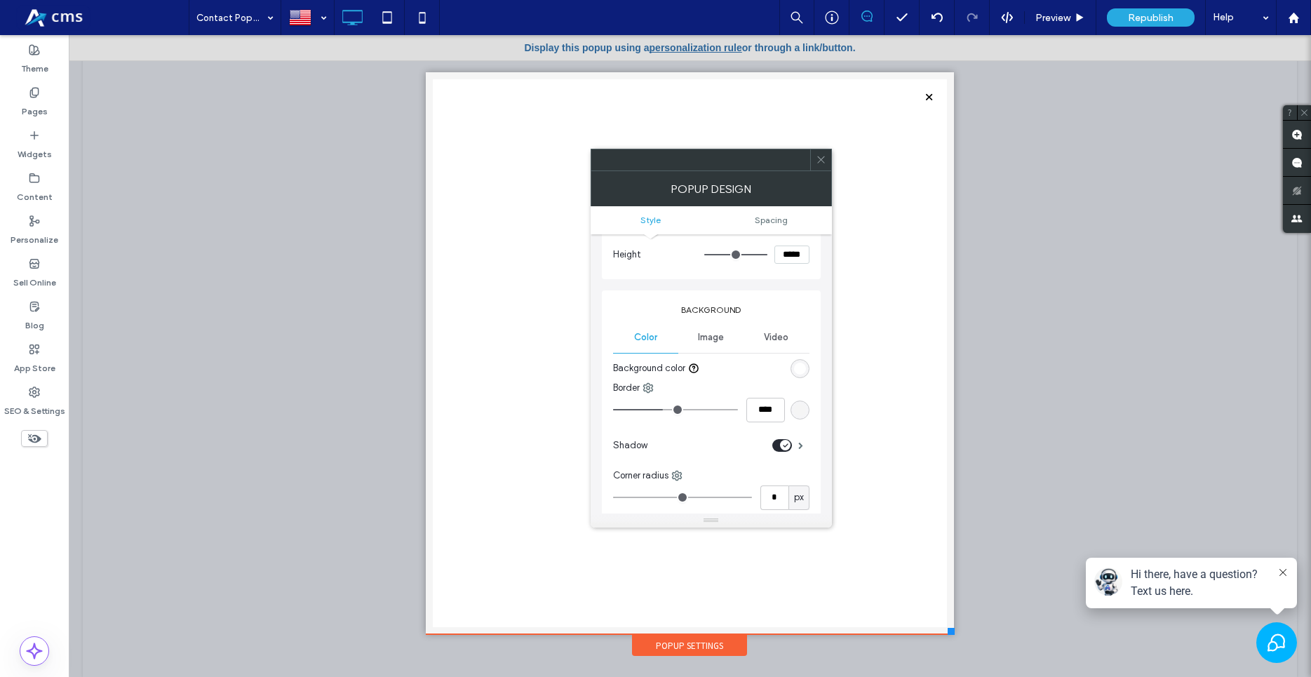
scroll to position [160, 0]
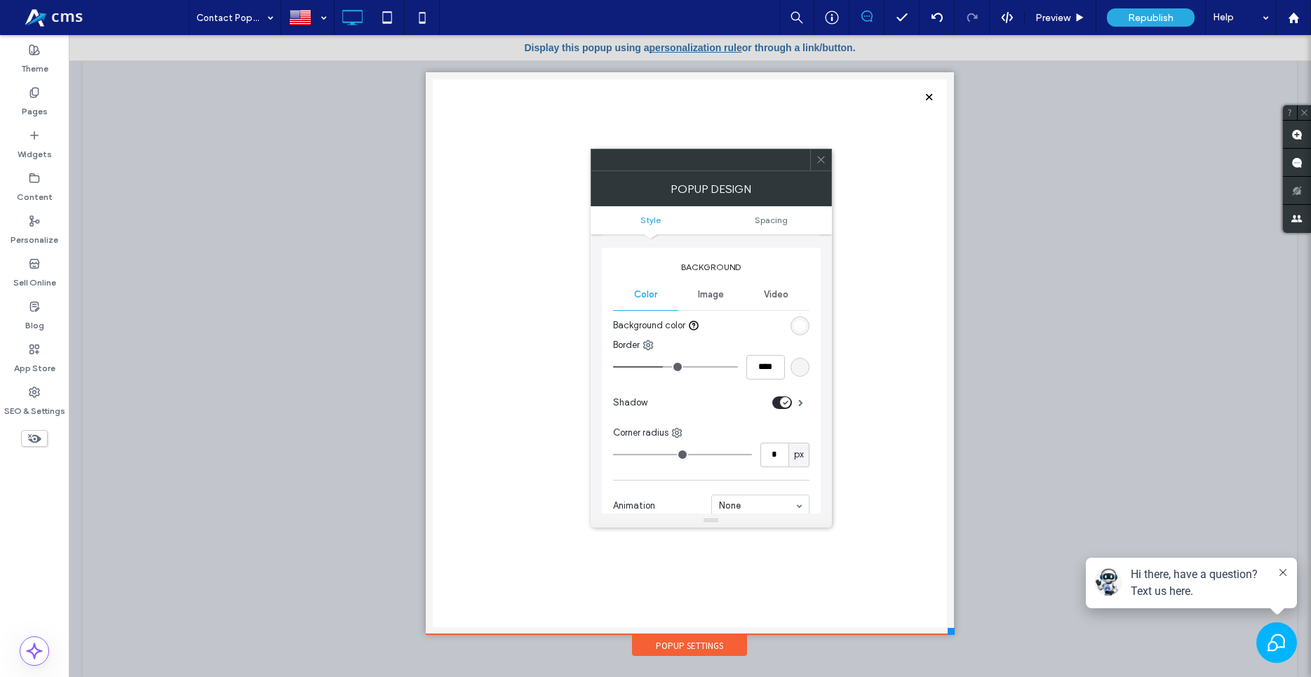
type input "*"
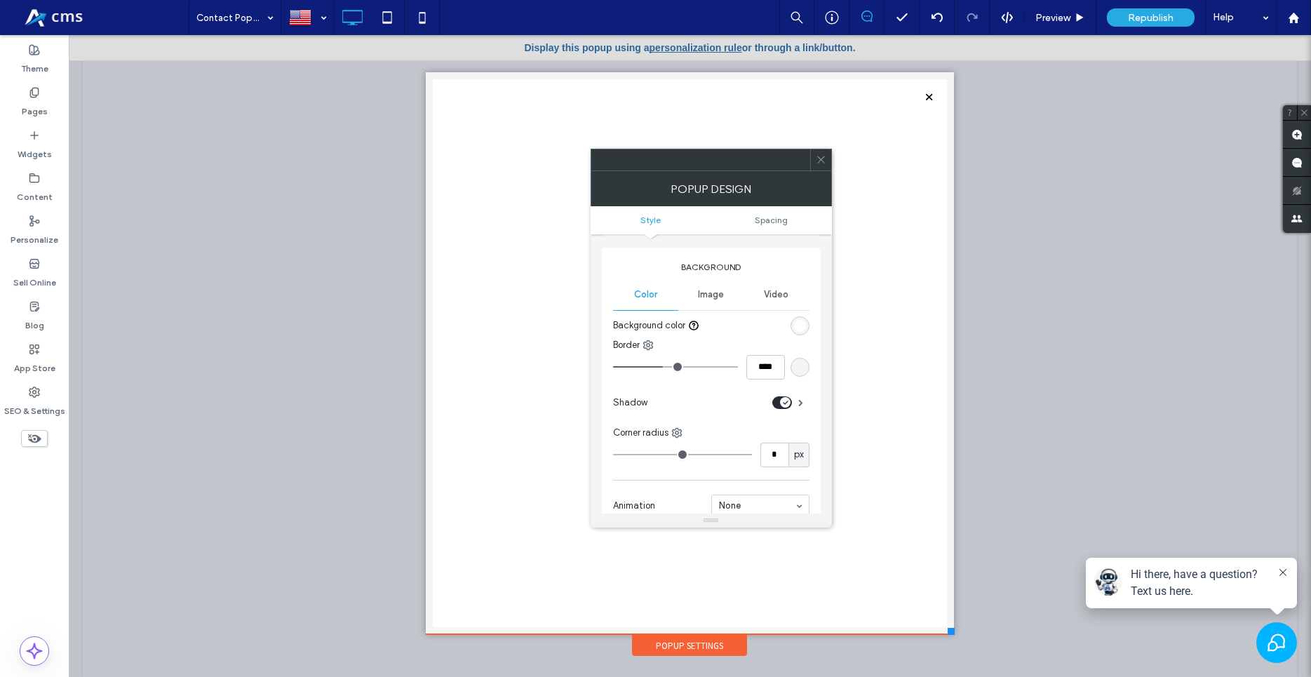
type input "*"
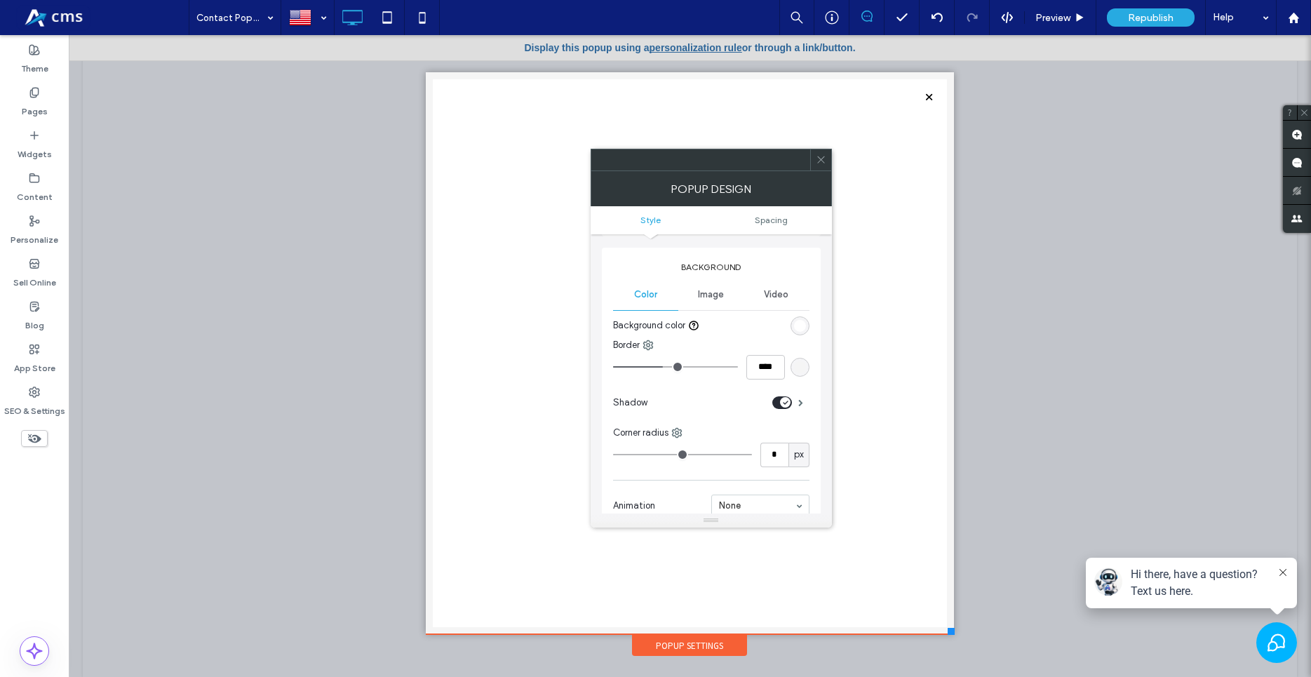
type input "*"
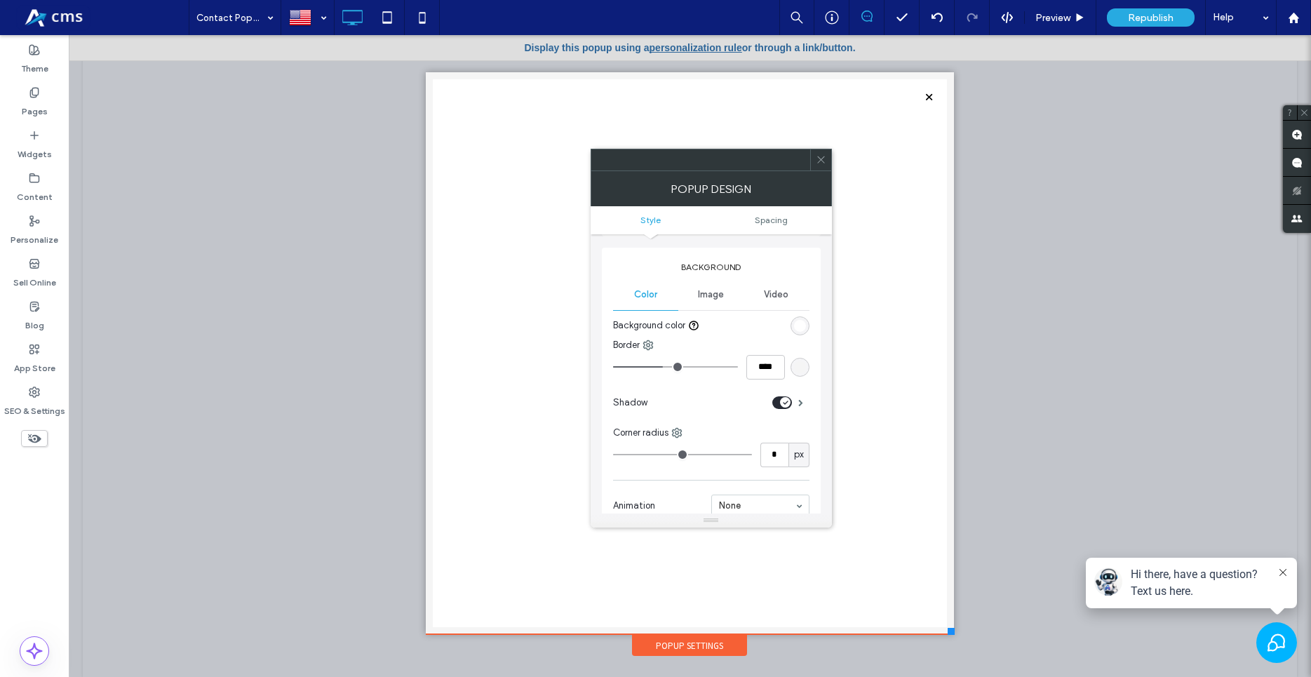
type input "*"
type input "**"
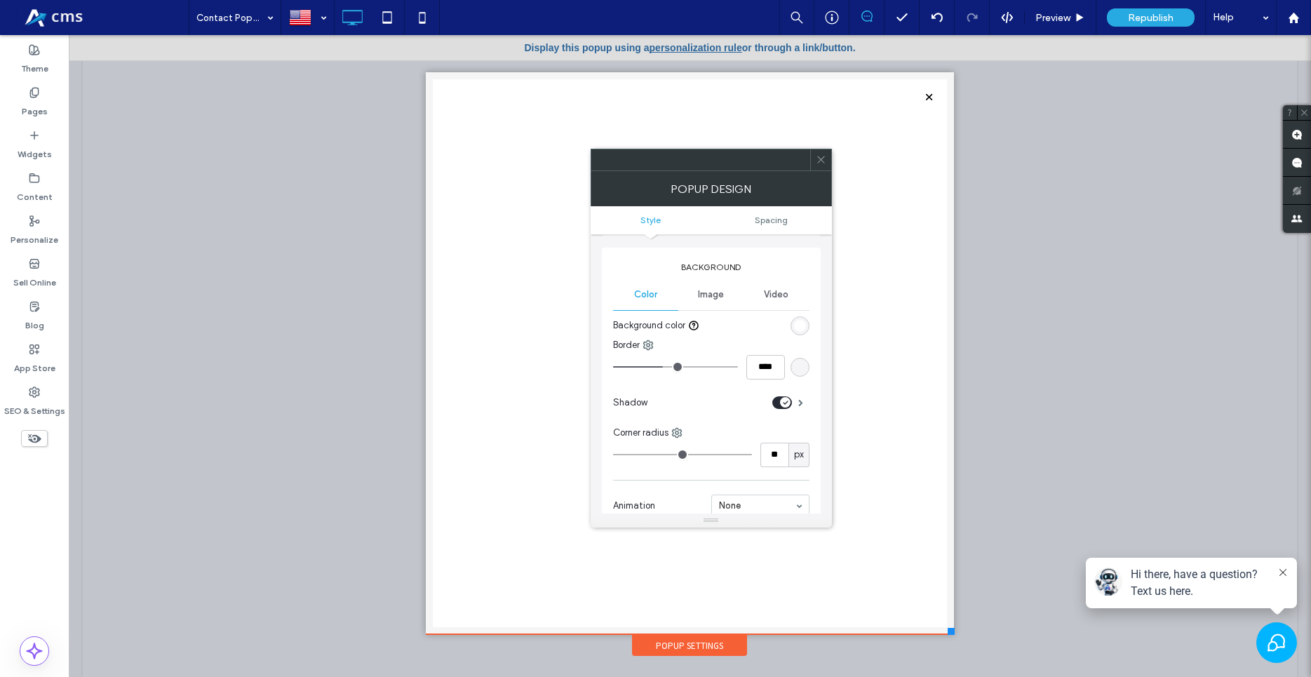
type input "**"
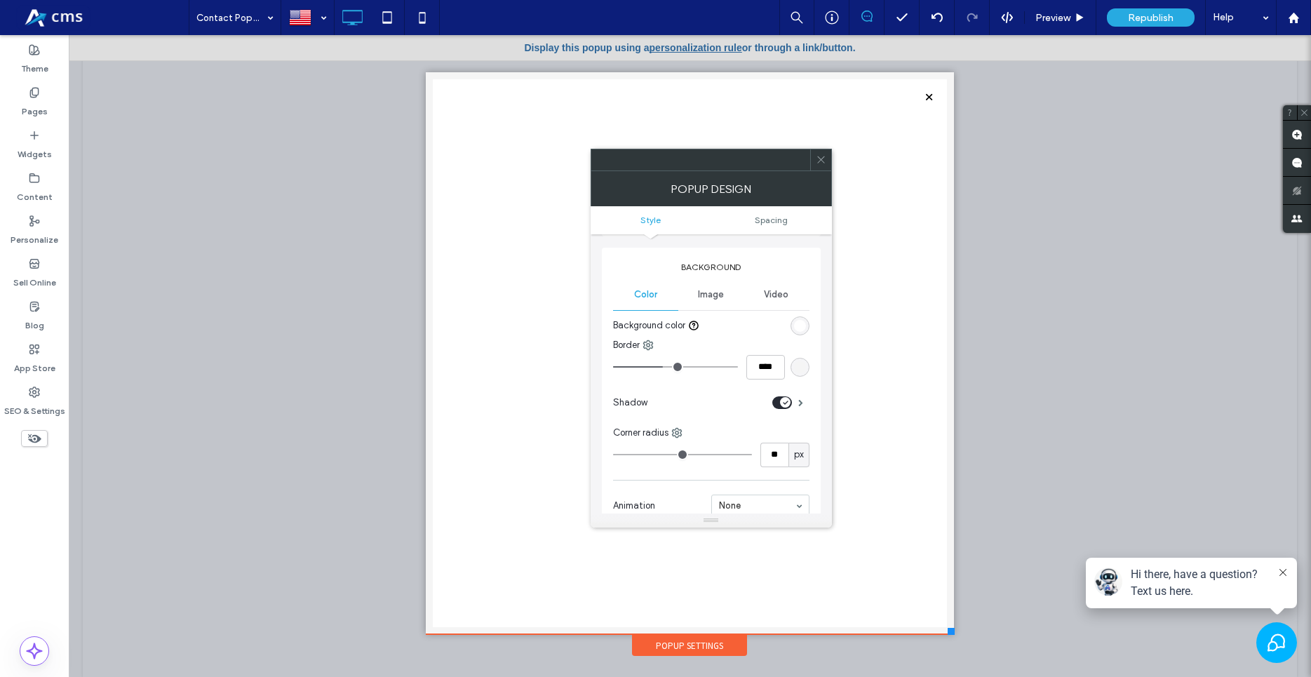
type input "**"
drag, startPoint x: 624, startPoint y: 454, endPoint x: 636, endPoint y: 454, distance: 11.9
type input "**"
click at [636, 454] on input "range" at bounding box center [682, 454] width 139 height 1
click at [782, 459] on input "**" at bounding box center [775, 455] width 28 height 25
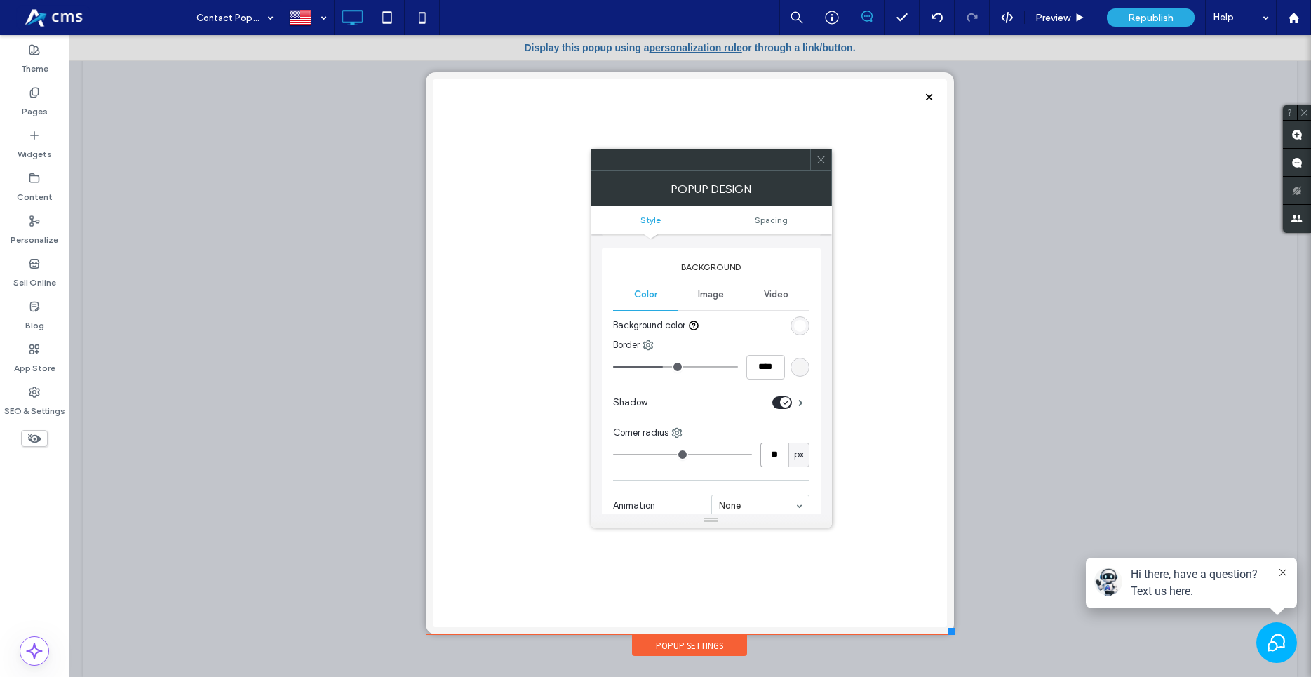
type input "**"
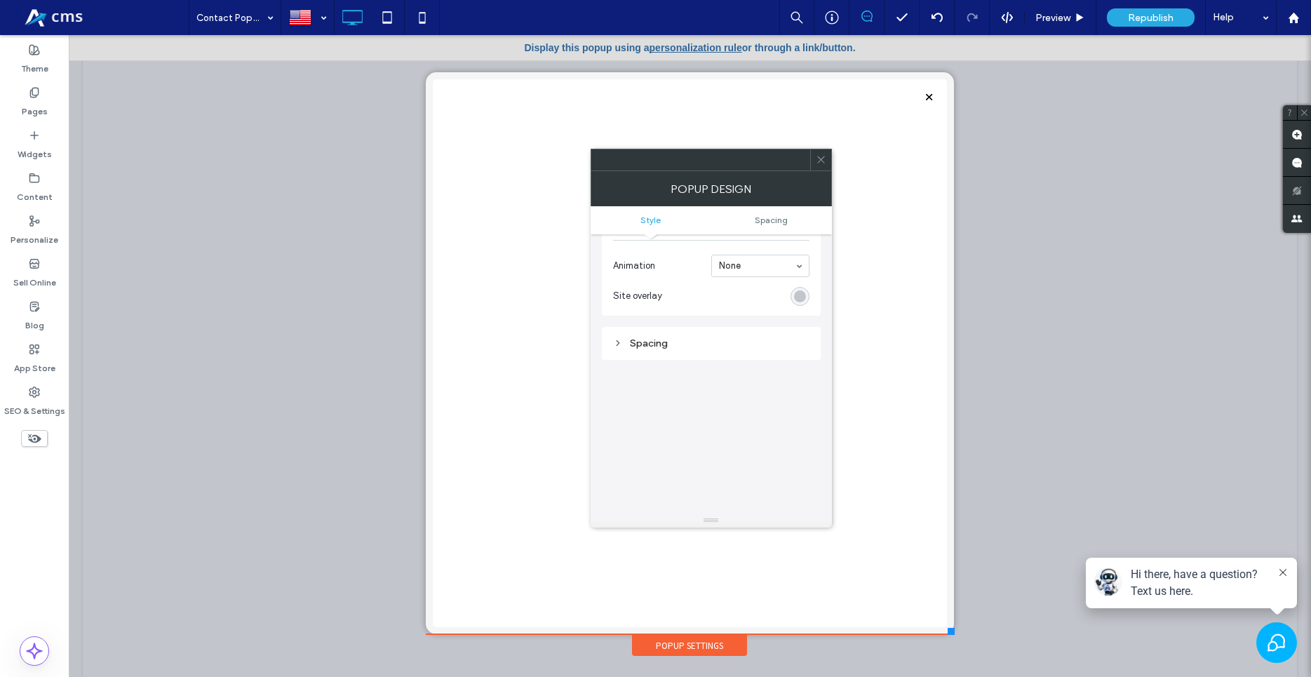
scroll to position [240, 0]
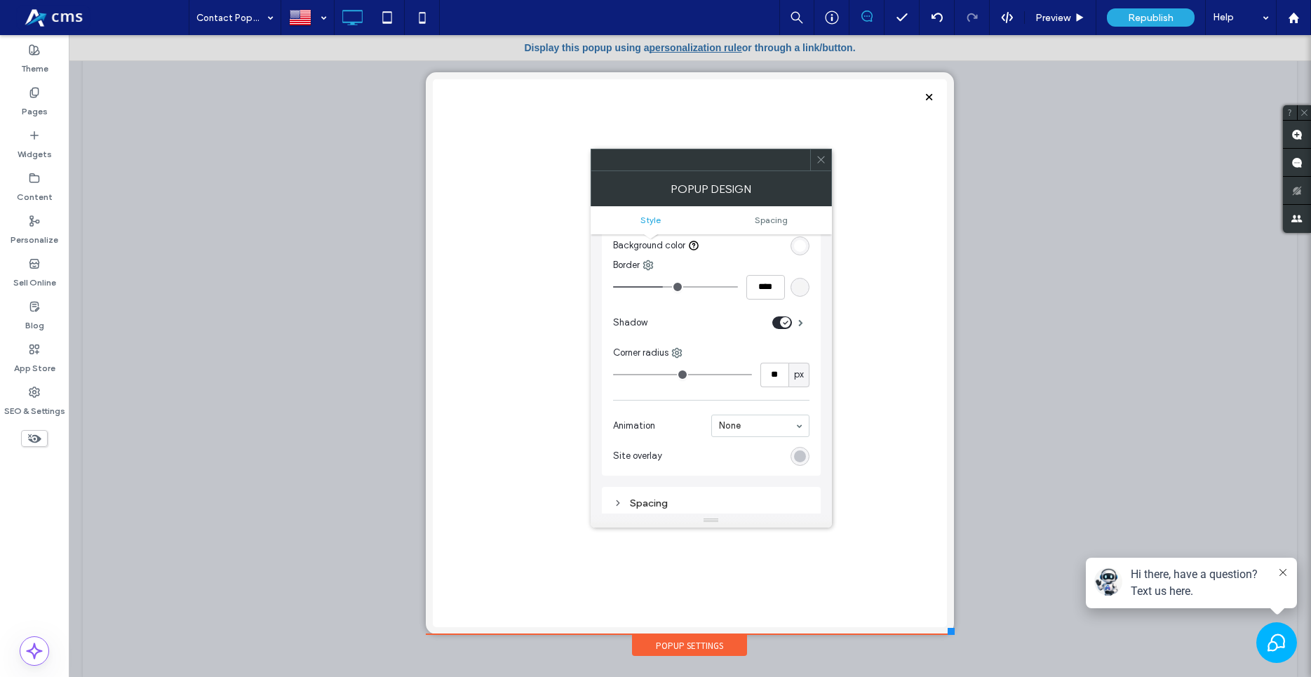
click at [818, 177] on div "POPUP DESIGN" at bounding box center [711, 188] width 241 height 35
click at [825, 159] on icon at bounding box center [821, 159] width 11 height 11
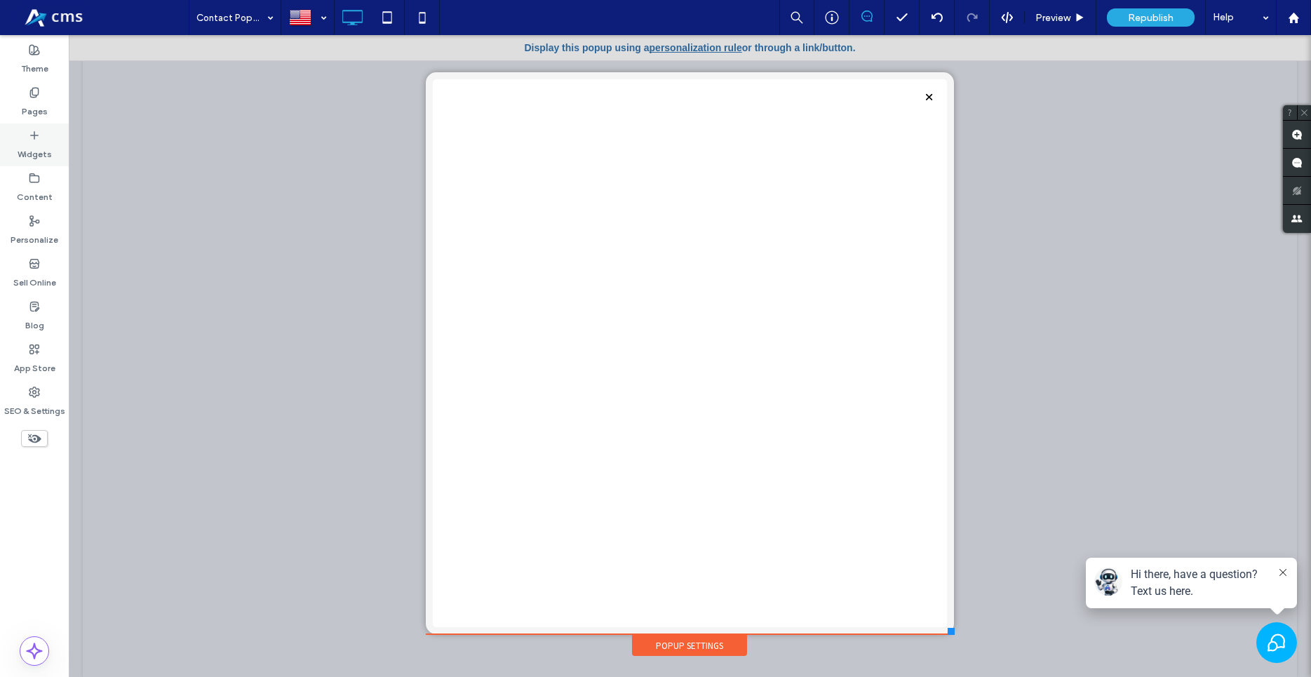
click at [27, 145] on label "Widgets" at bounding box center [35, 151] width 34 height 20
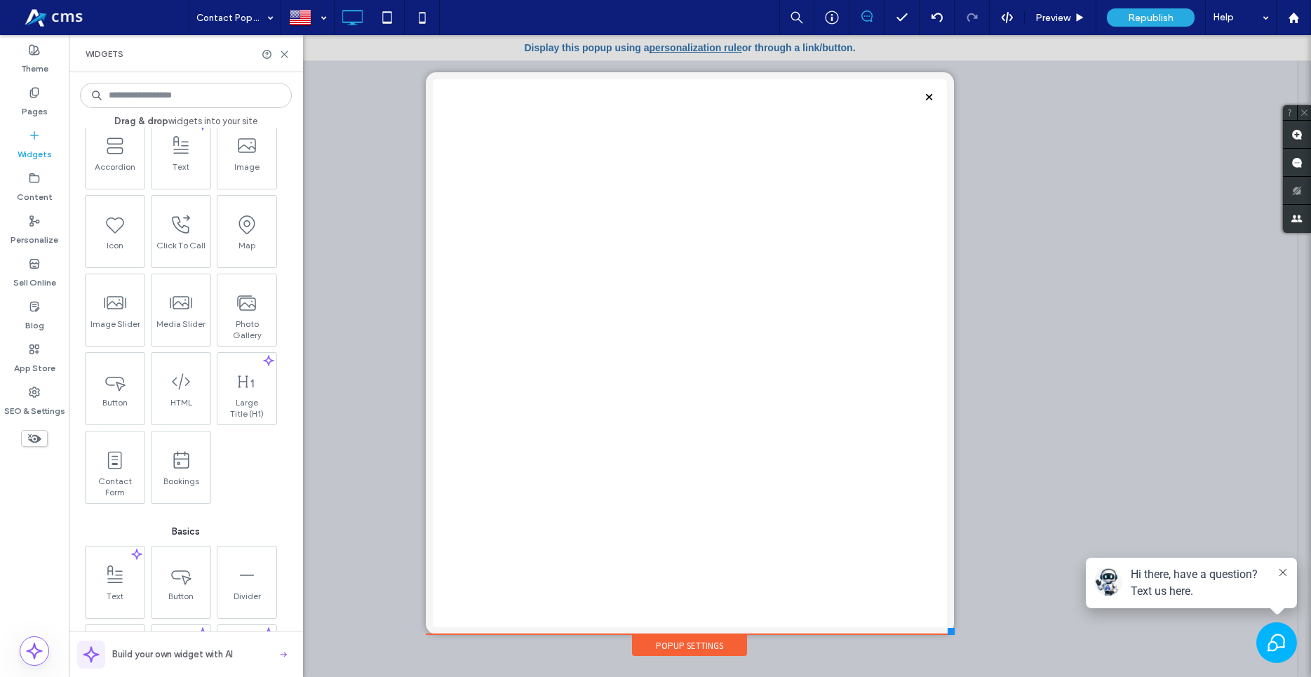
scroll to position [480, 0]
